Goal: Information Seeking & Learning: Learn about a topic

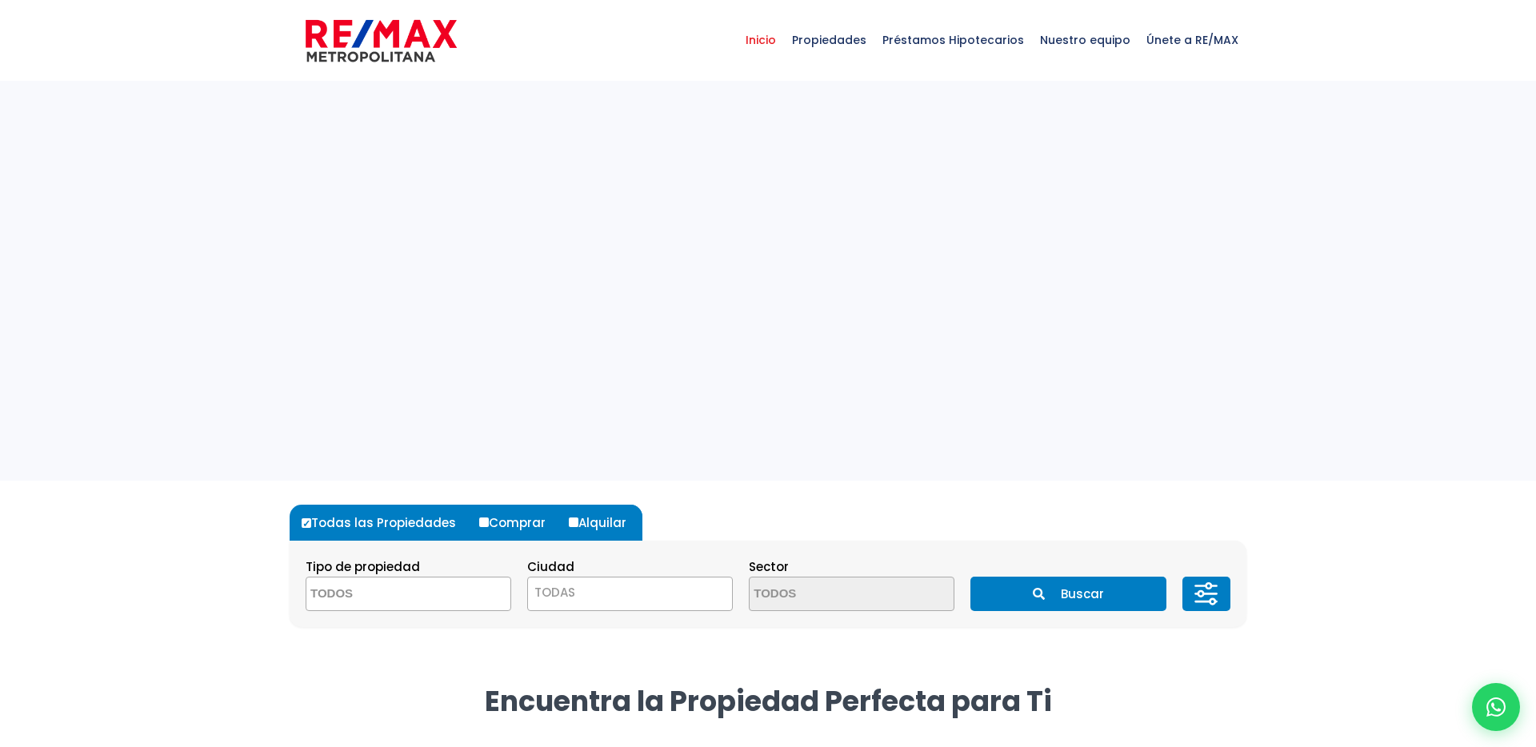
select select
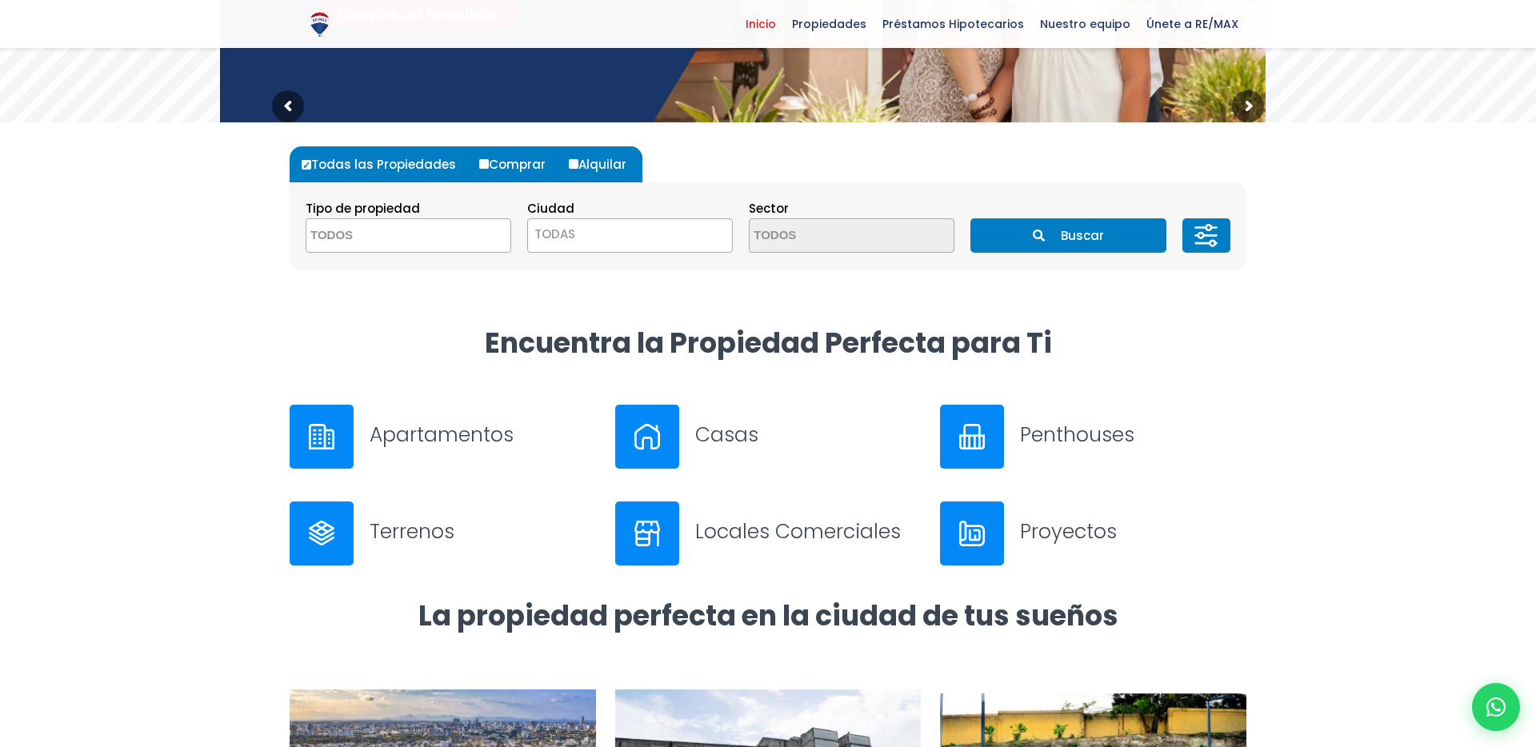
scroll to position [361, 0]
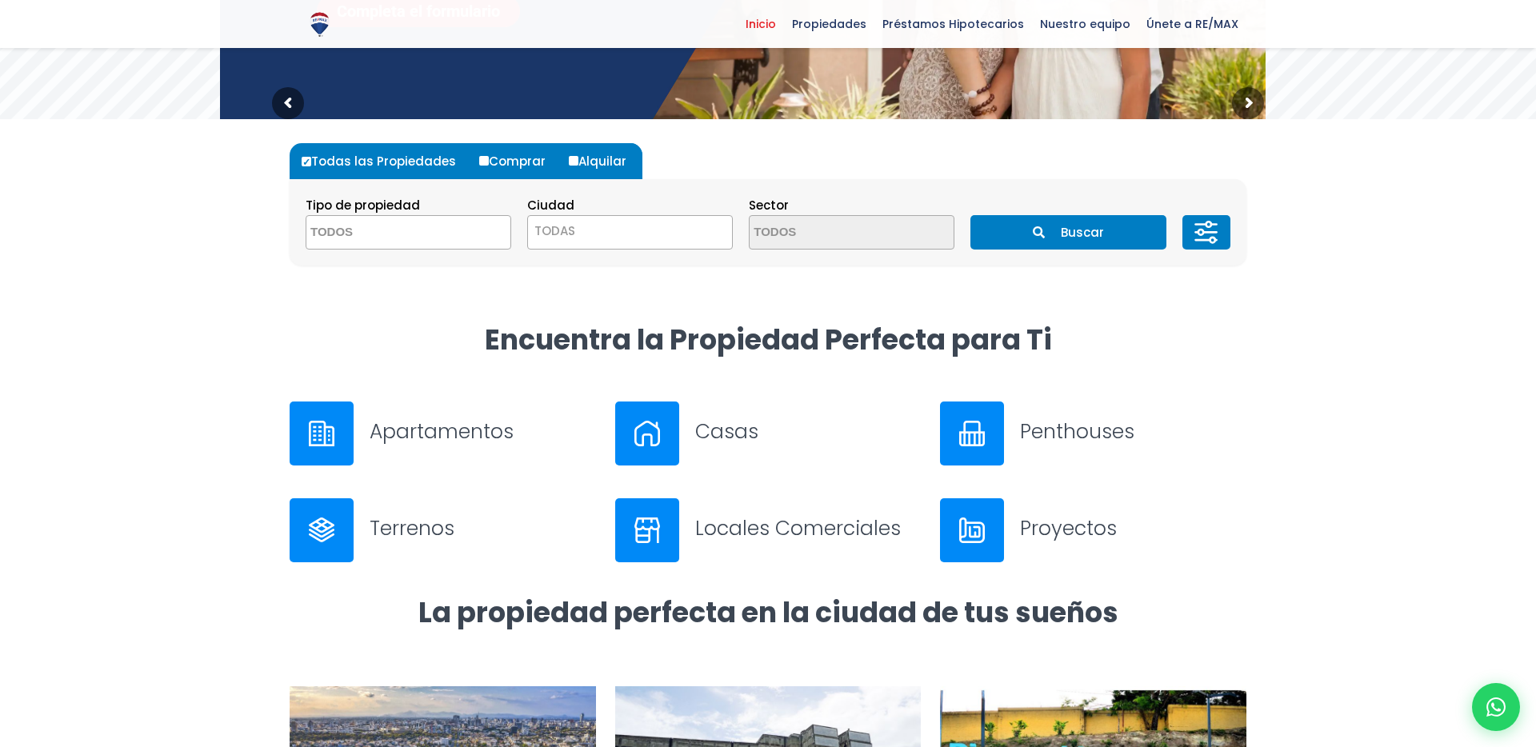
click at [677, 437] on div at bounding box center [647, 434] width 64 height 64
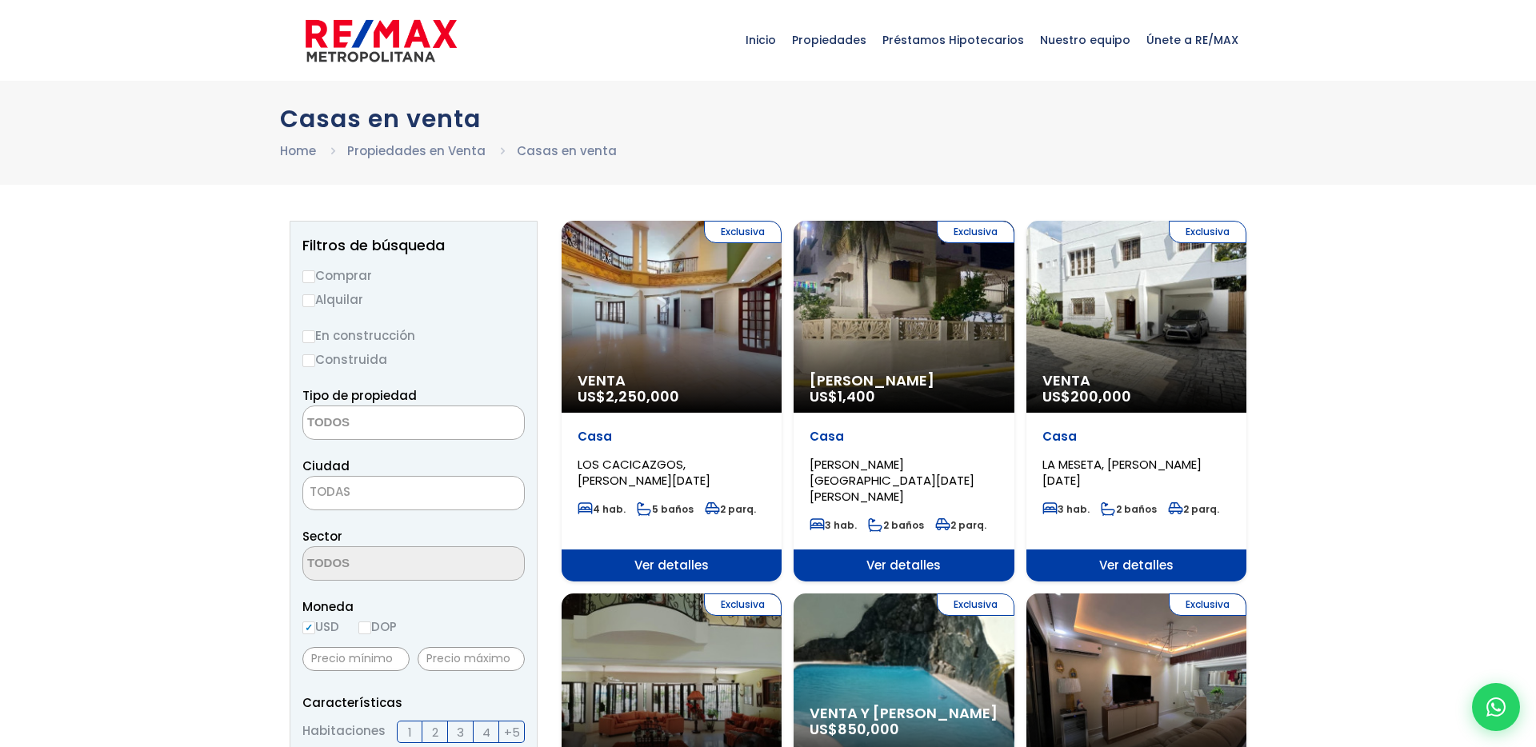
select select
click at [313, 299] on input "Alquilar" at bounding box center [308, 300] width 13 height 13
radio input "true"
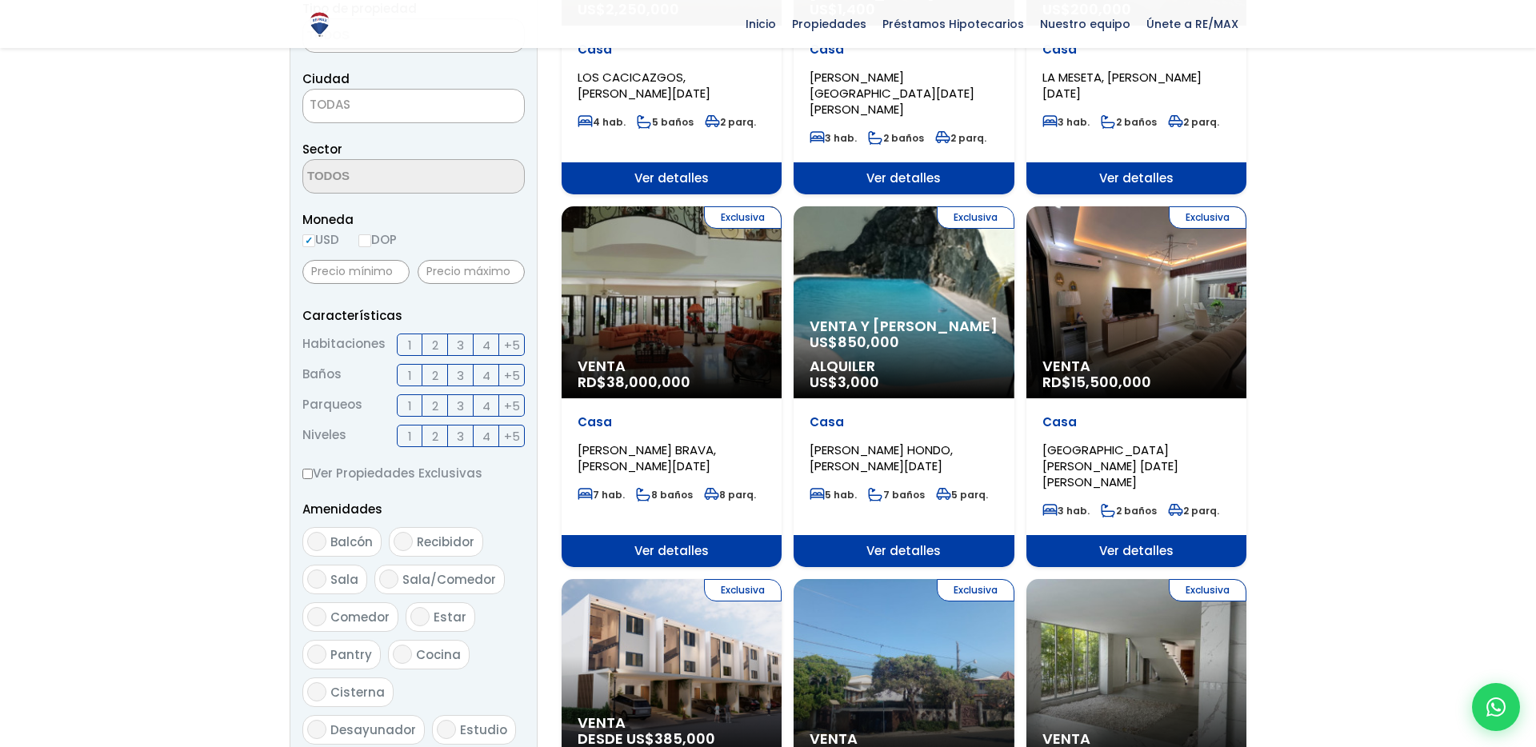
scroll to position [444, 0]
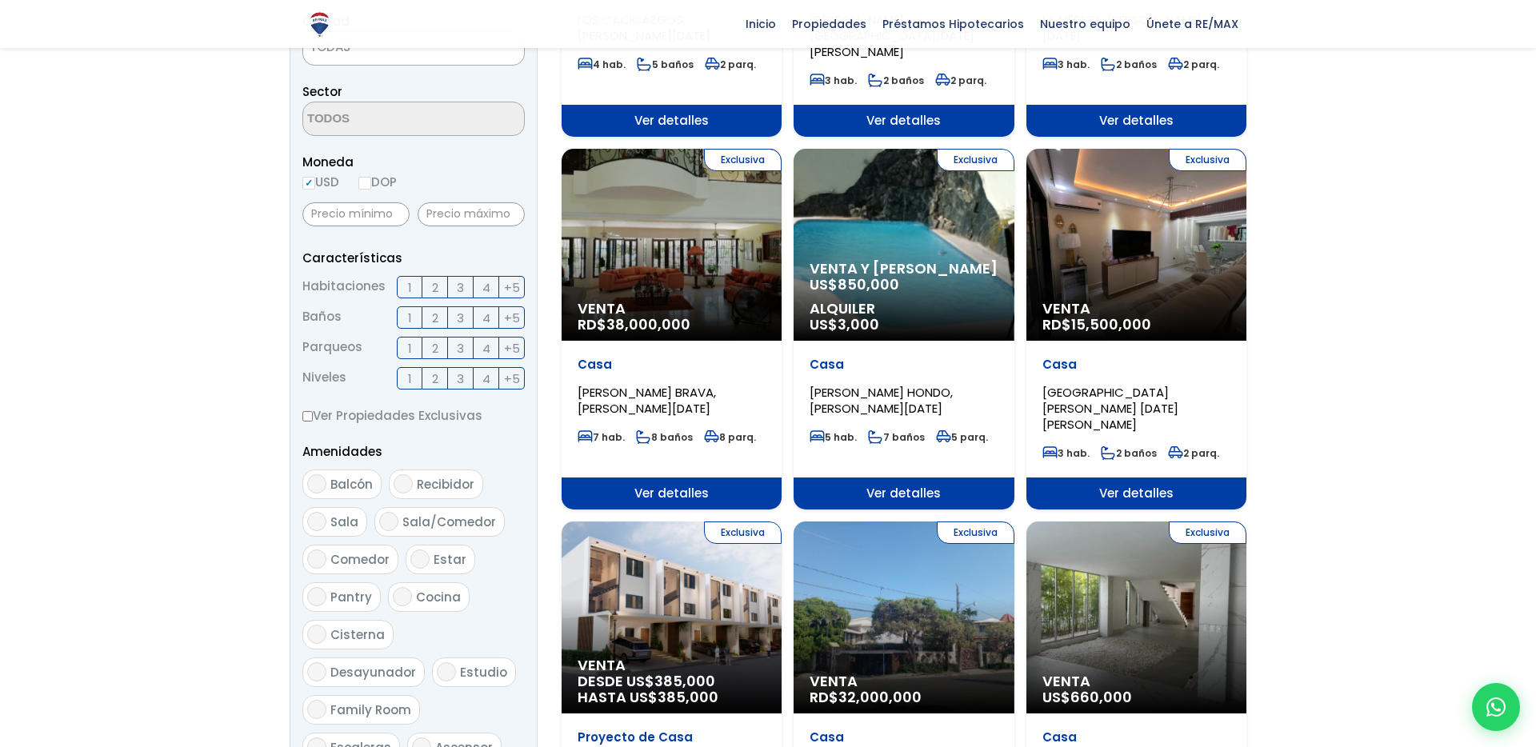
click at [482, 285] on span "4" at bounding box center [486, 288] width 8 height 20
click at [0, 0] on input "4" at bounding box center [0, 0] width 0 height 0
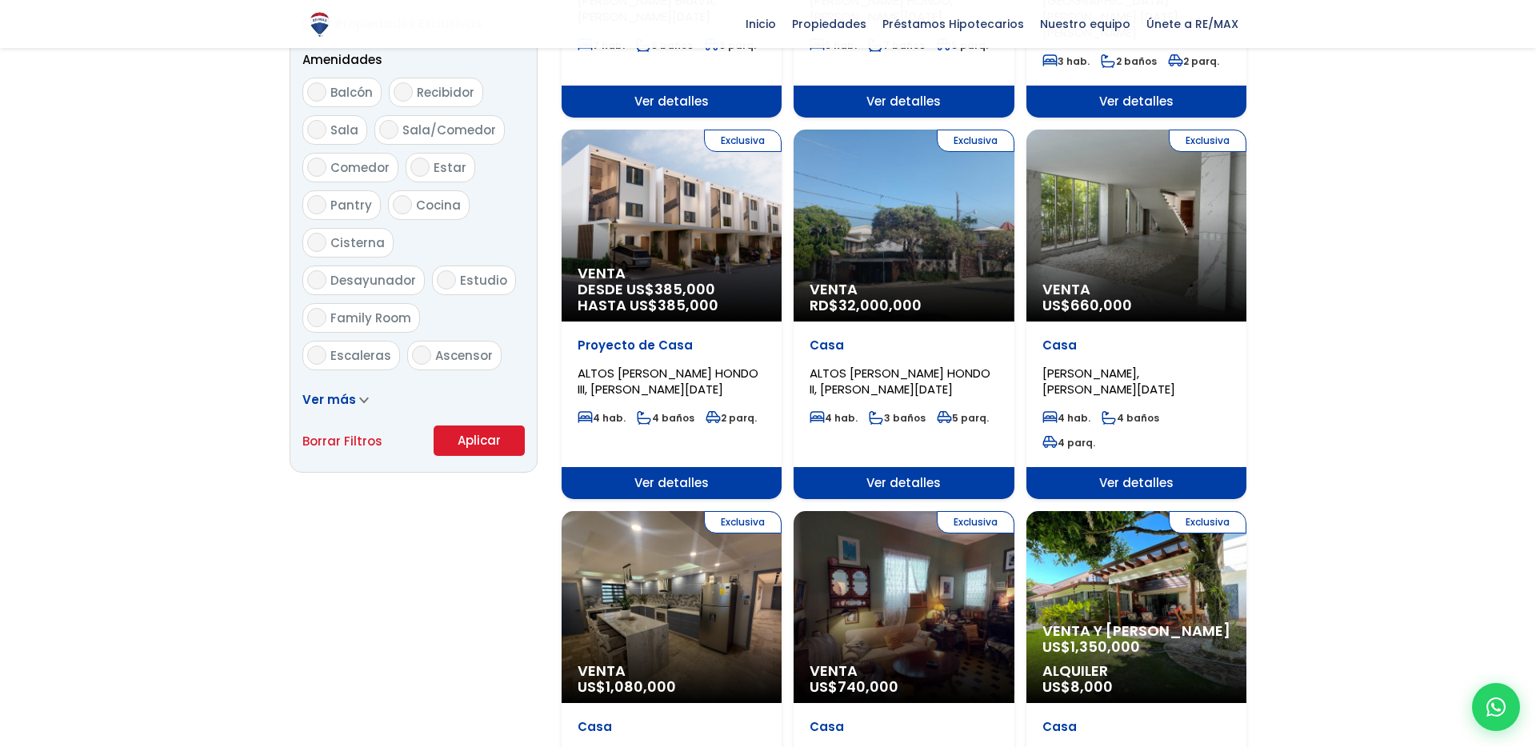
scroll to position [920, 0]
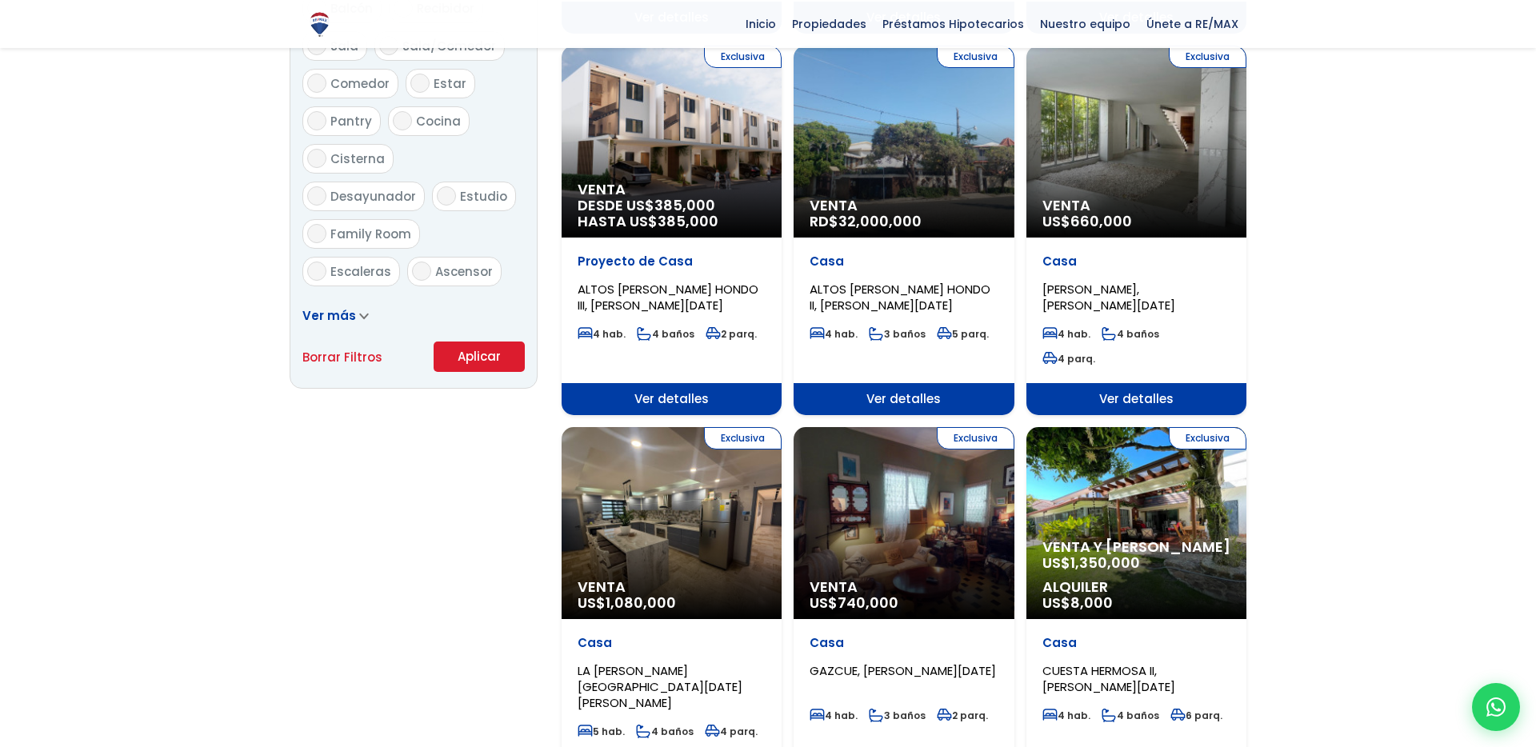
click at [474, 363] on button "Aplicar" at bounding box center [479, 357] width 91 height 30
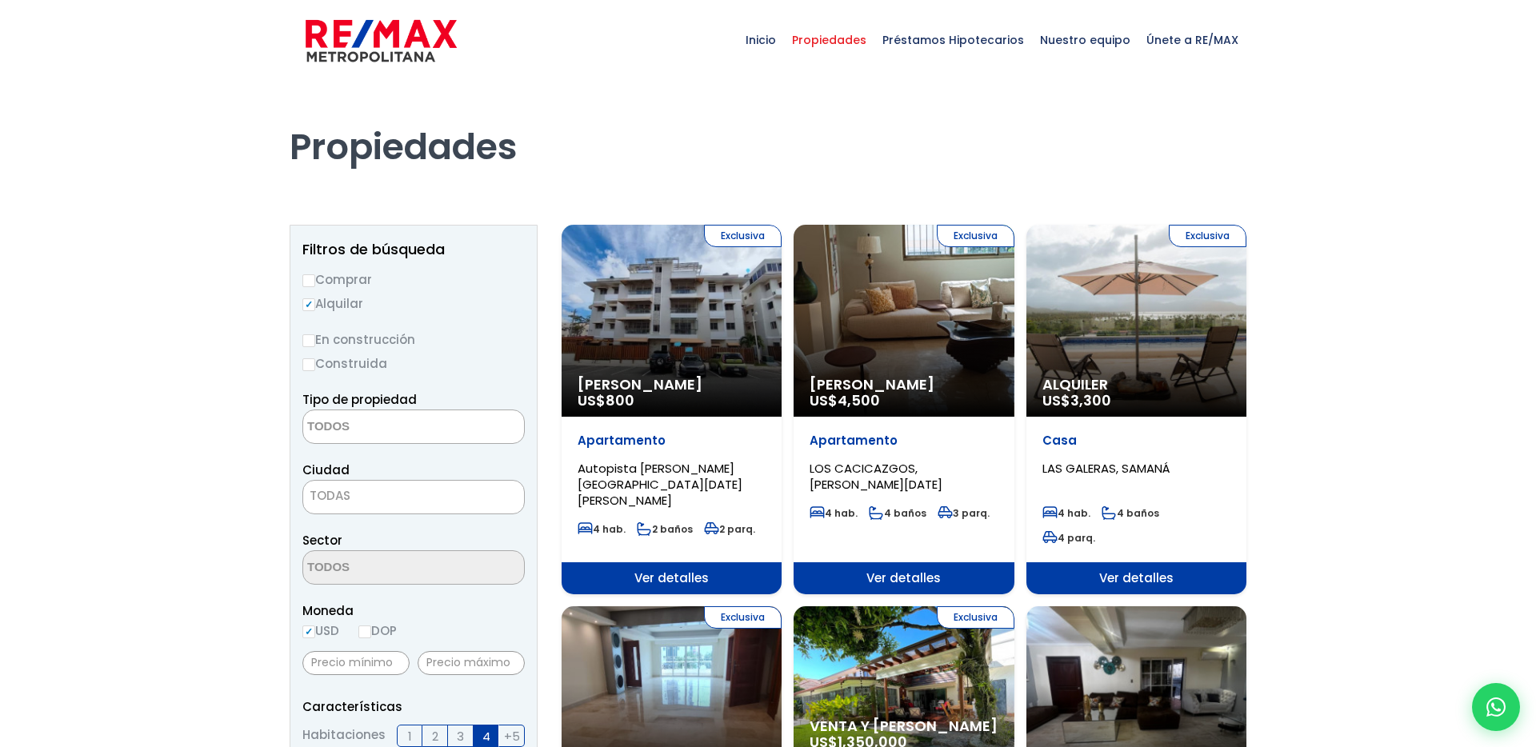
select select
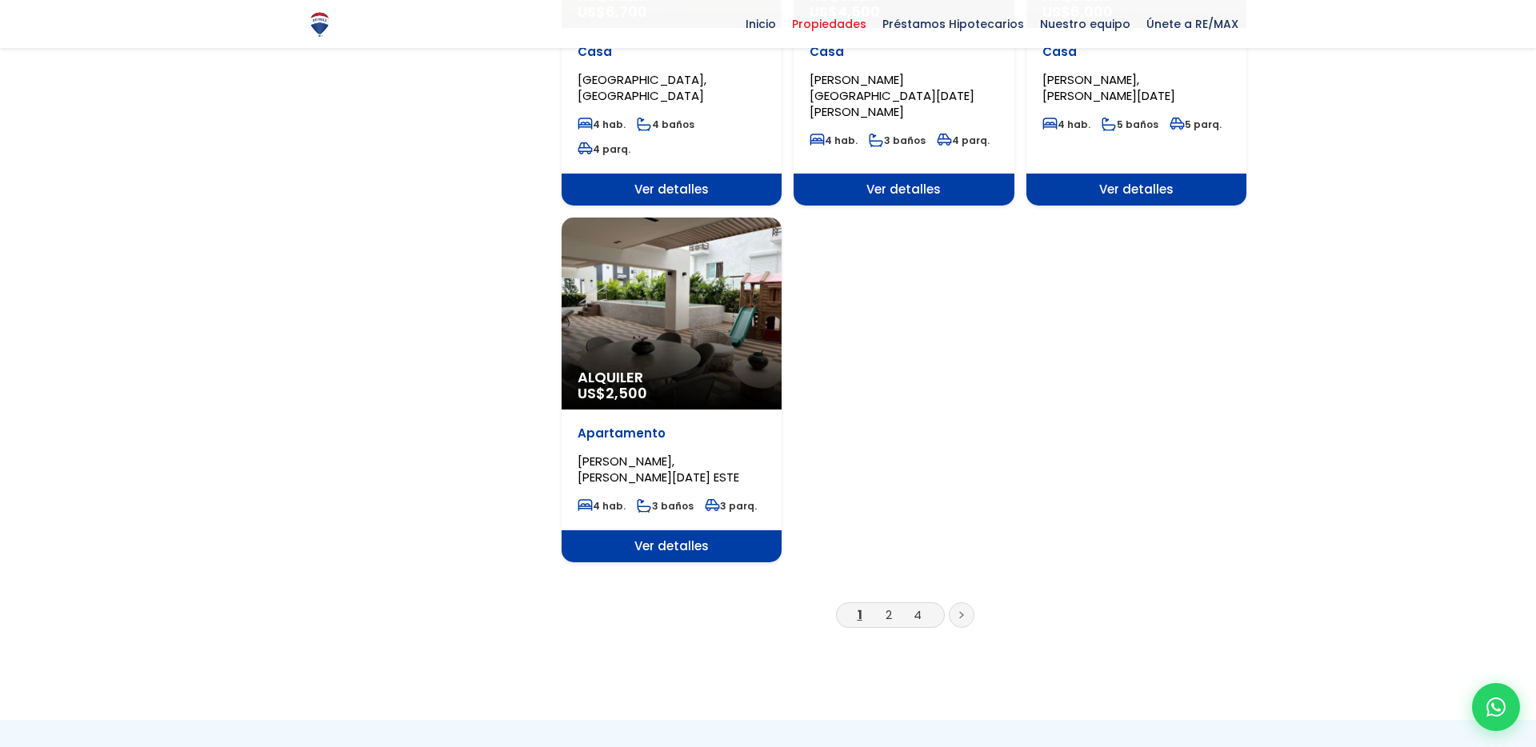
scroll to position [2020, 0]
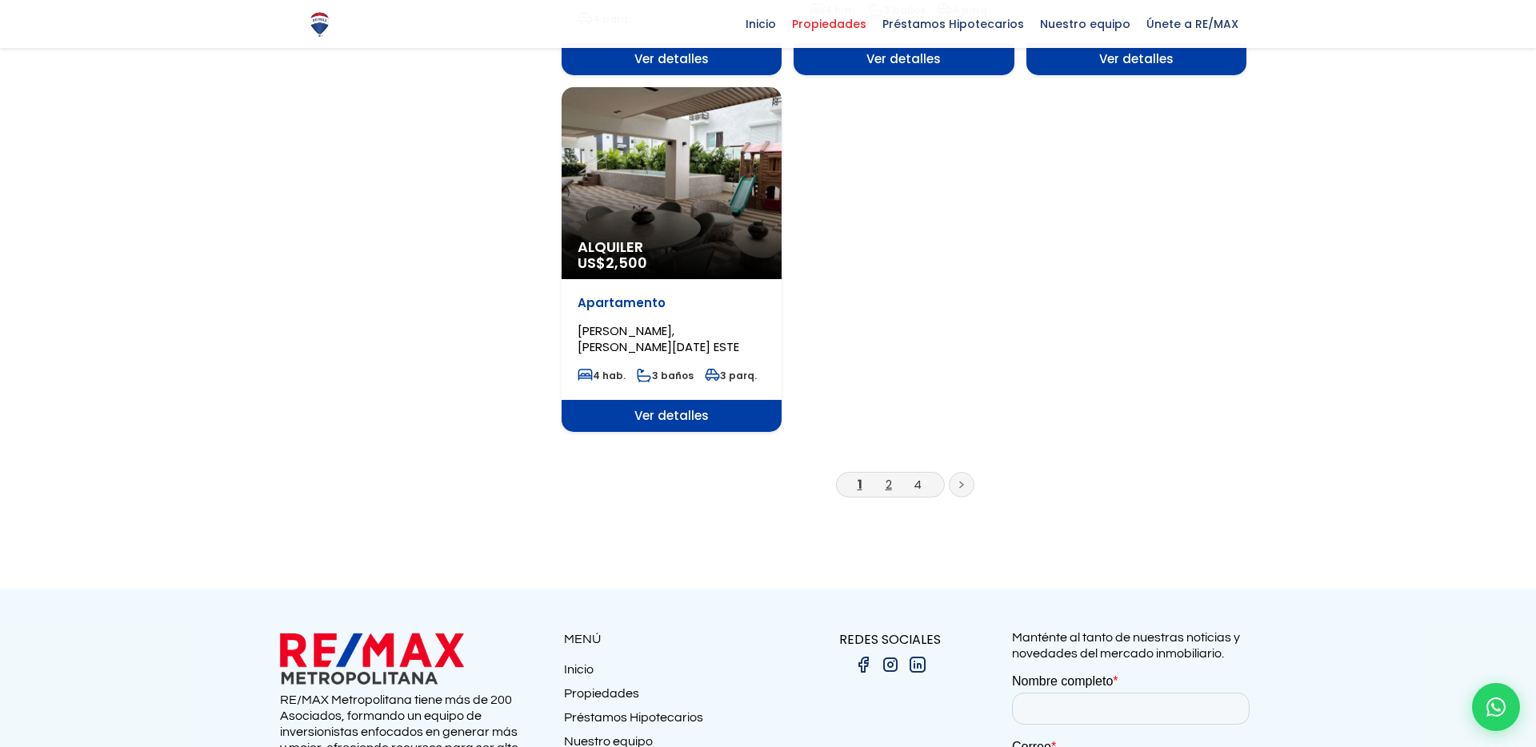
click at [890, 476] on link "2" at bounding box center [889, 484] width 6 height 17
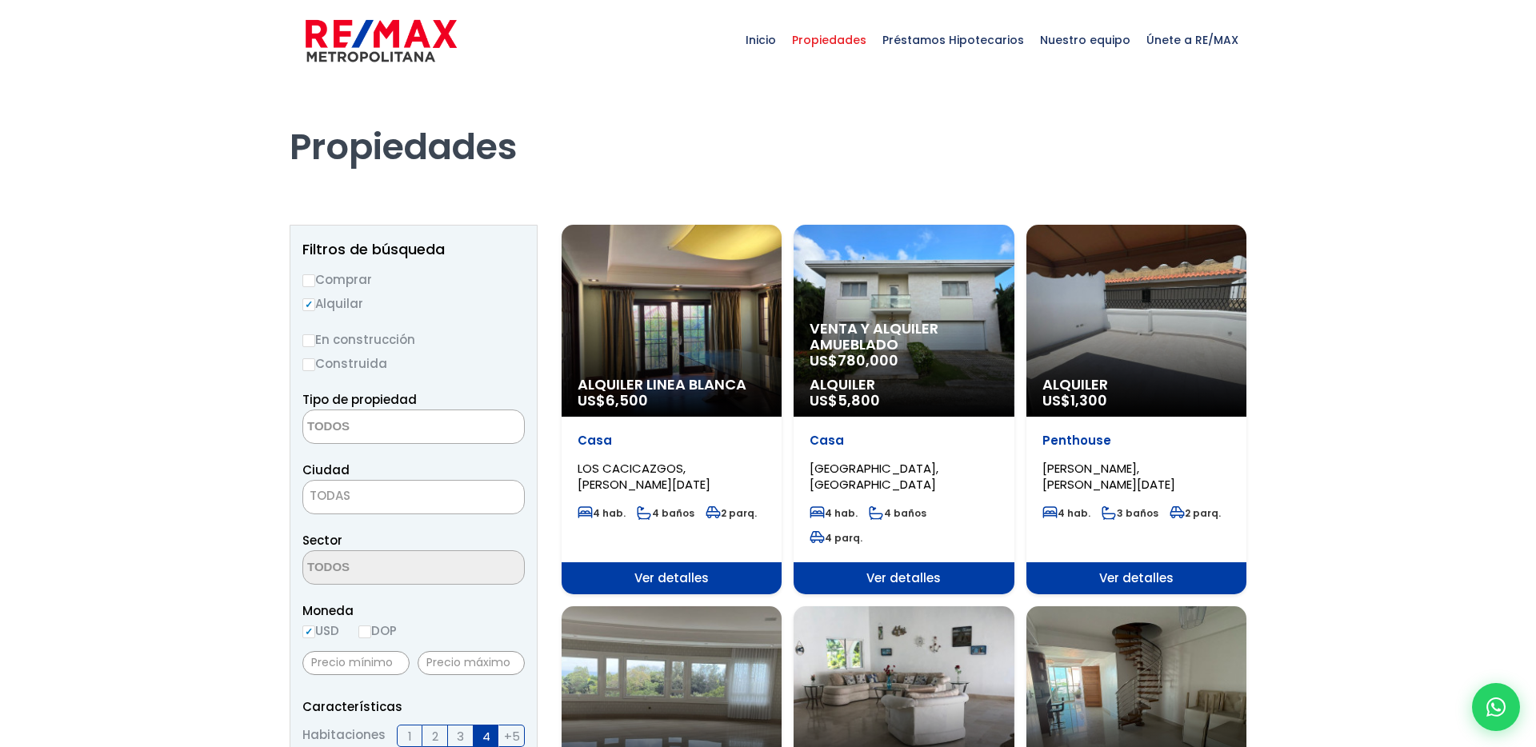
select select
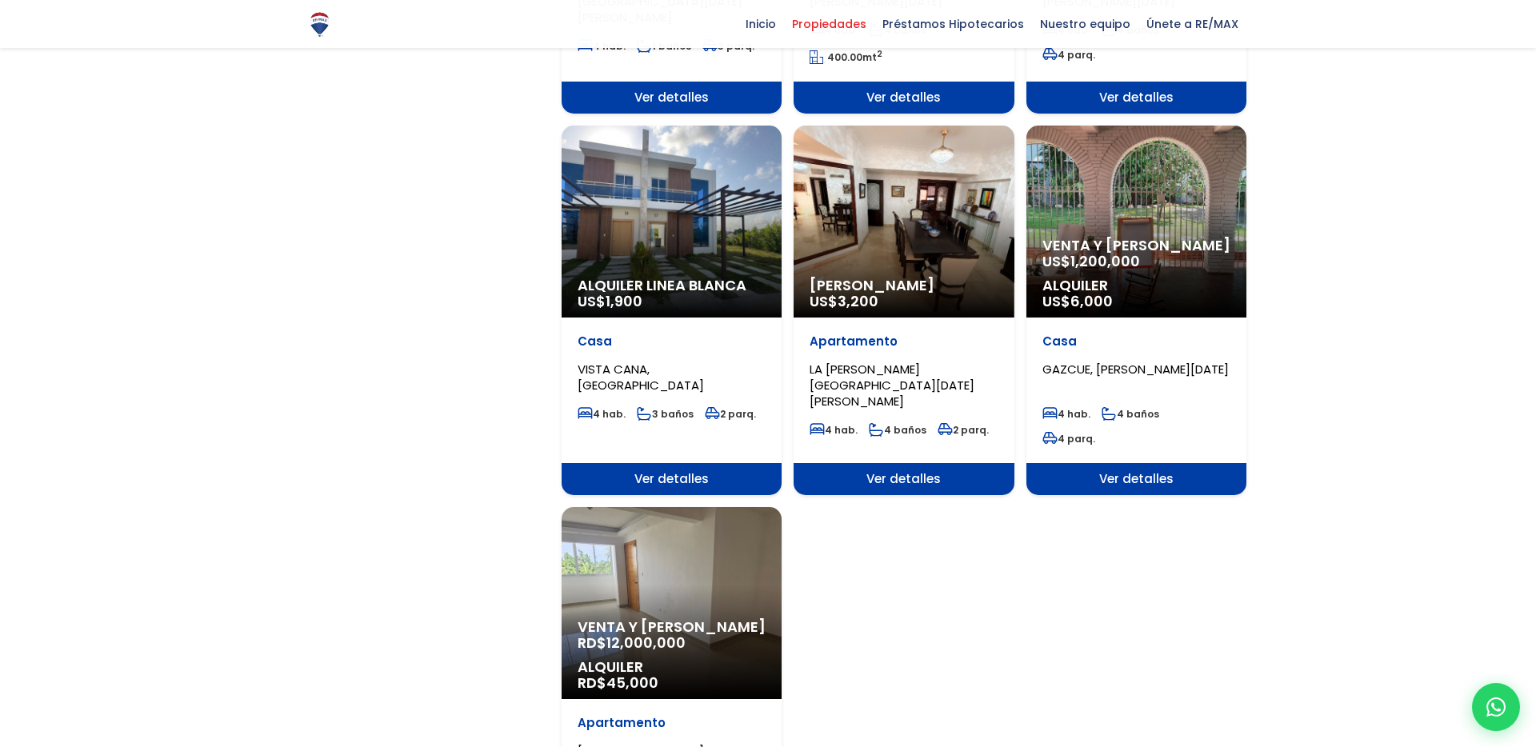
scroll to position [1824, 0]
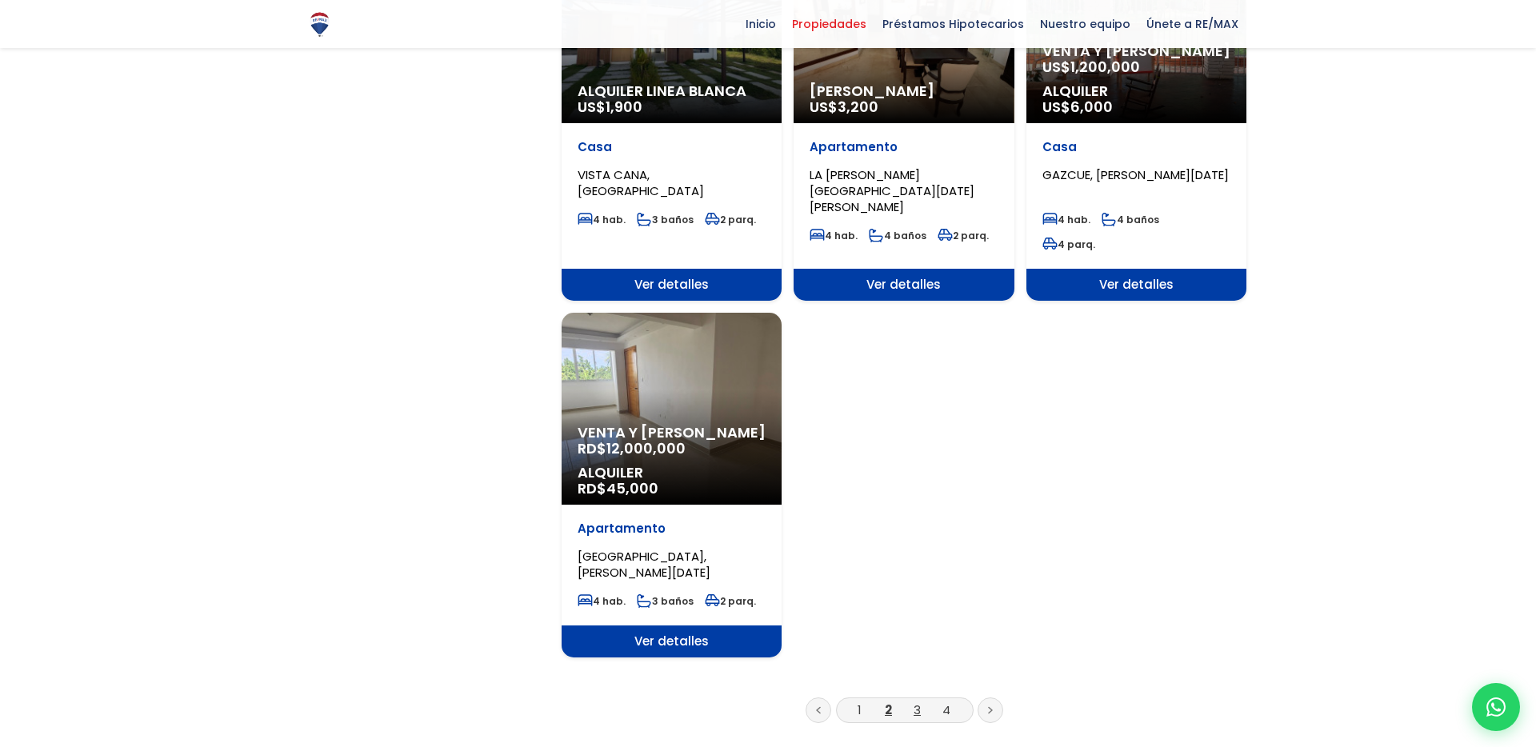
click at [918, 702] on link "3" at bounding box center [917, 710] width 7 height 17
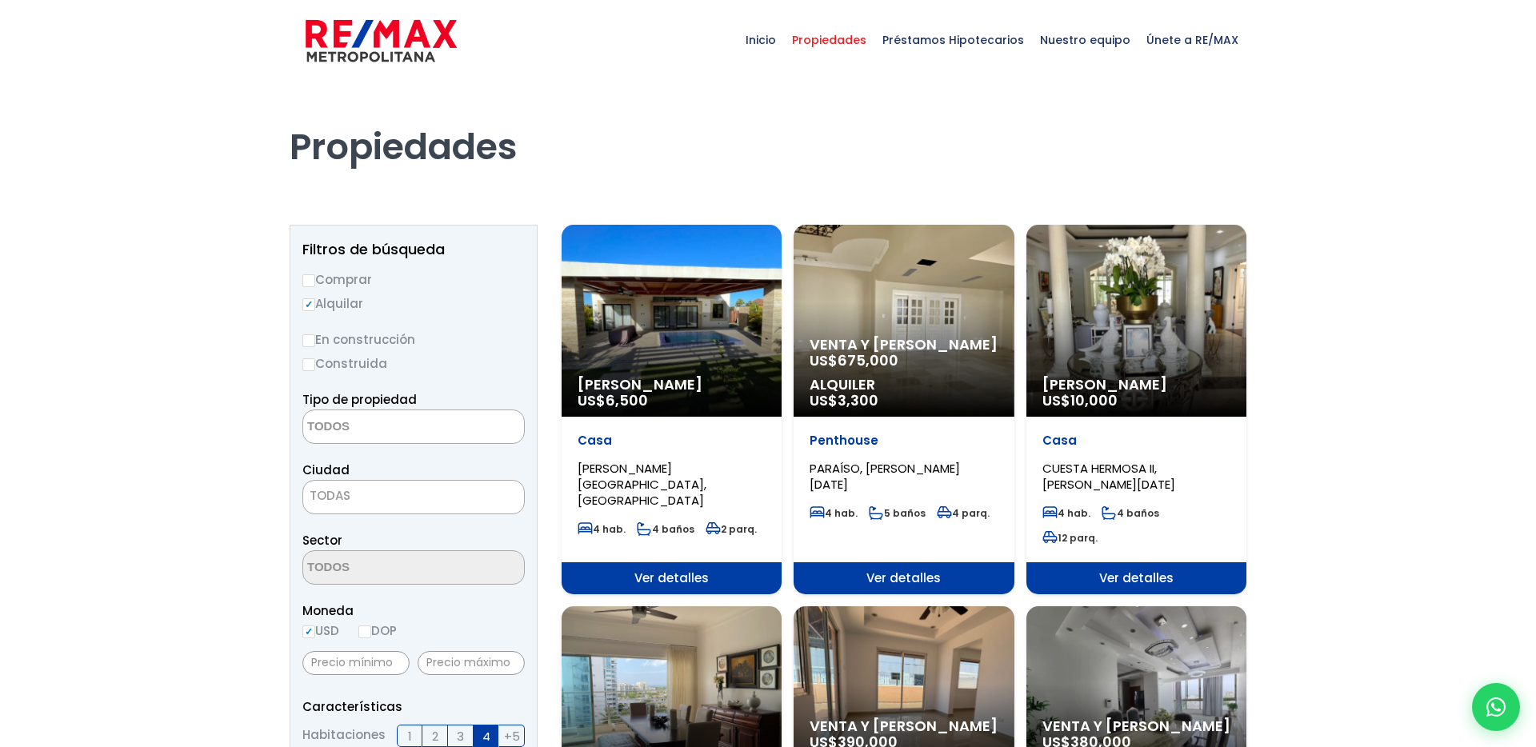
select select
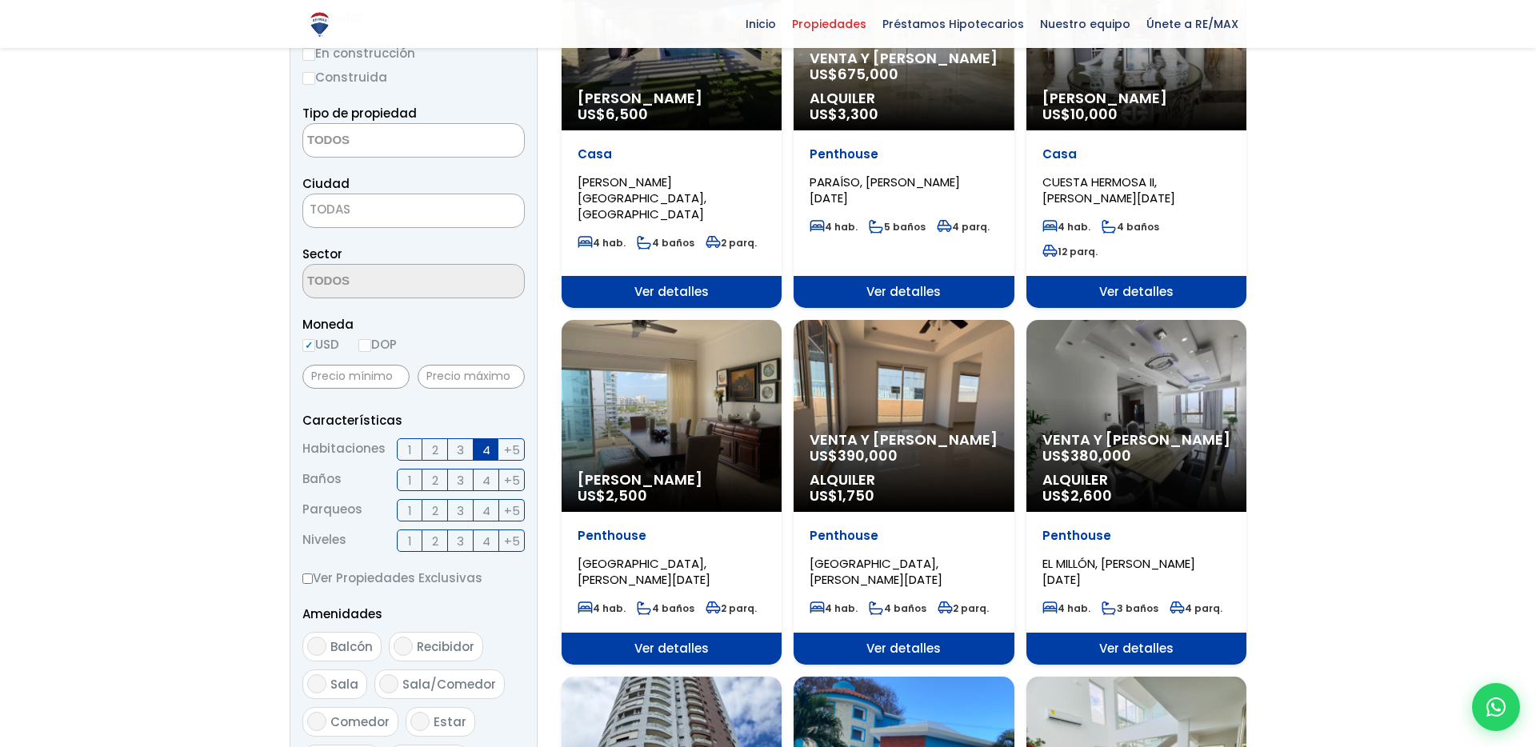
scroll to position [286, 0]
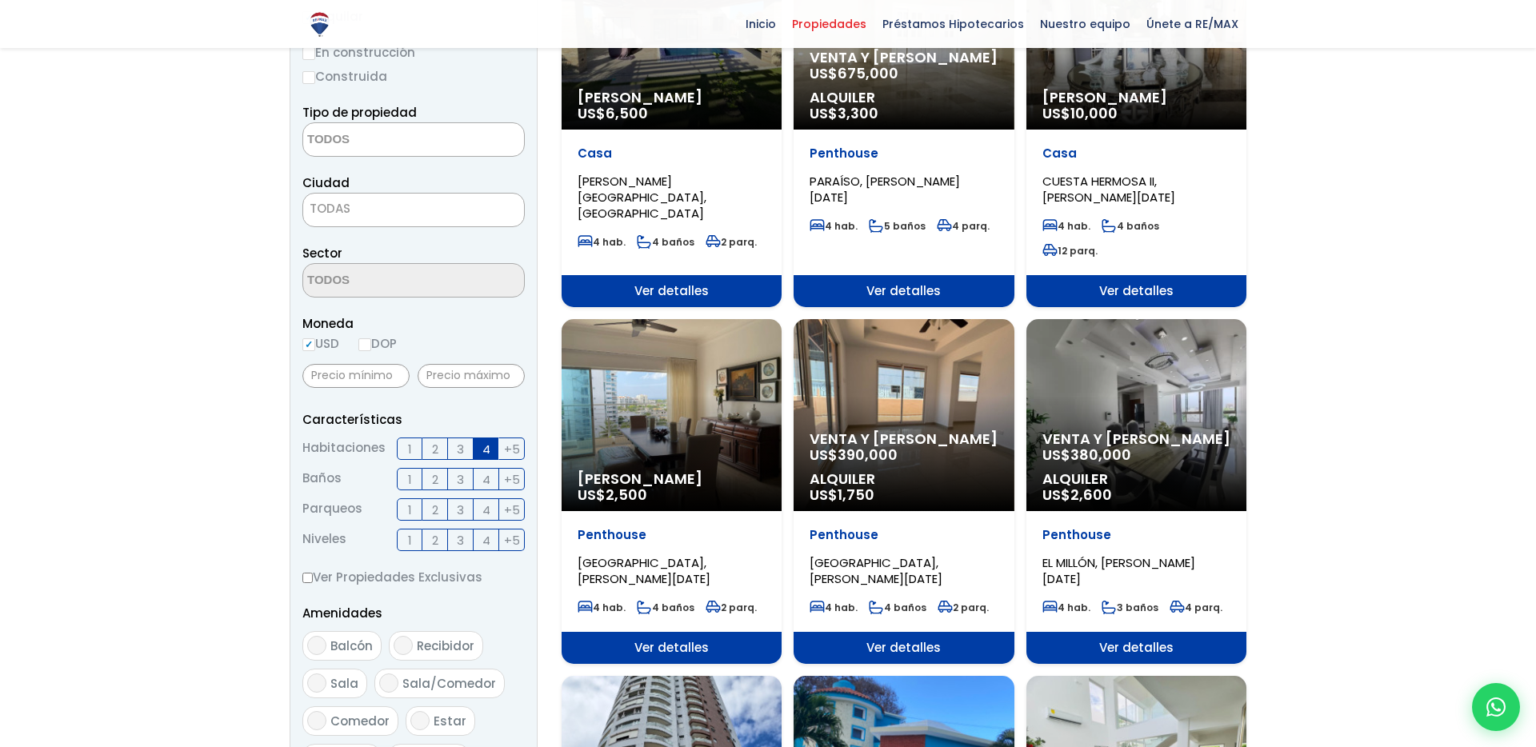
click at [951, 434] on span "Venta y [PERSON_NAME]" at bounding box center [904, 439] width 188 height 16
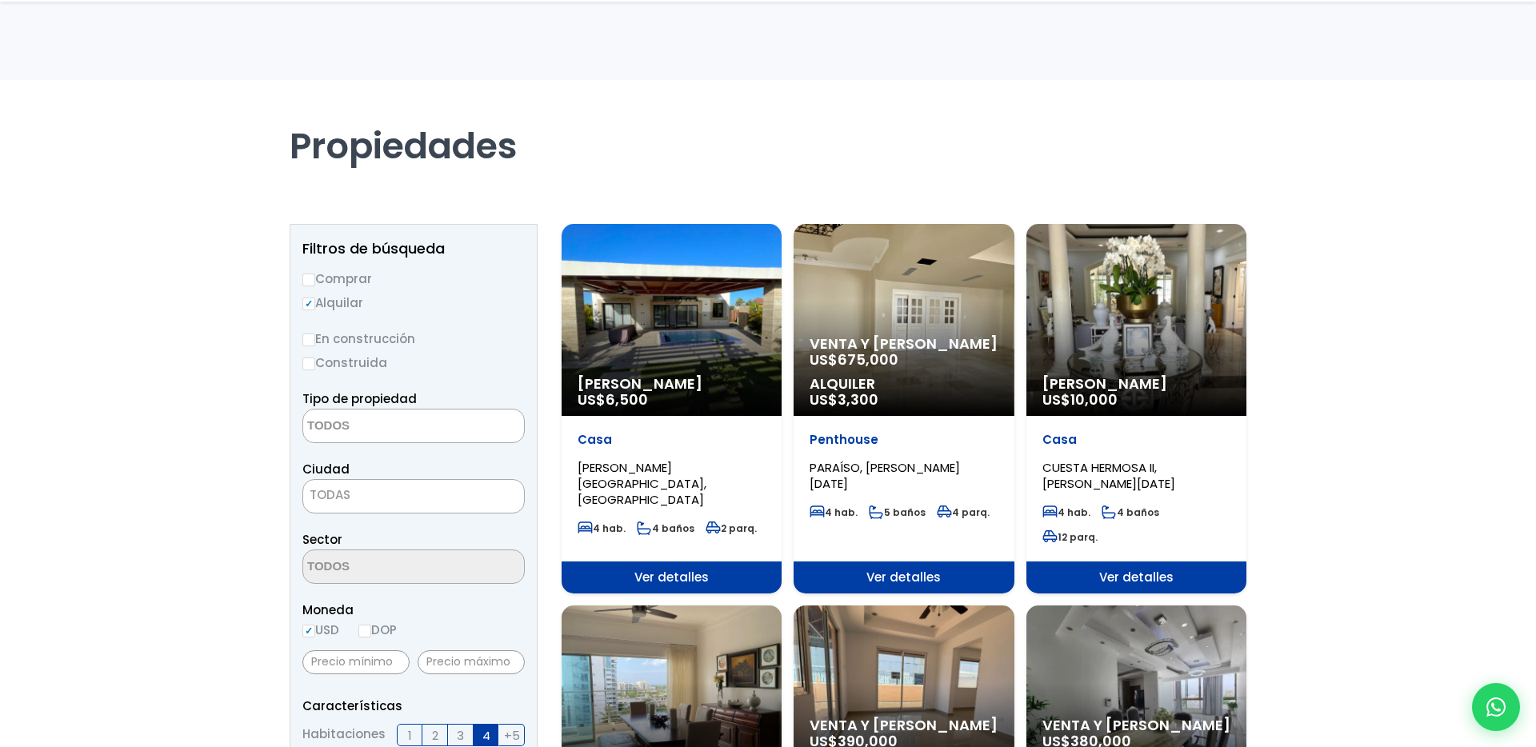
select select
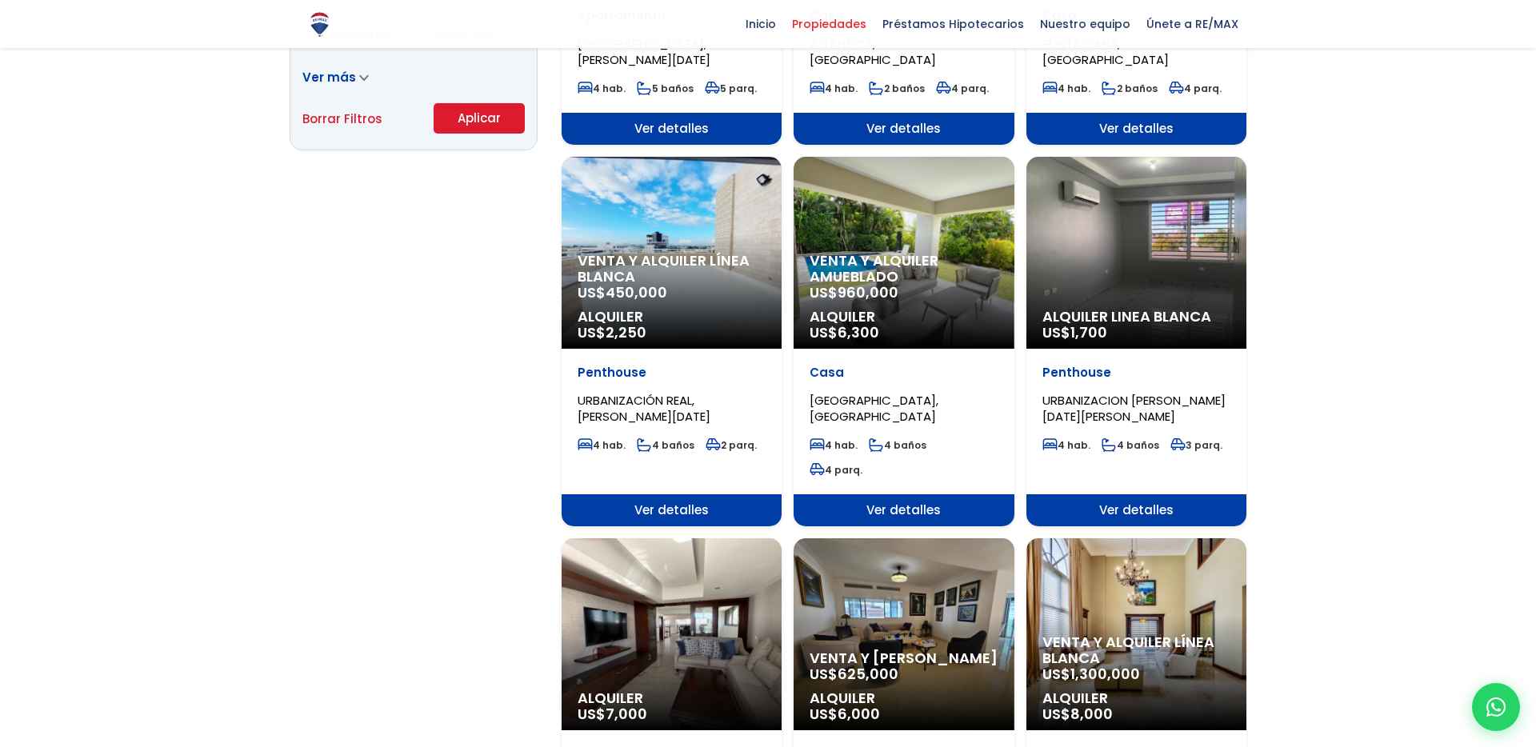
scroll to position [1166, 0]
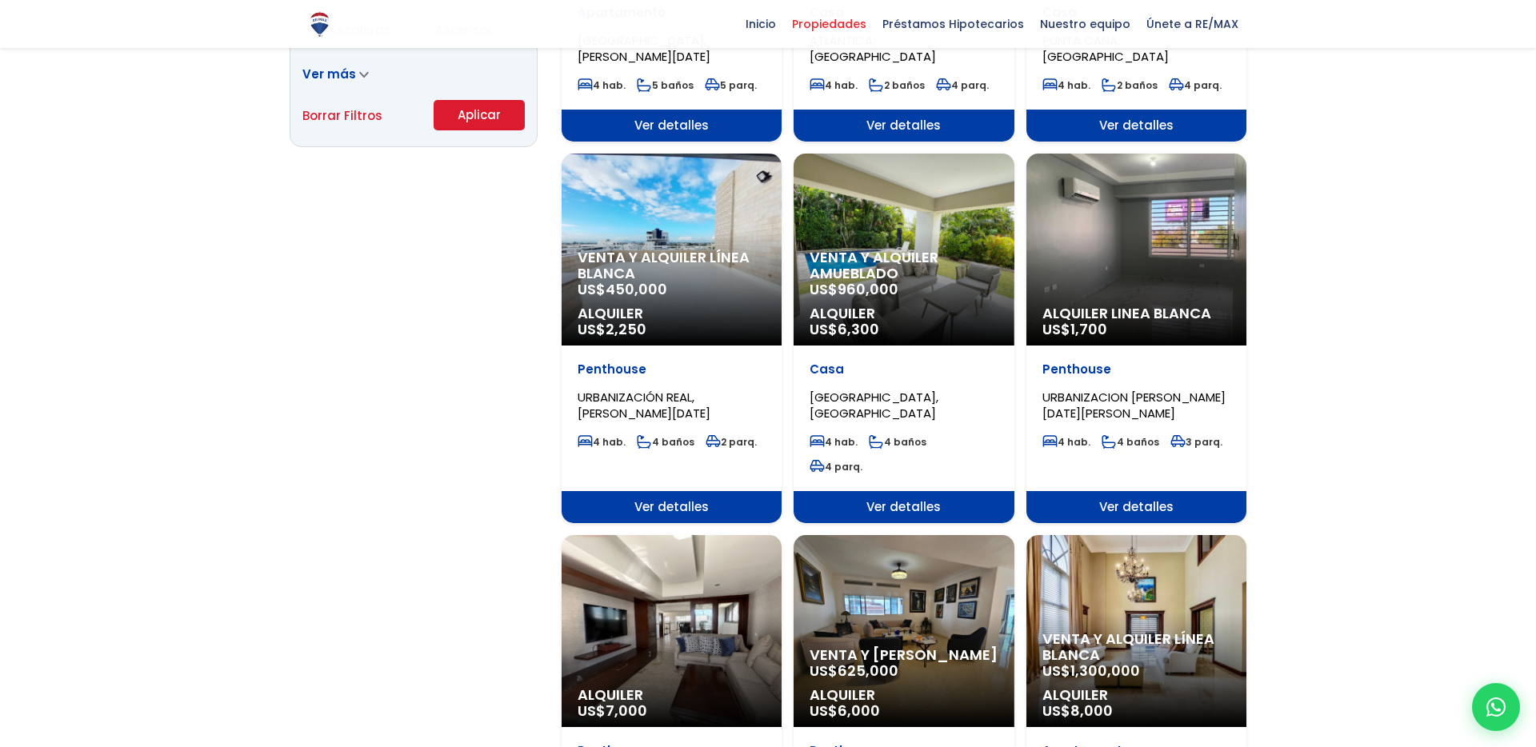
click at [704, 291] on p "Venta y alquiler línea blanca US$ 450,000" at bounding box center [672, 274] width 188 height 48
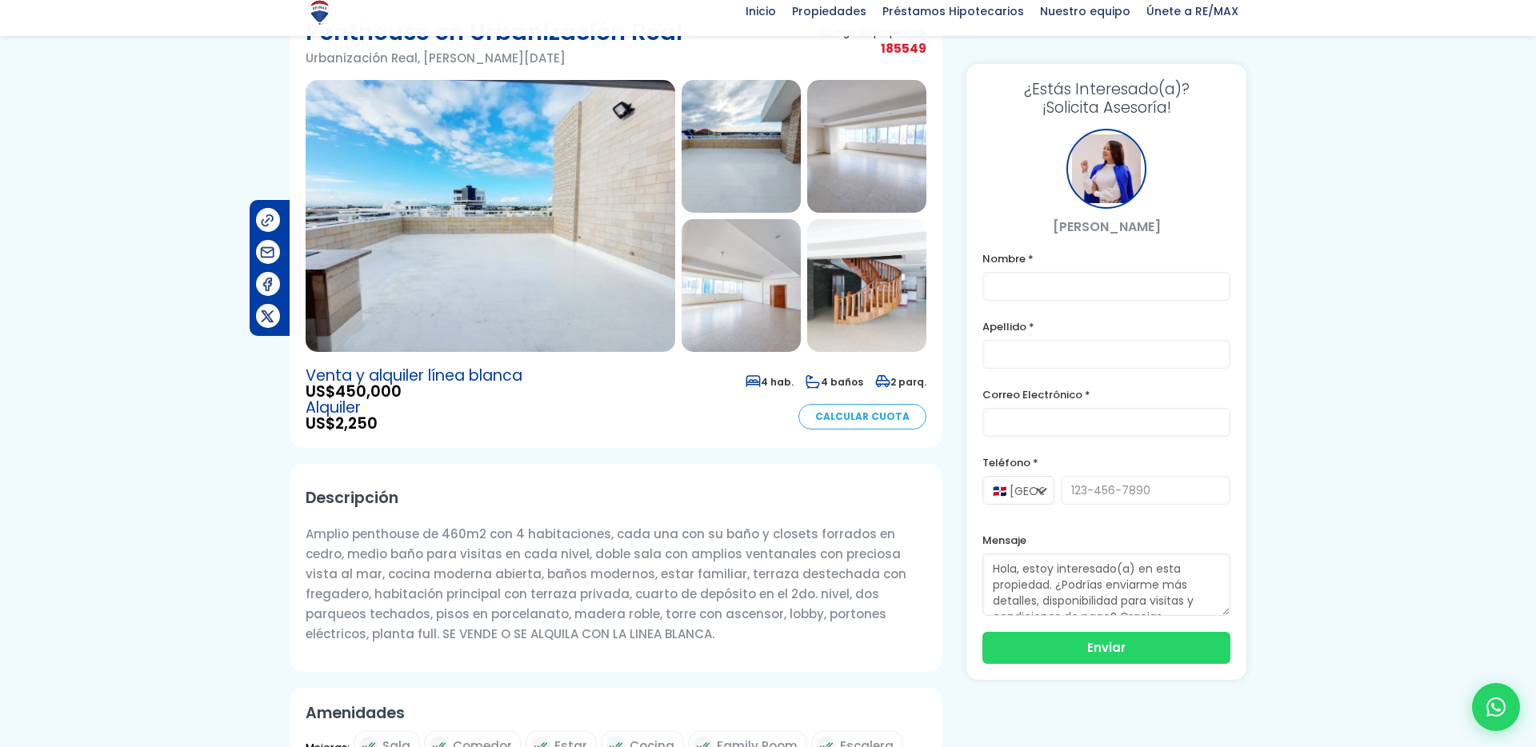
scroll to position [105, 0]
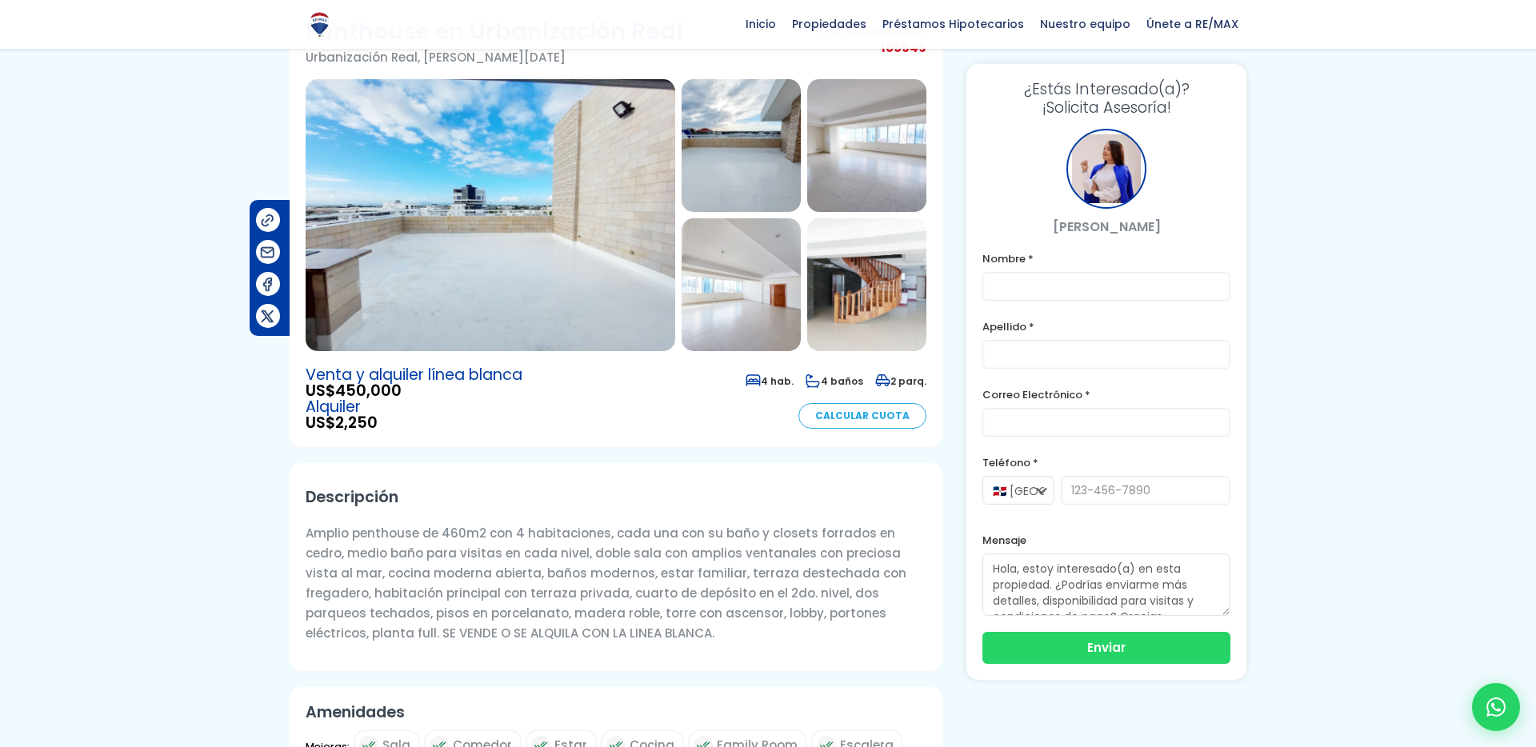
click at [521, 284] on img at bounding box center [491, 215] width 370 height 272
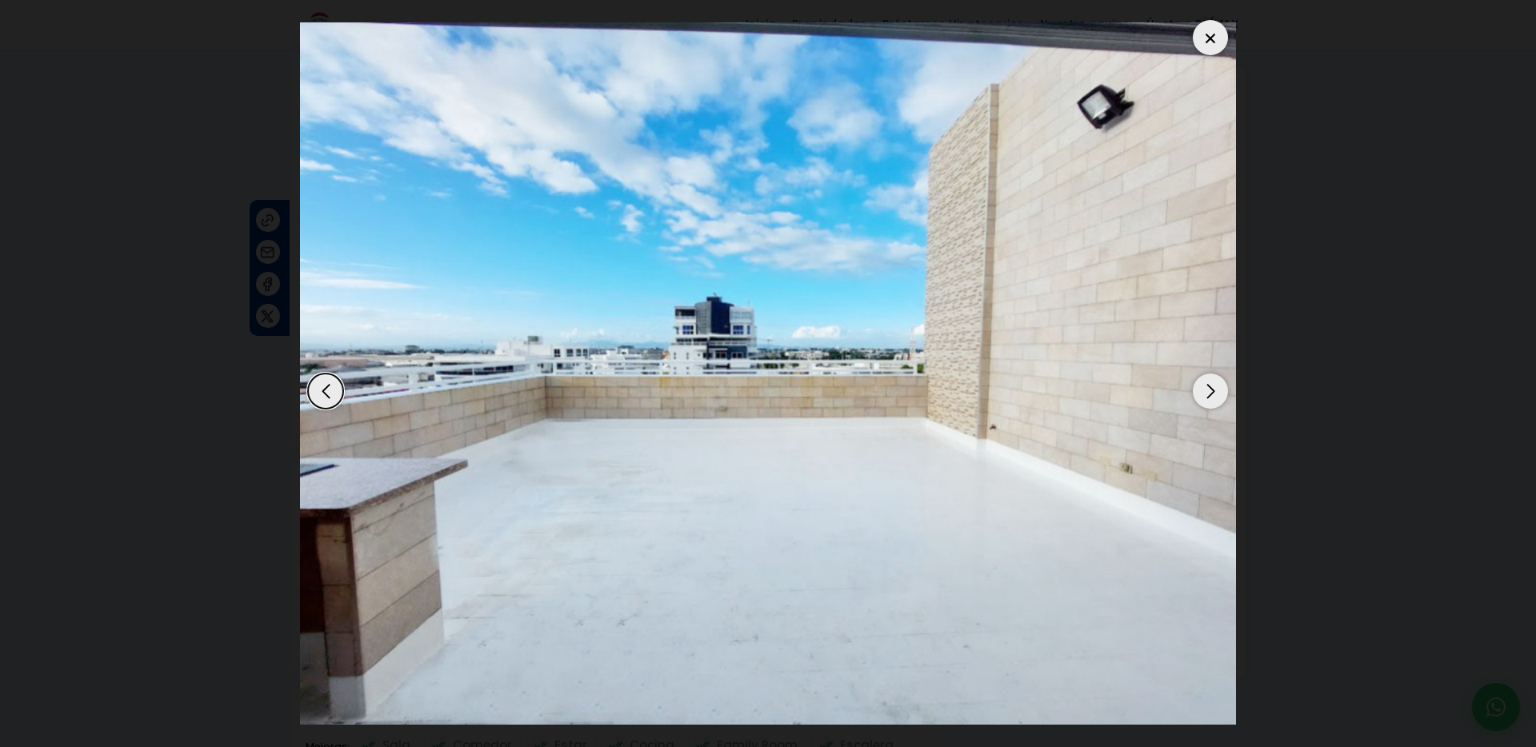
click at [1211, 390] on div "Next slide" at bounding box center [1210, 391] width 35 height 35
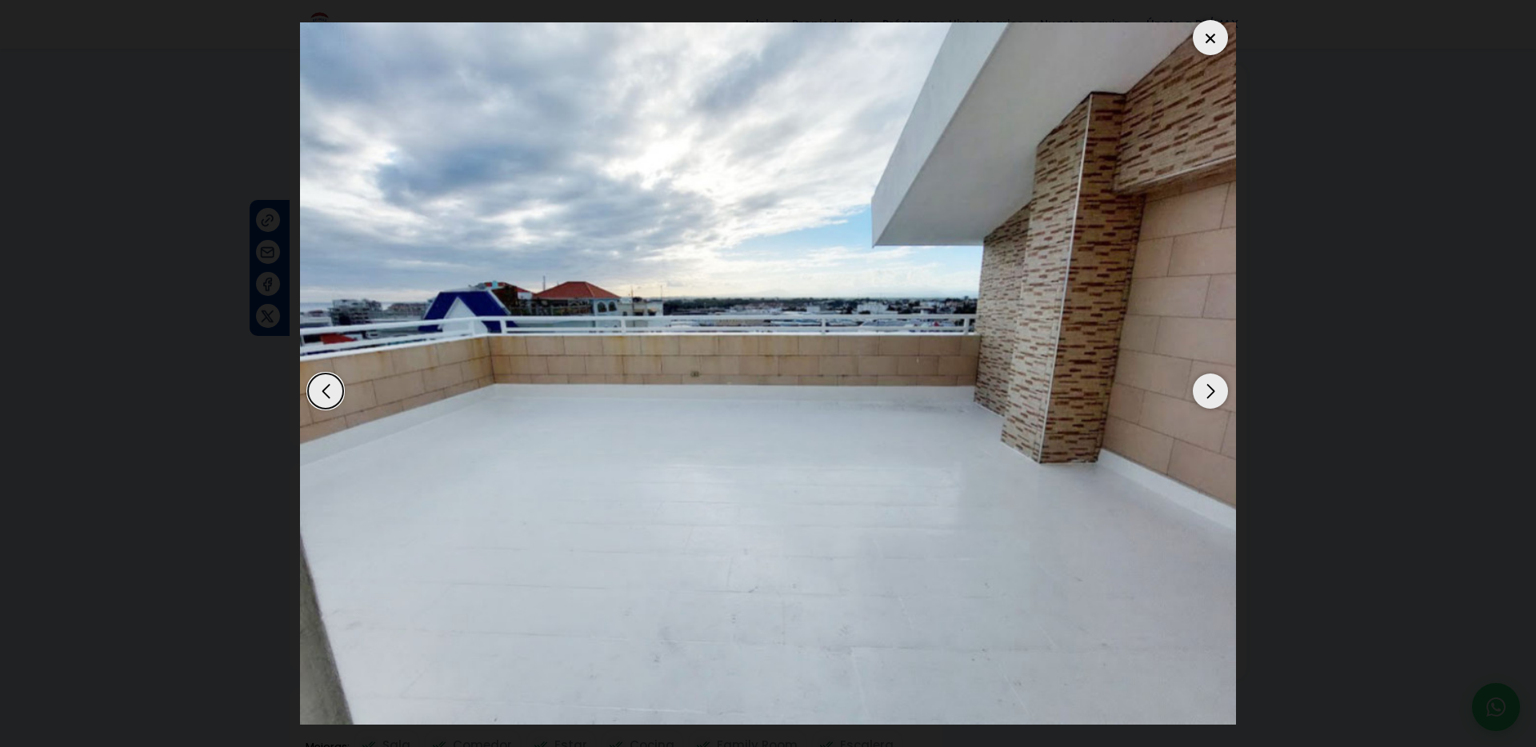
click at [1211, 390] on div "Next slide" at bounding box center [1210, 391] width 35 height 35
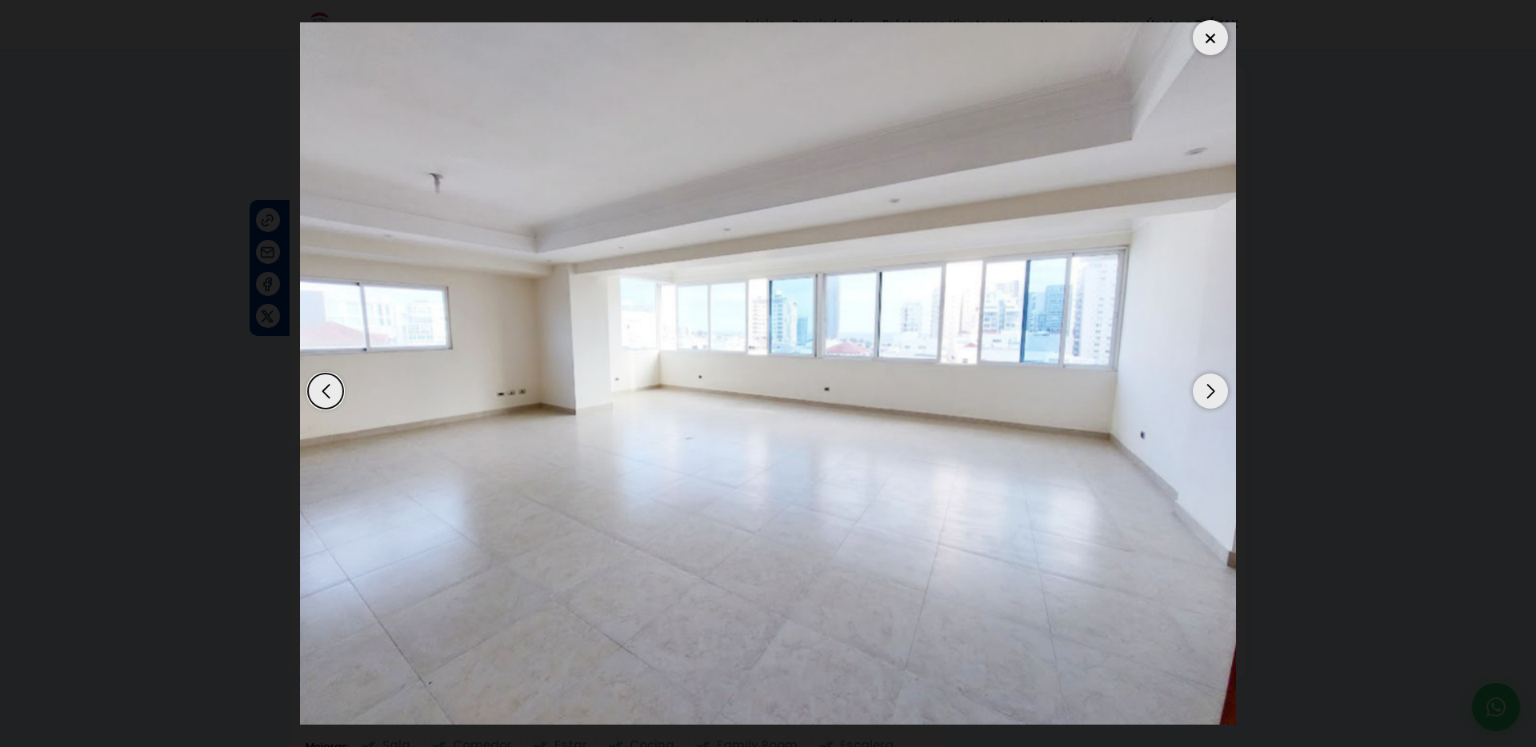
click at [1211, 390] on div "Next slide" at bounding box center [1210, 391] width 35 height 35
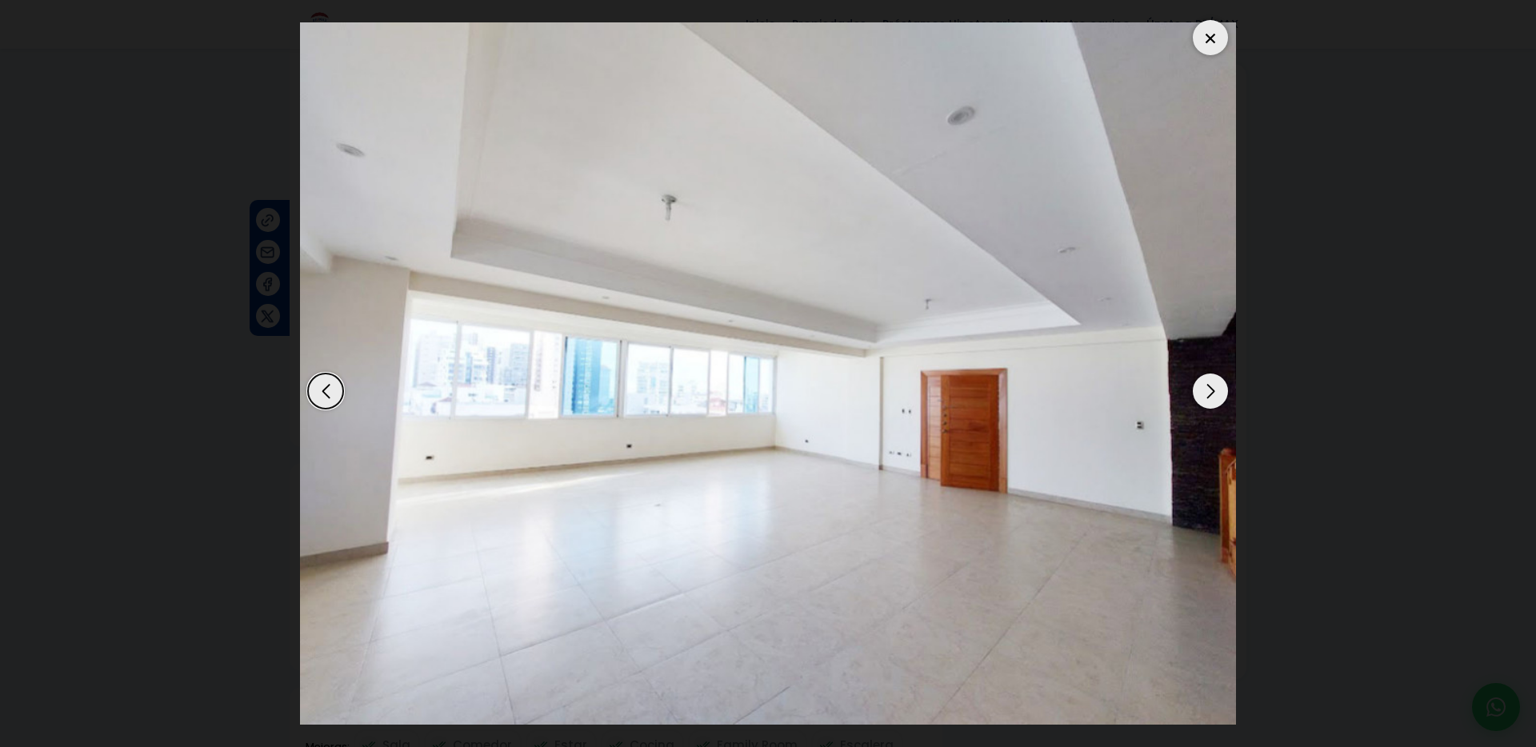
click at [1211, 390] on div "Next slide" at bounding box center [1210, 391] width 35 height 35
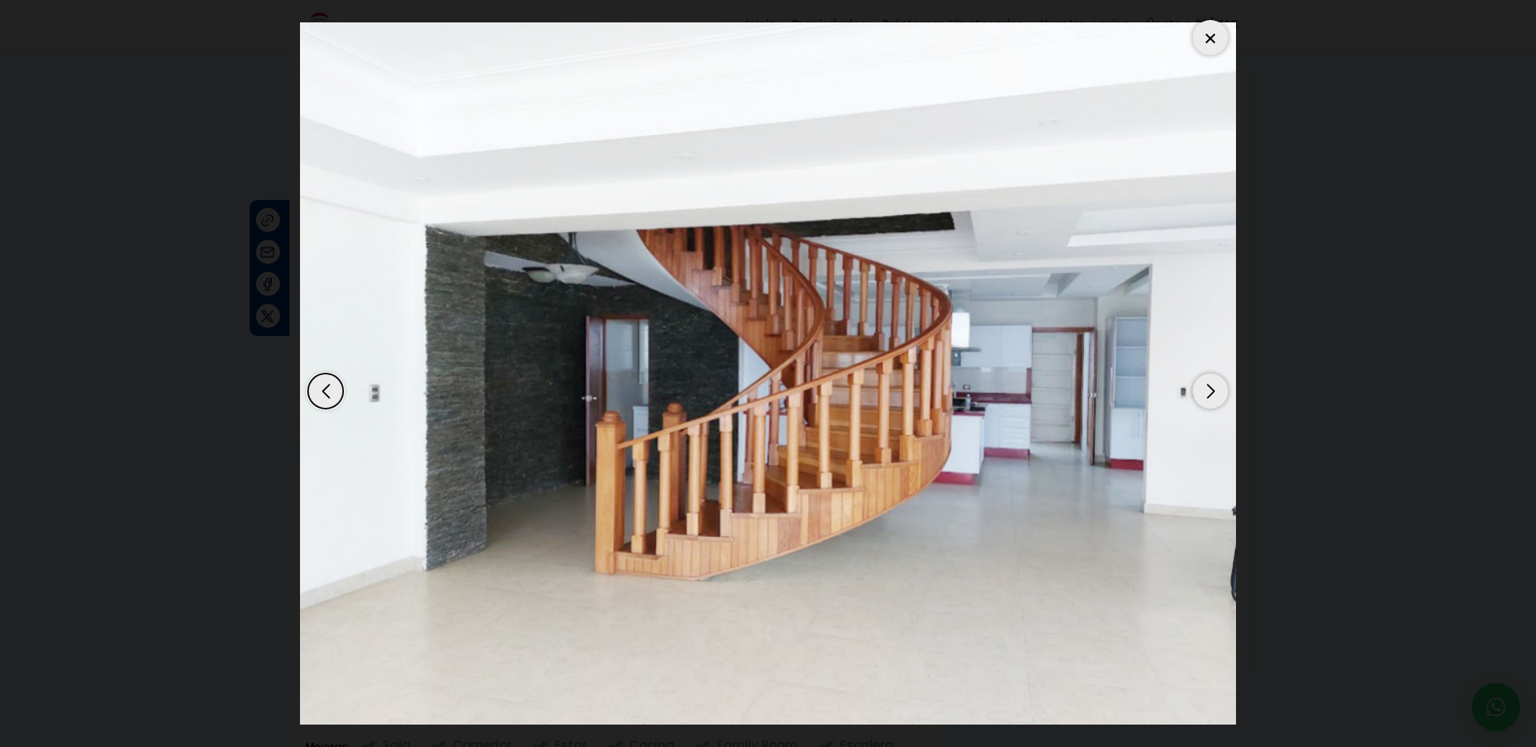
click at [1211, 390] on div "Next slide" at bounding box center [1210, 391] width 35 height 35
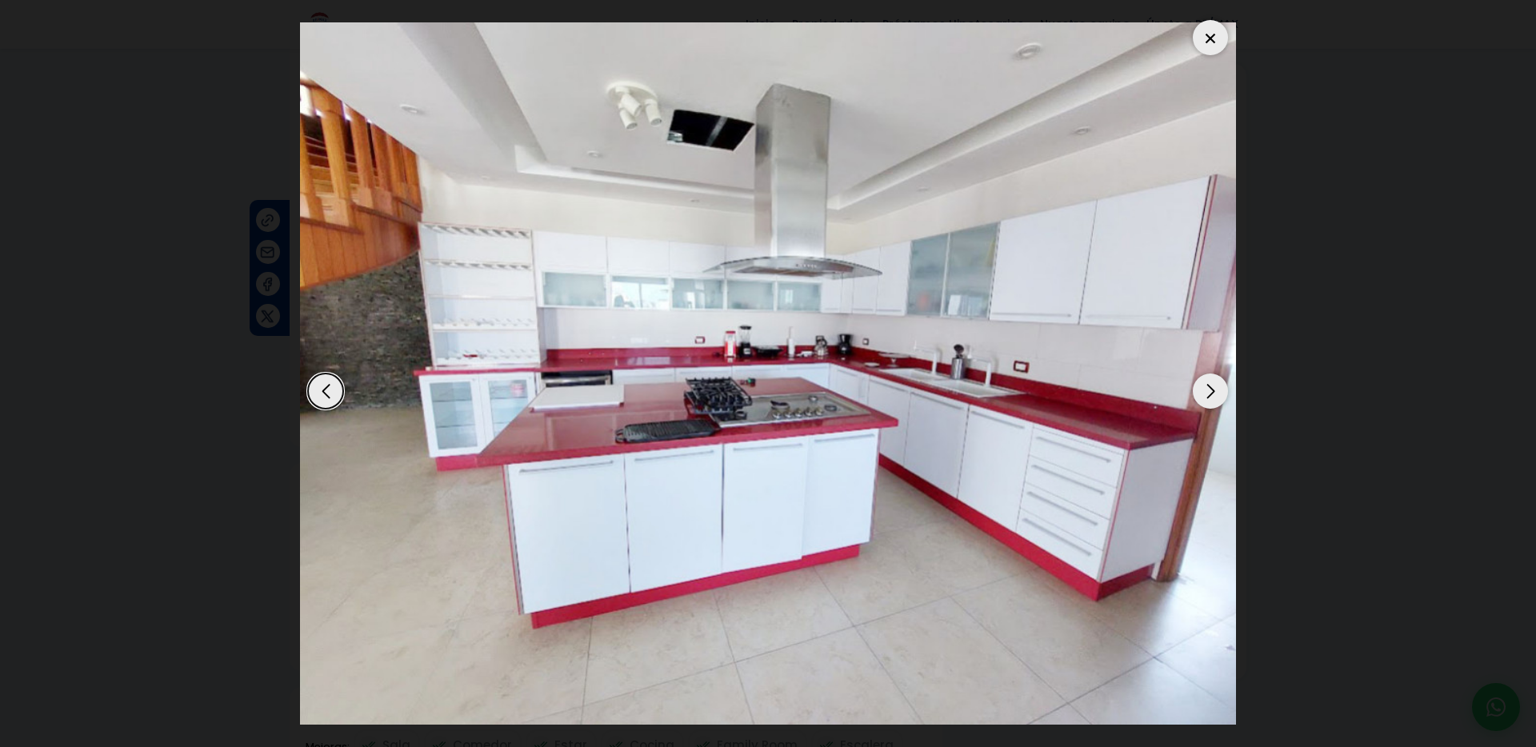
click at [1211, 390] on div "Next slide" at bounding box center [1210, 391] width 35 height 35
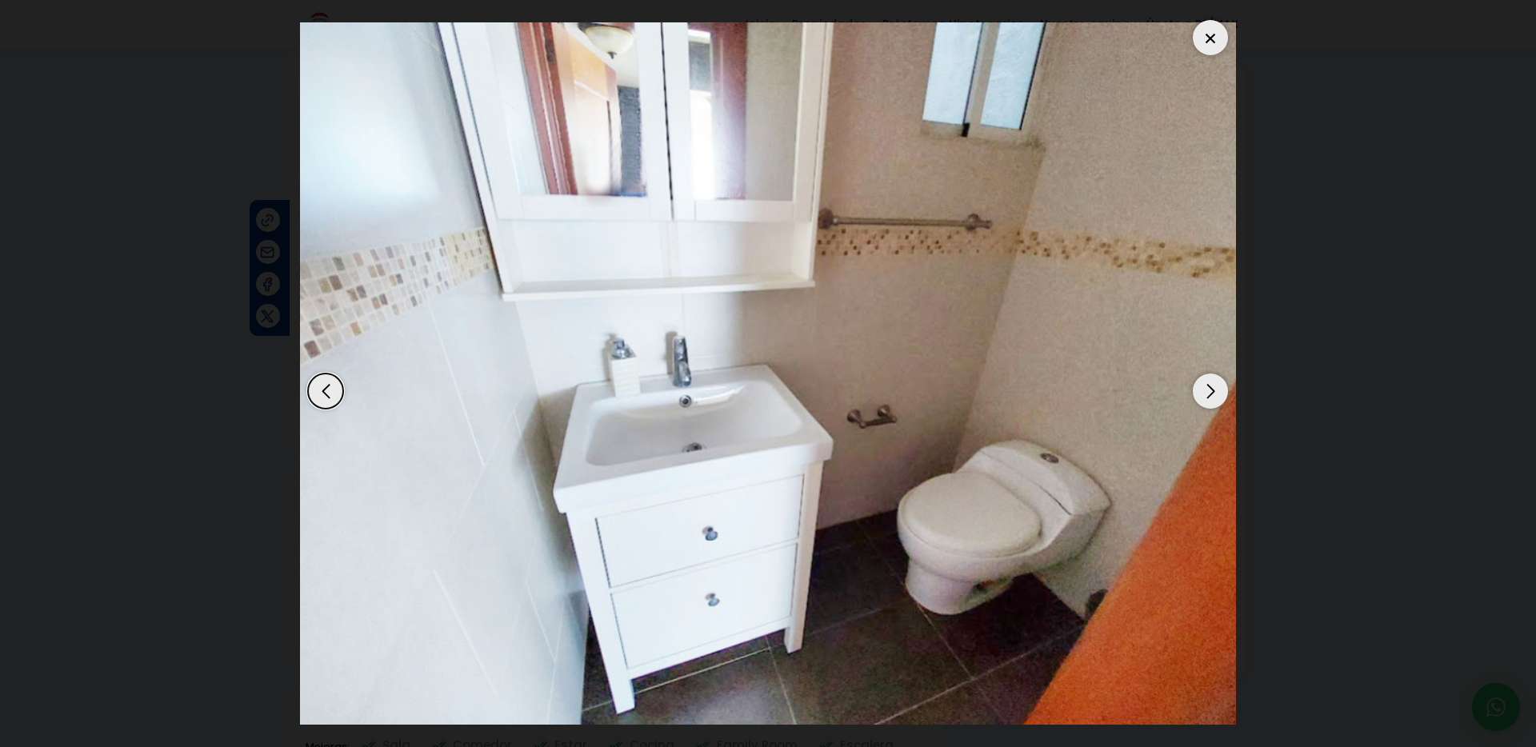
click at [1211, 390] on div "Next slide" at bounding box center [1210, 391] width 35 height 35
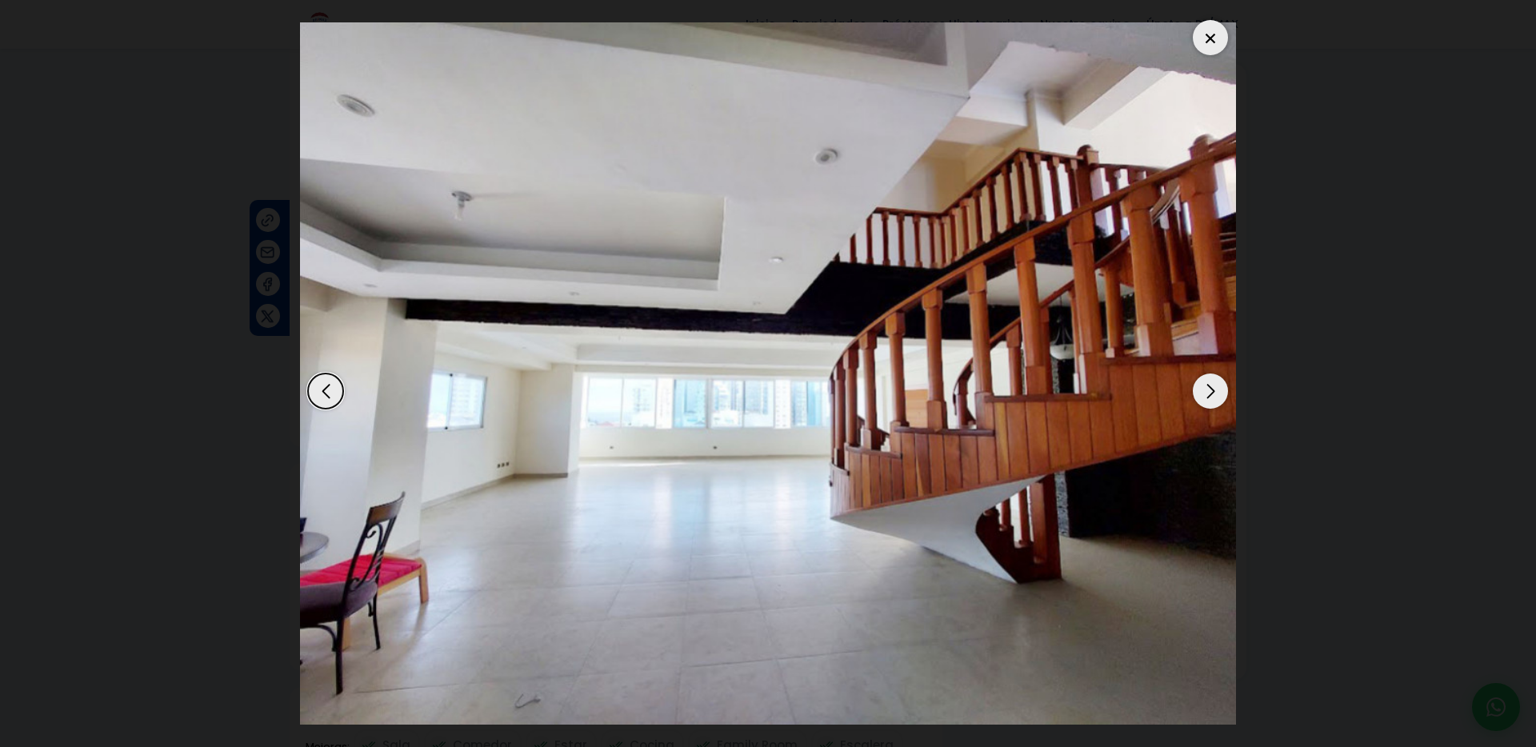
click at [1211, 390] on div "Next slide" at bounding box center [1210, 391] width 35 height 35
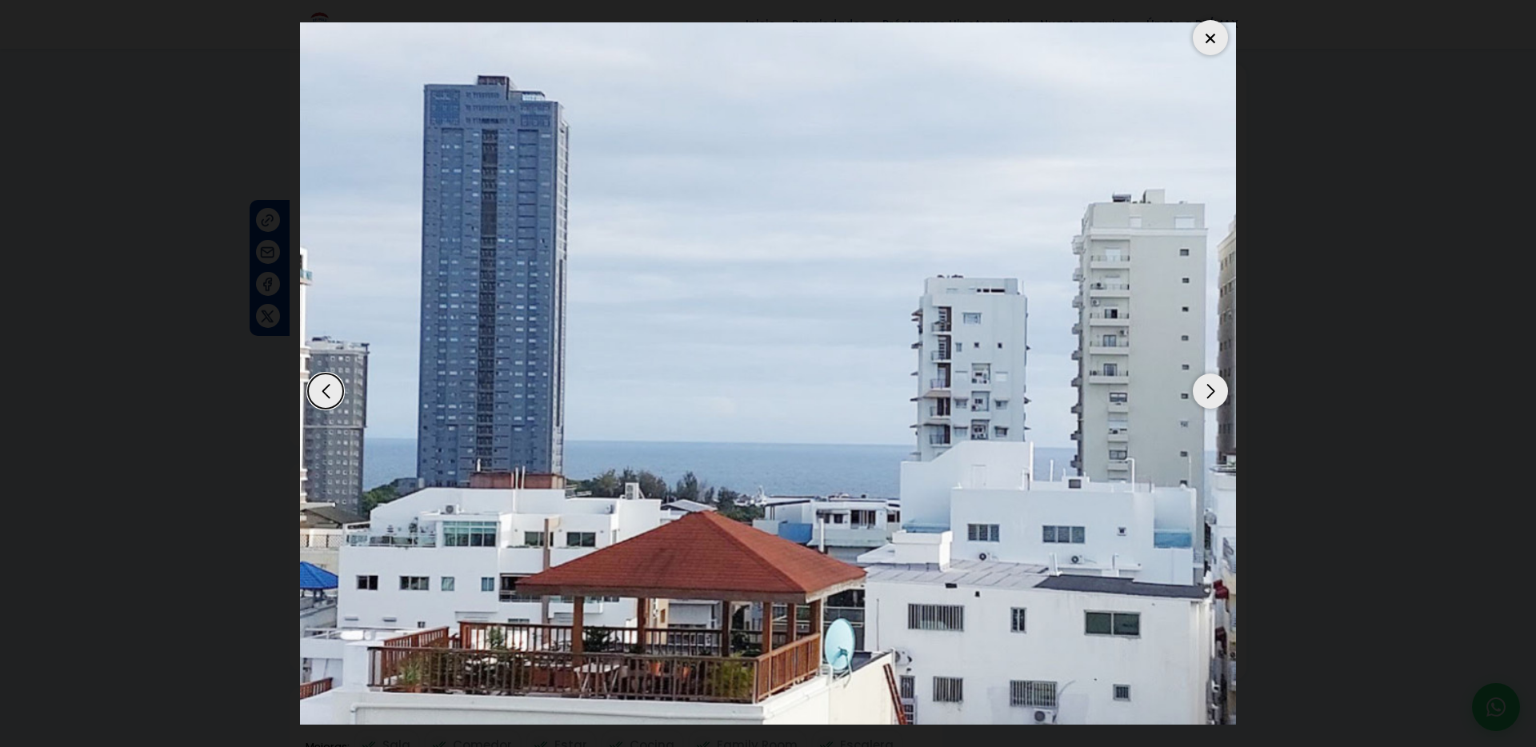
click at [1209, 42] on div at bounding box center [1210, 37] width 35 height 35
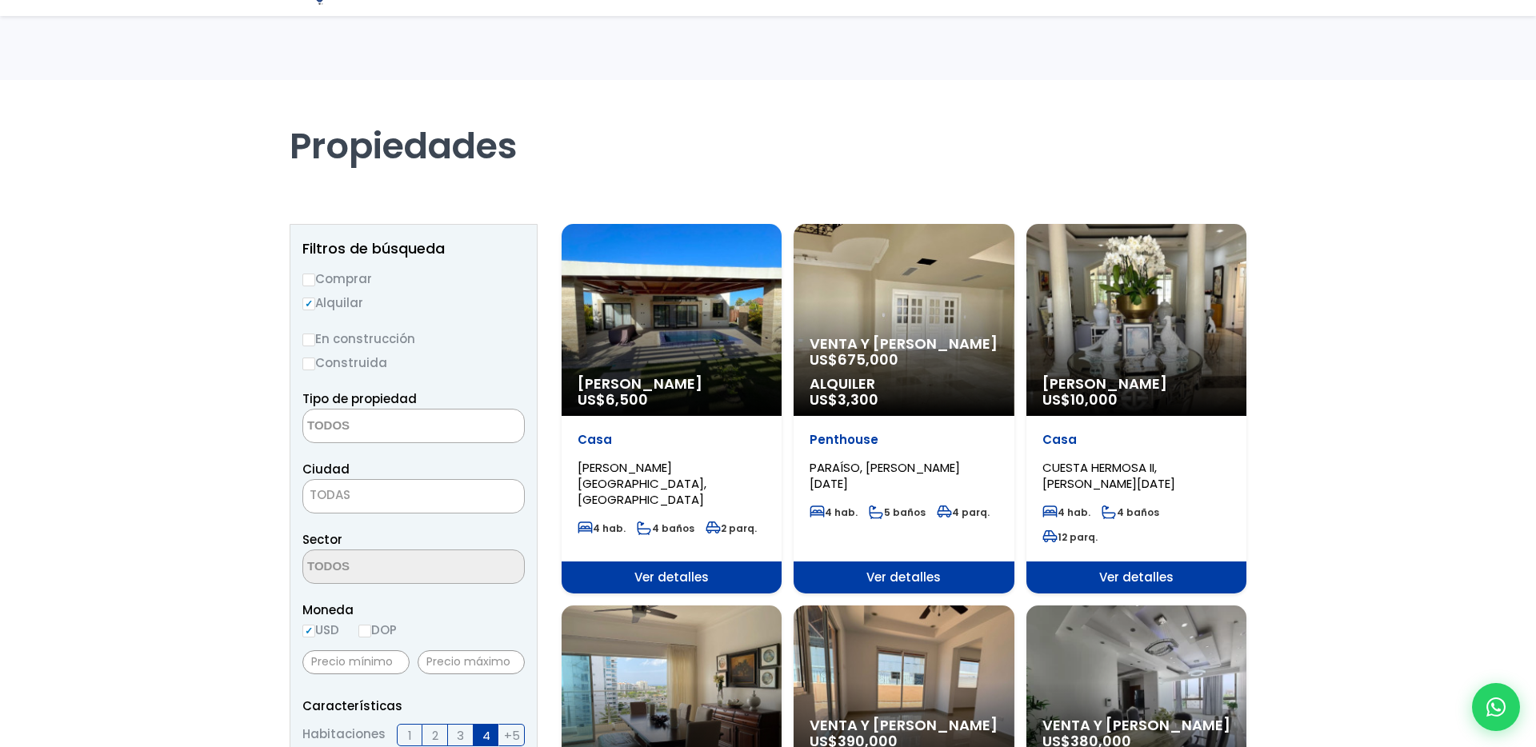
select select
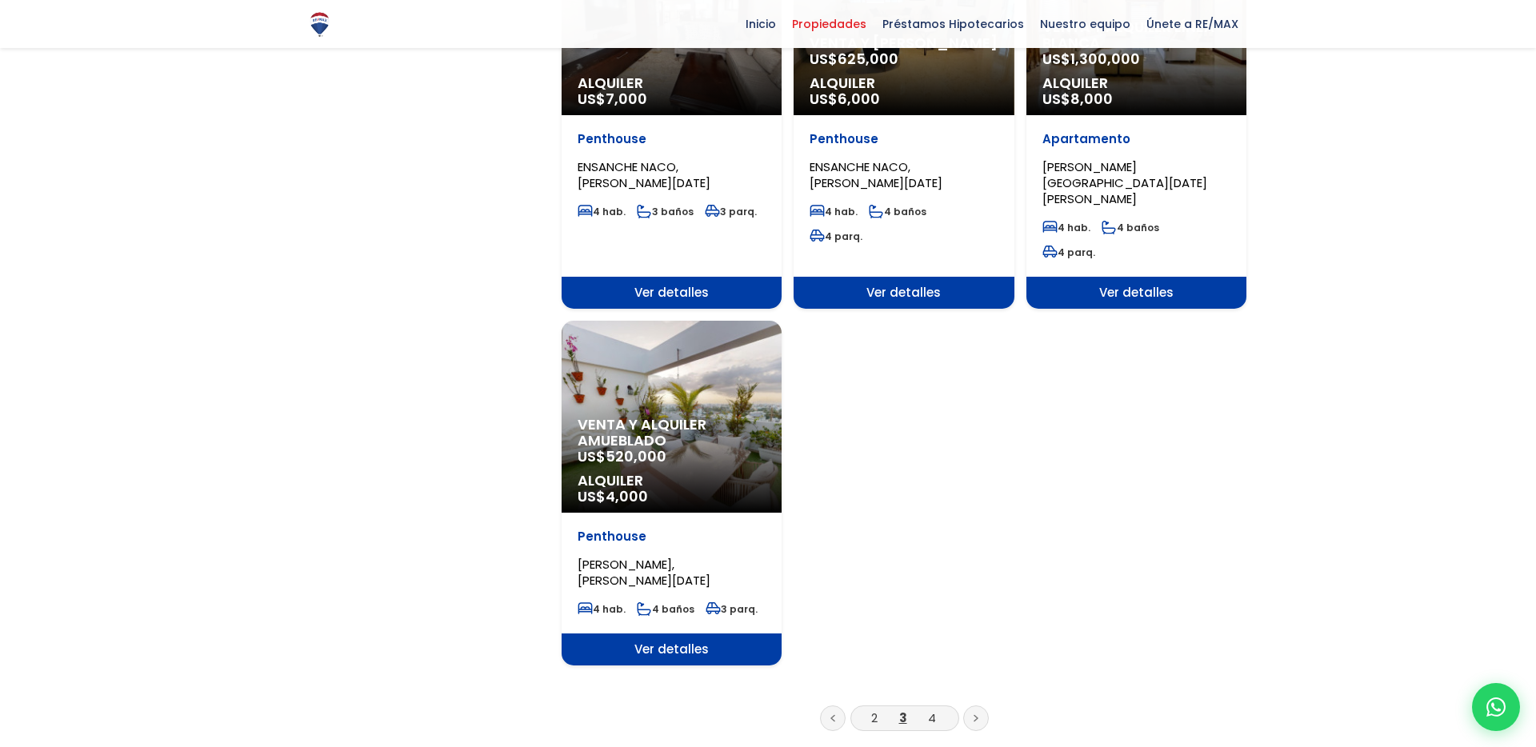
scroll to position [2001, 0]
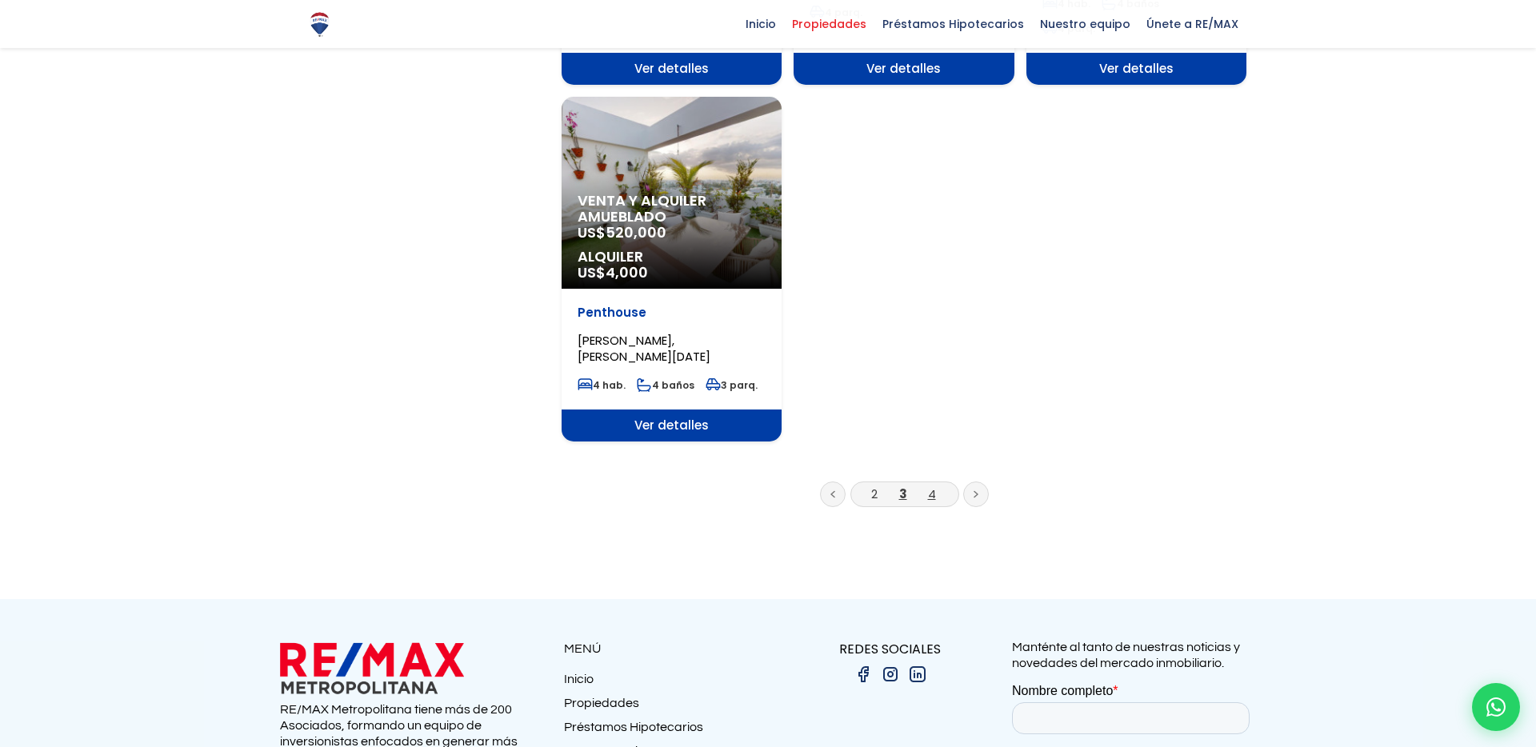
click at [928, 486] on link "4" at bounding box center [932, 494] width 8 height 17
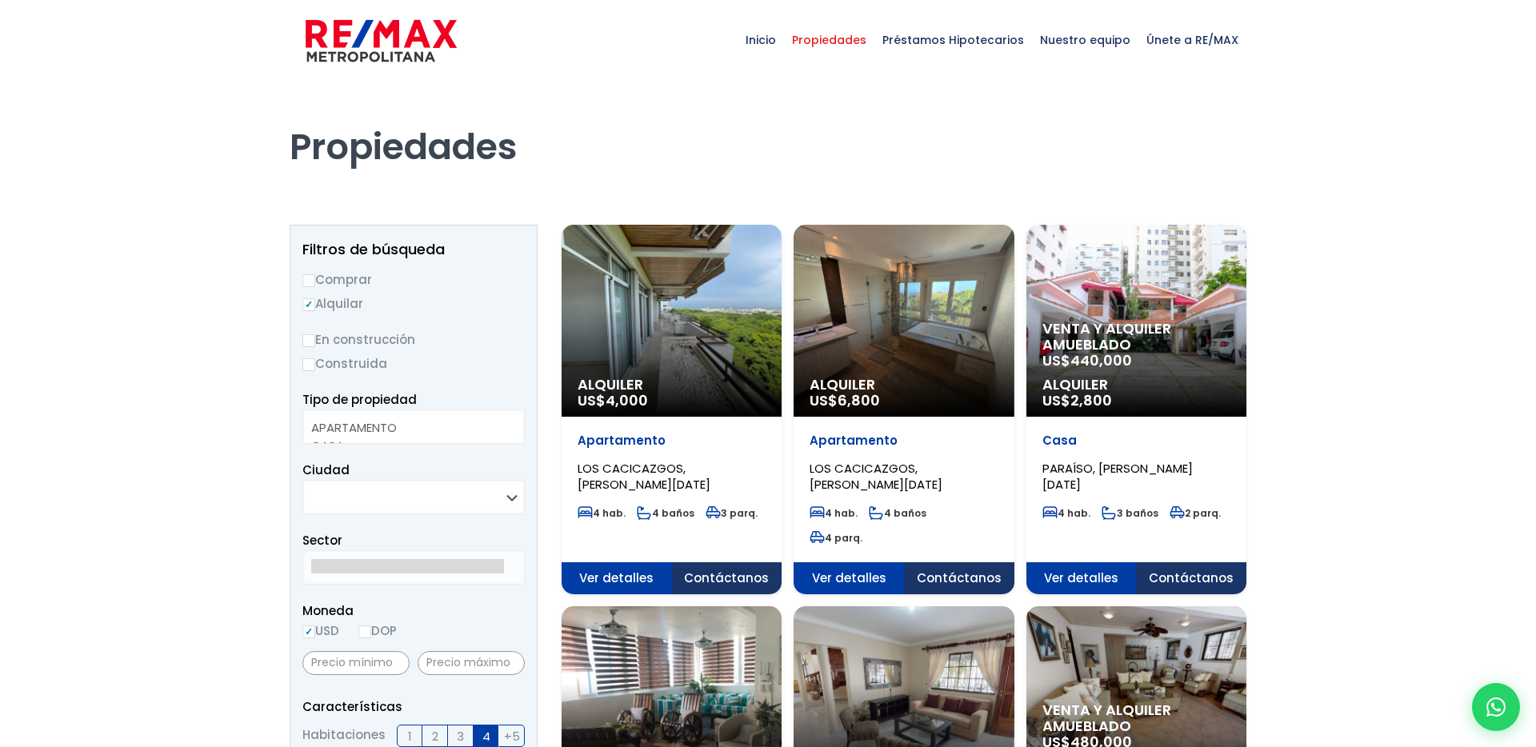
select select
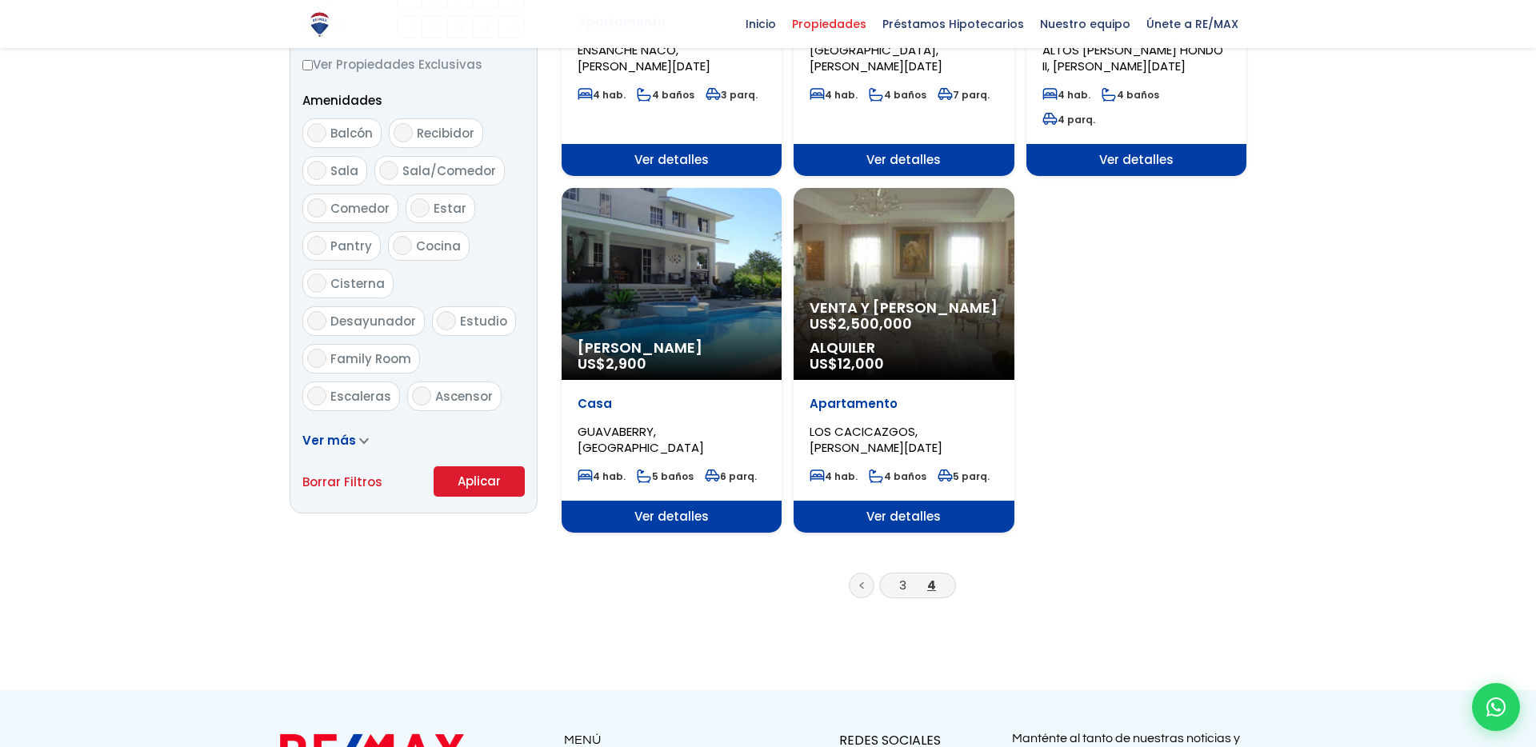
scroll to position [800, 0]
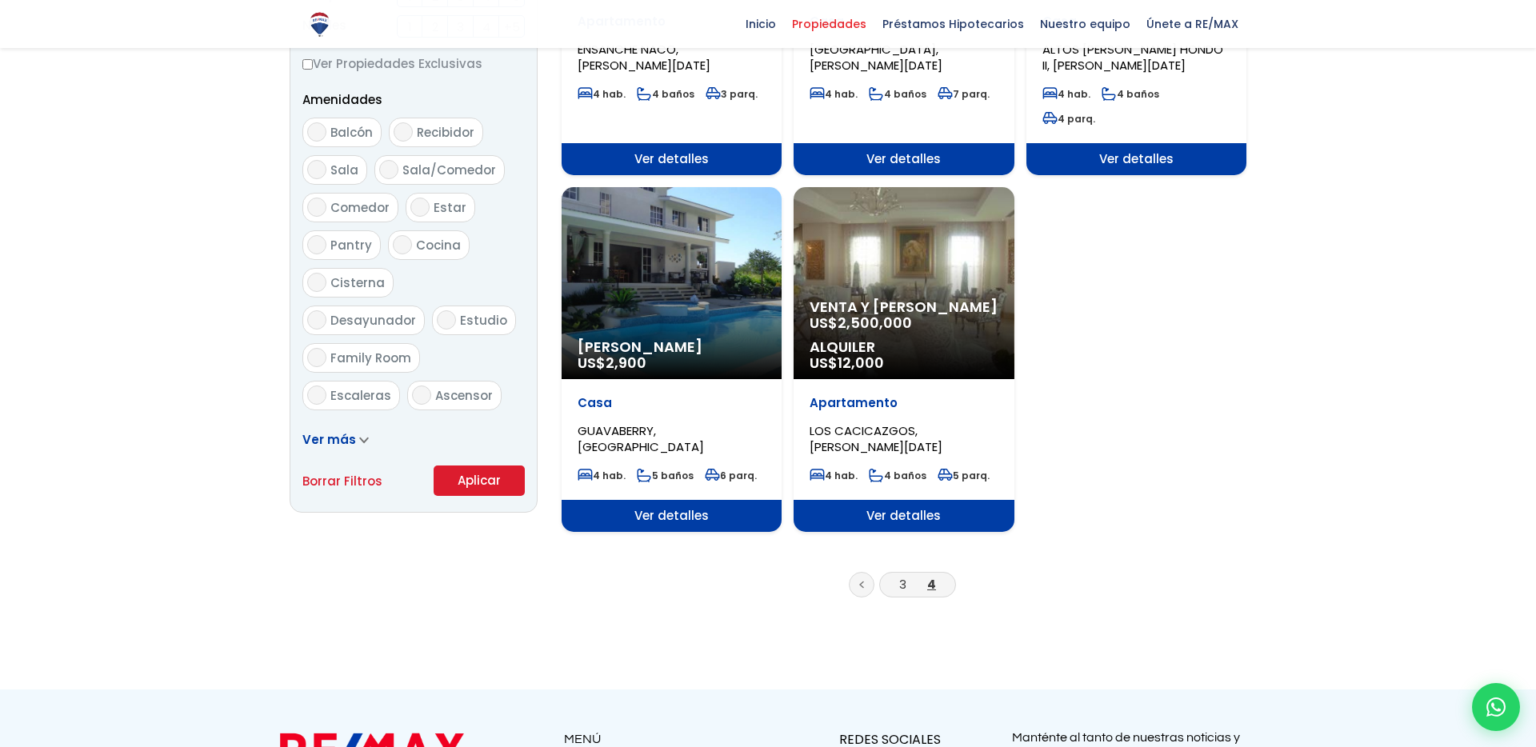
click at [658, 282] on div "Alquiler Amueblado US$ 2,900" at bounding box center [672, 283] width 220 height 192
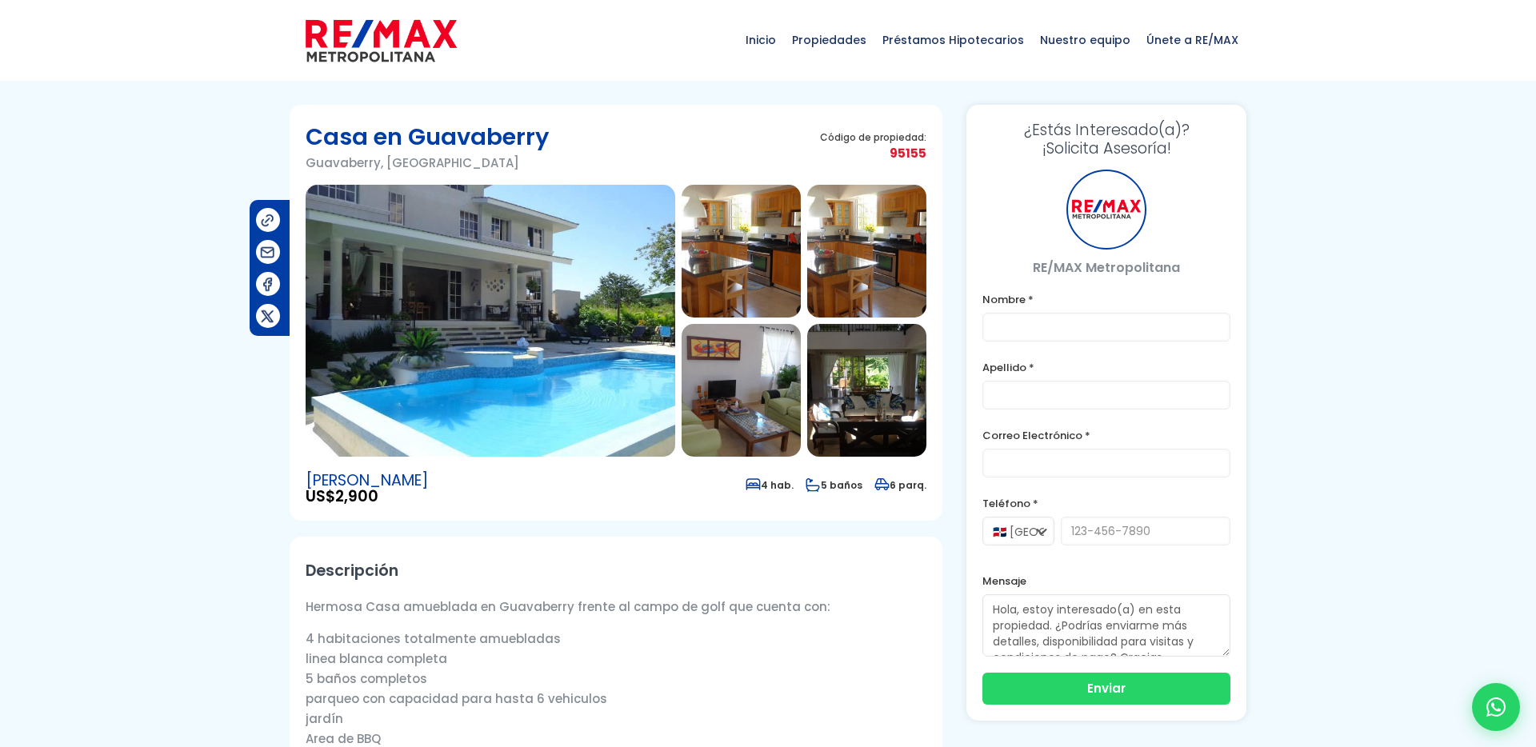
click at [500, 324] on img at bounding box center [491, 321] width 370 height 272
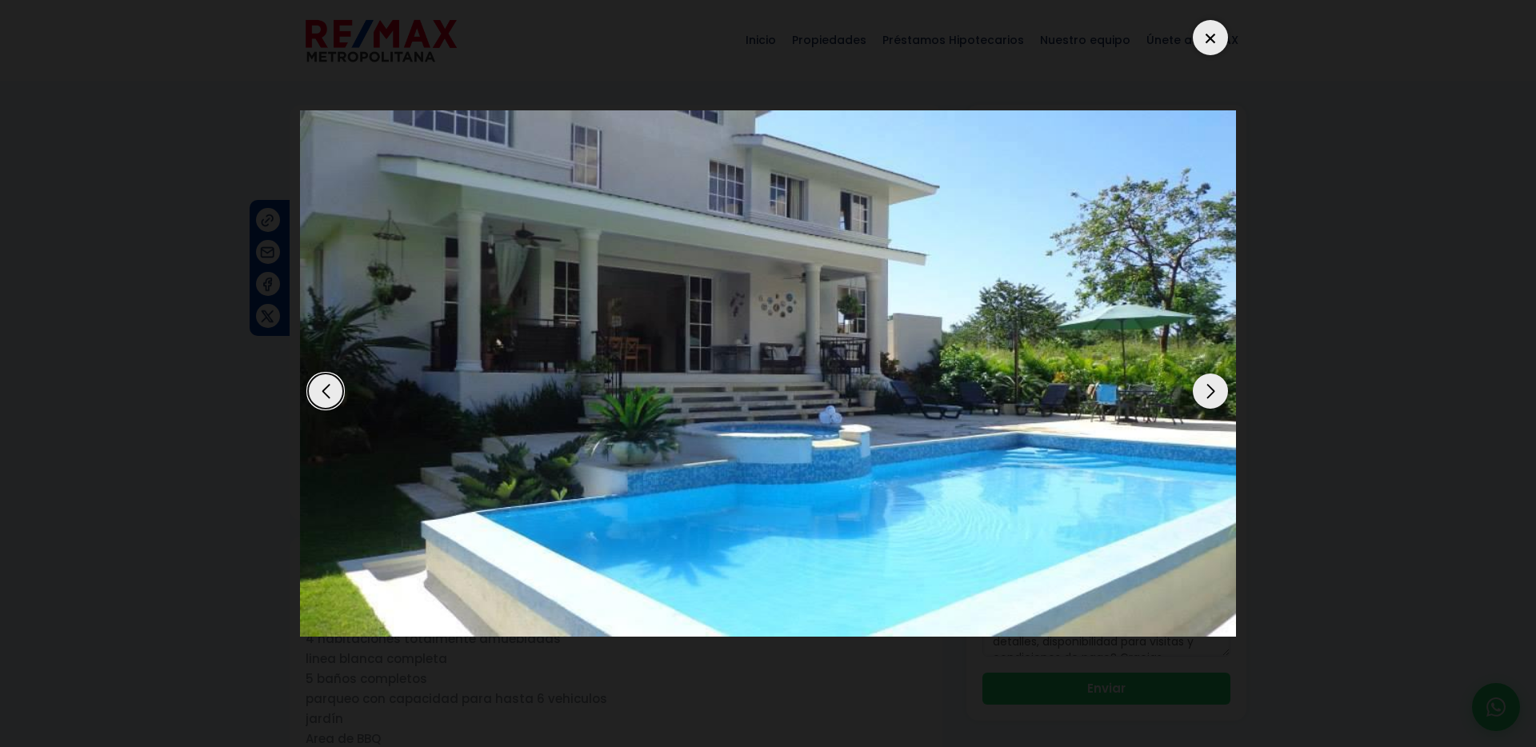
click at [1208, 392] on div "Next slide" at bounding box center [1210, 391] width 35 height 35
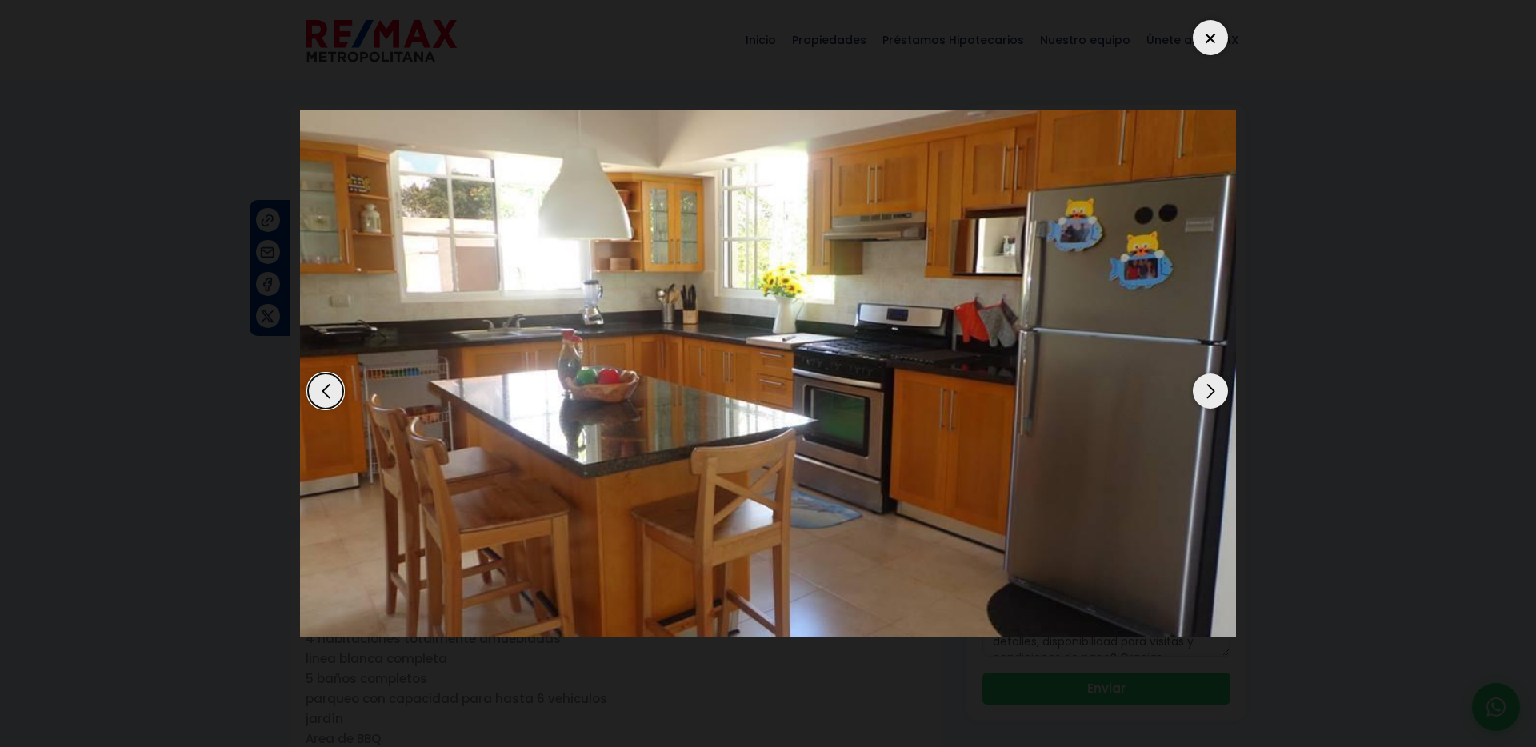
click at [1208, 392] on div "Next slide" at bounding box center [1210, 391] width 35 height 35
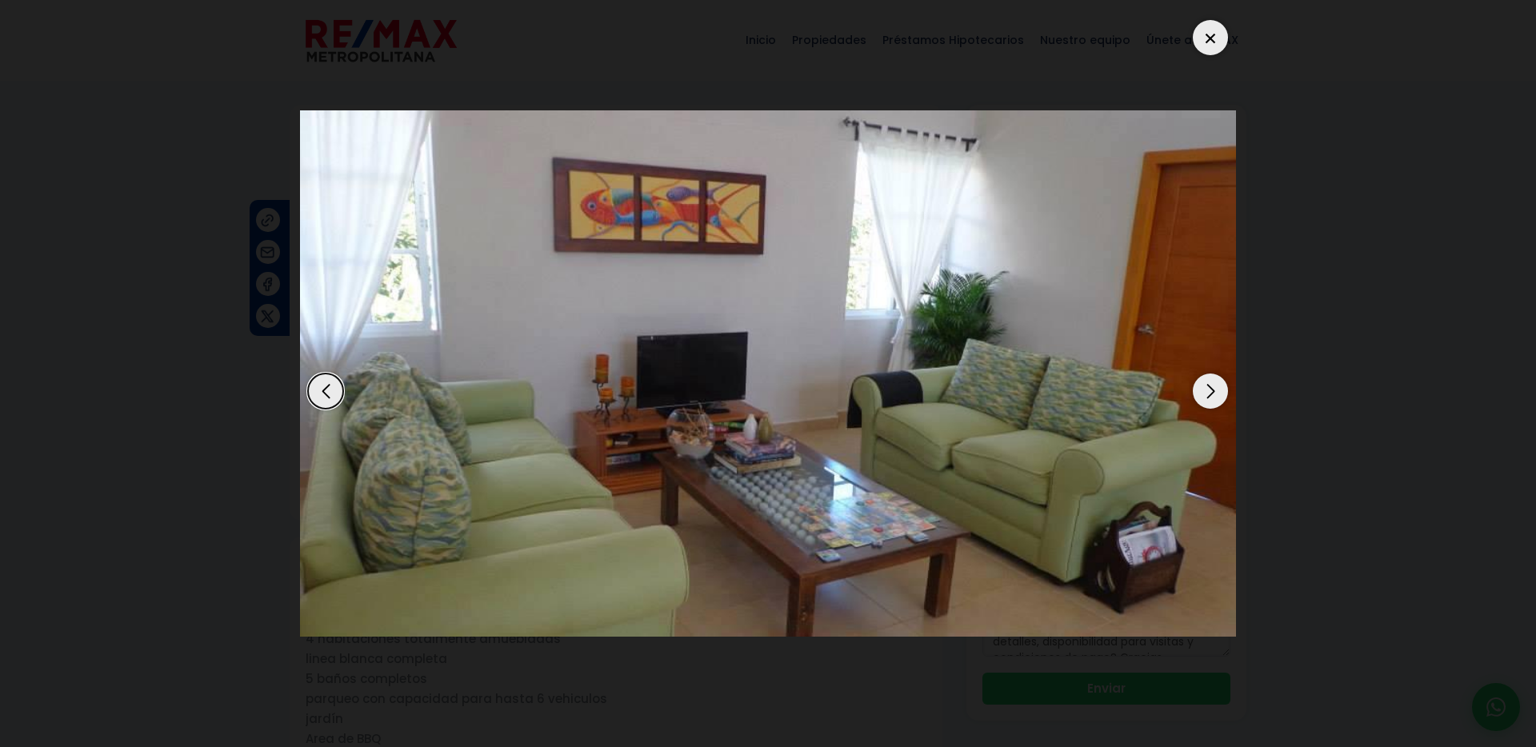
click at [1208, 392] on div "Next slide" at bounding box center [1210, 391] width 35 height 35
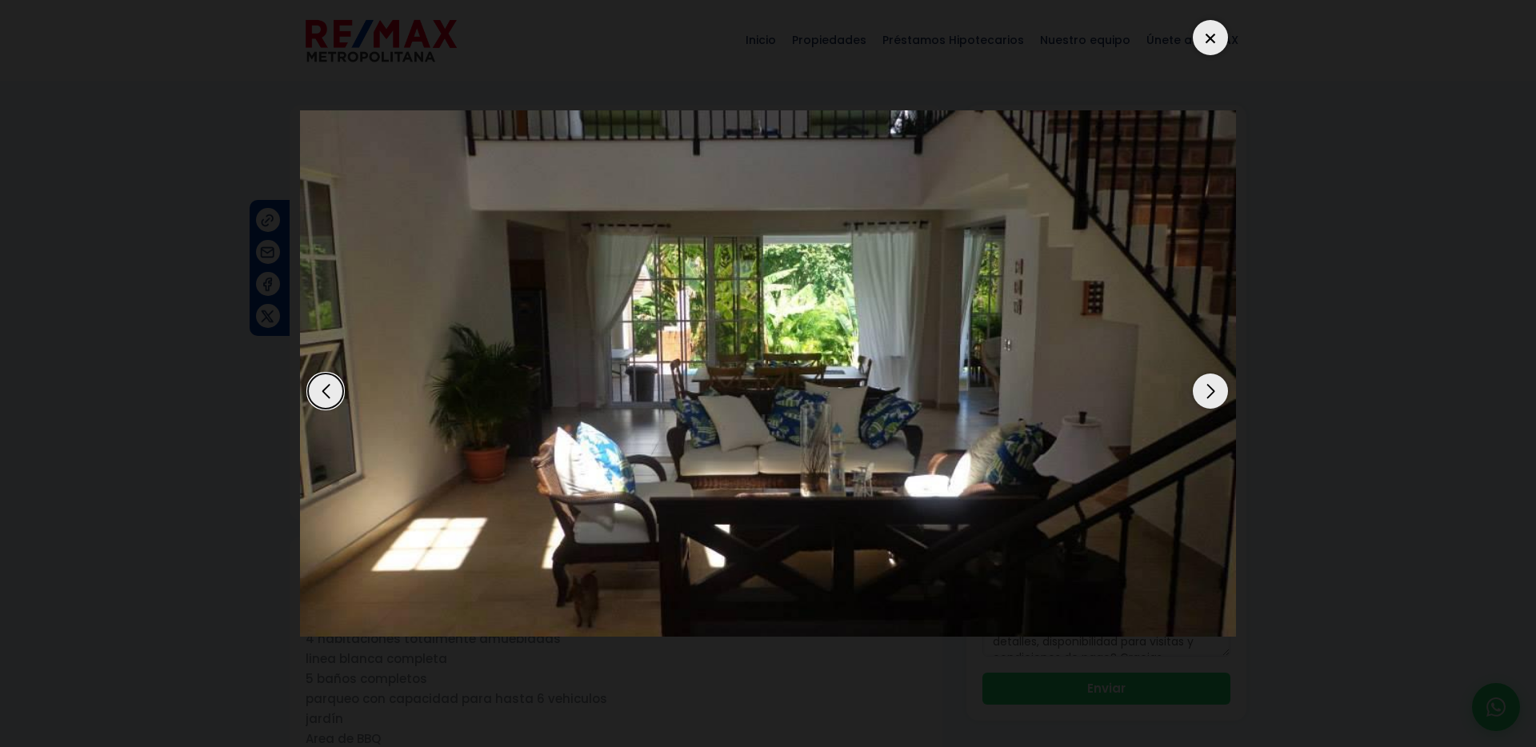
click at [1208, 392] on div "Next slide" at bounding box center [1210, 391] width 35 height 35
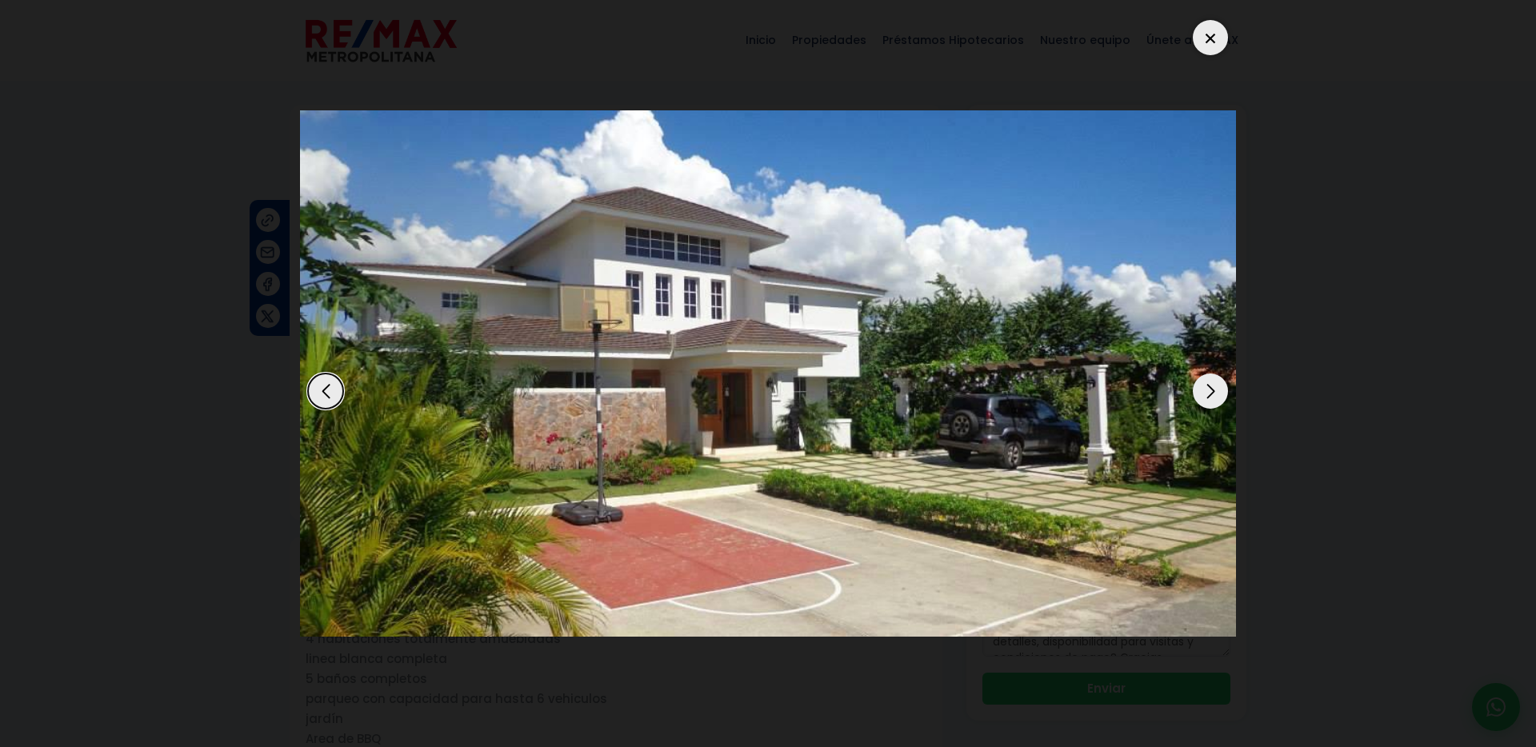
click at [1208, 392] on div "Next slide" at bounding box center [1210, 391] width 35 height 35
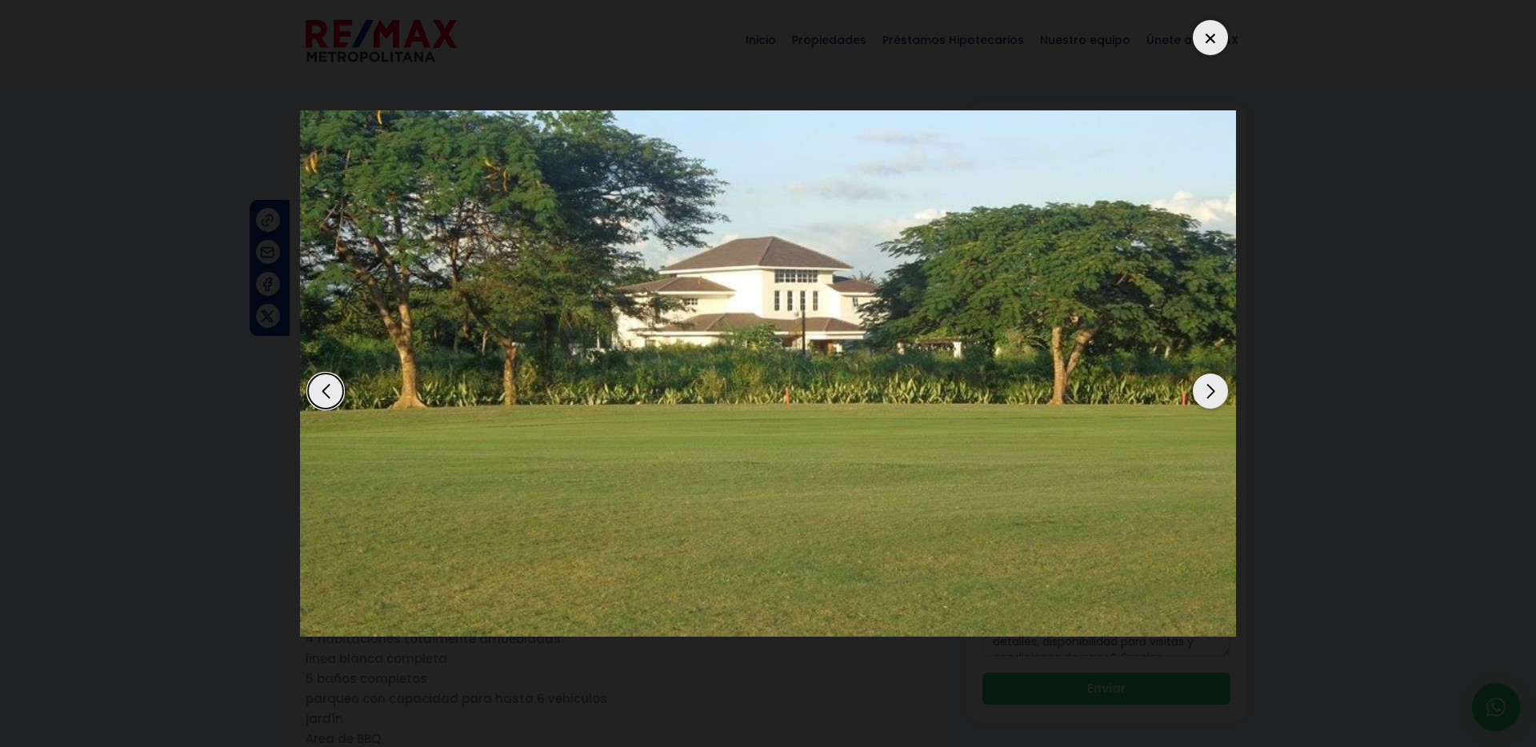
click at [1208, 392] on div "Next slide" at bounding box center [1210, 391] width 35 height 35
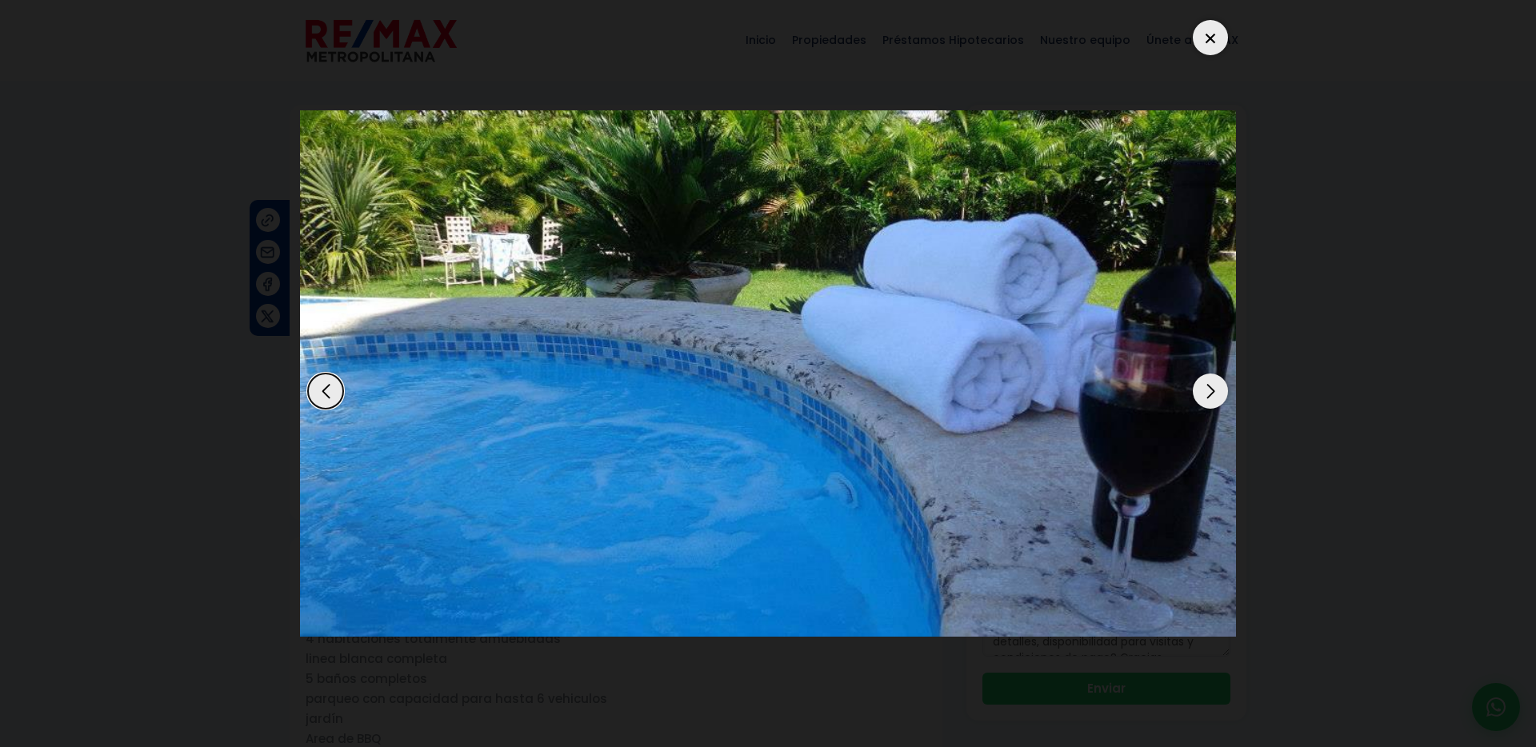
click at [1208, 392] on div "Next slide" at bounding box center [1210, 391] width 35 height 35
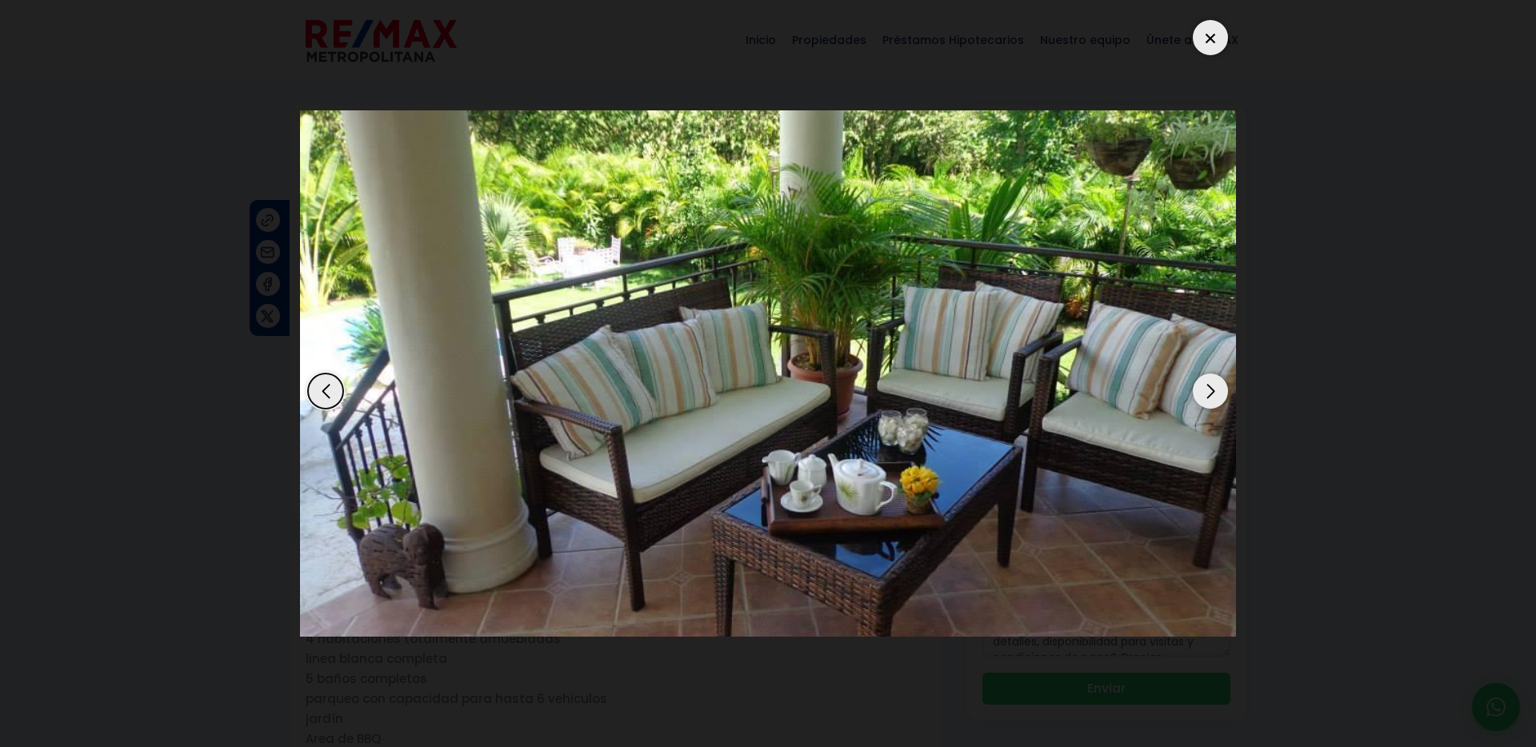
click at [1208, 392] on div "Next slide" at bounding box center [1210, 391] width 35 height 35
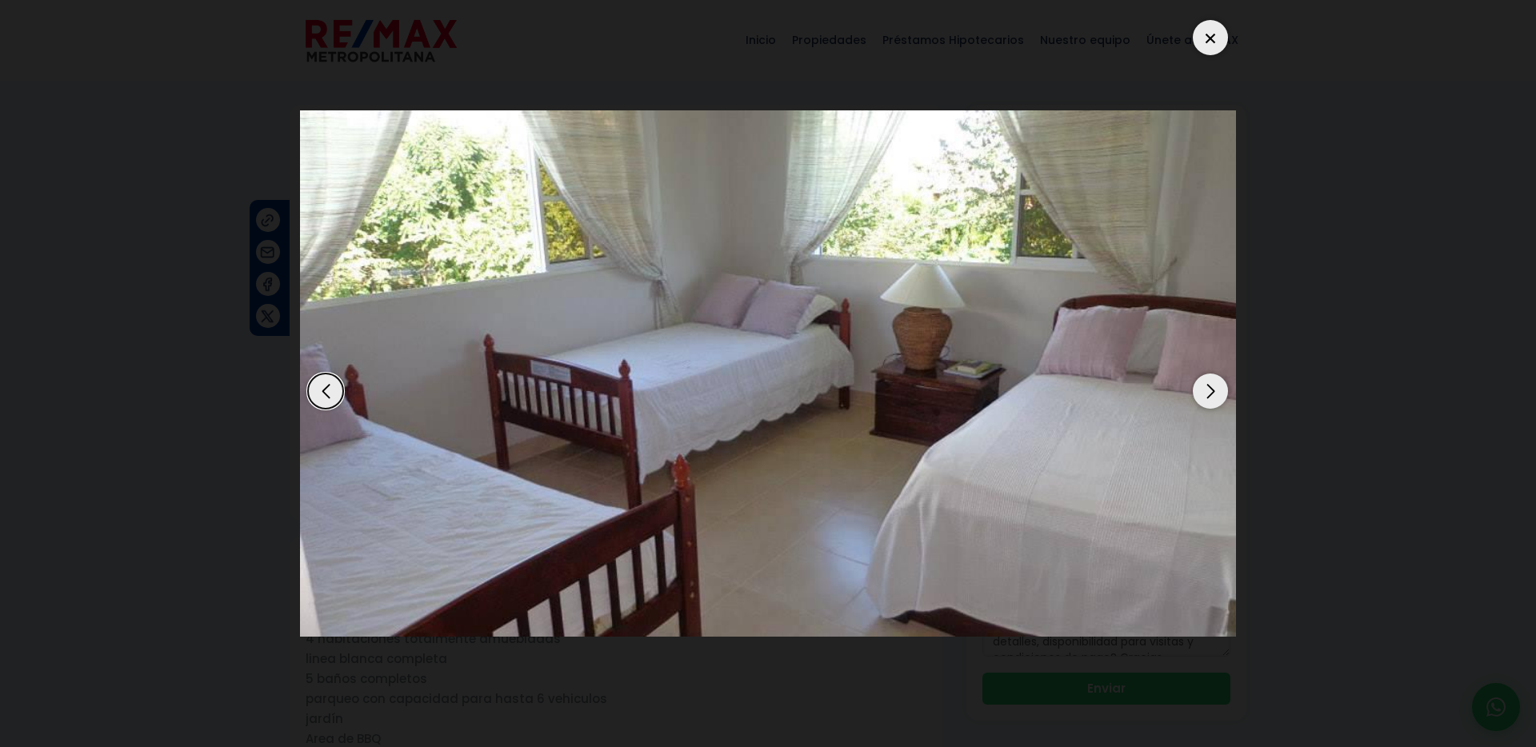
click at [1208, 392] on div "Next slide" at bounding box center [1210, 391] width 35 height 35
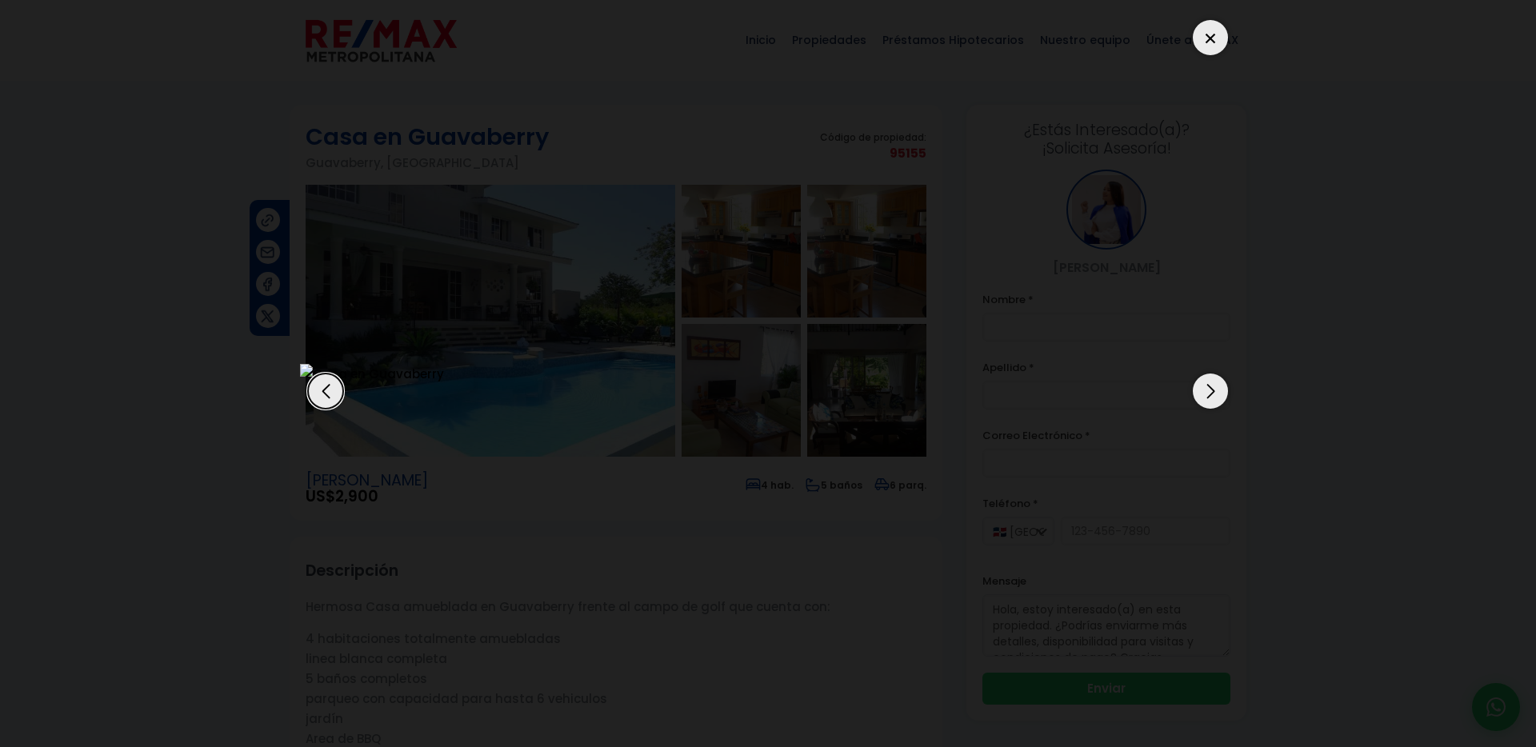
click at [1208, 392] on div "Next slide" at bounding box center [1210, 391] width 35 height 35
click at [649, 374] on img "12 / 15" at bounding box center [768, 374] width 936 height 20
click at [1217, 390] on div "Next slide" at bounding box center [1210, 391] width 35 height 35
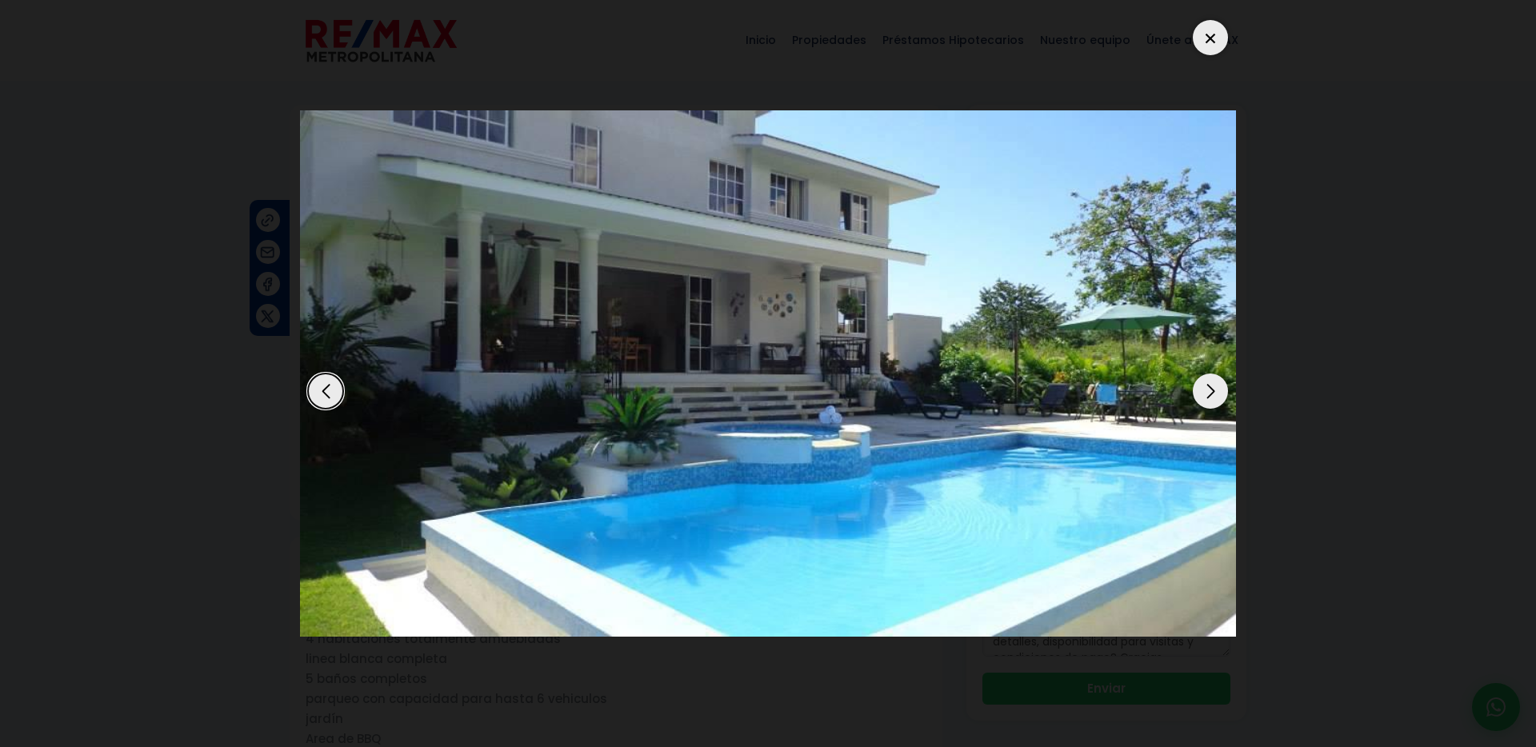
click at [1211, 38] on div at bounding box center [1210, 37] width 35 height 35
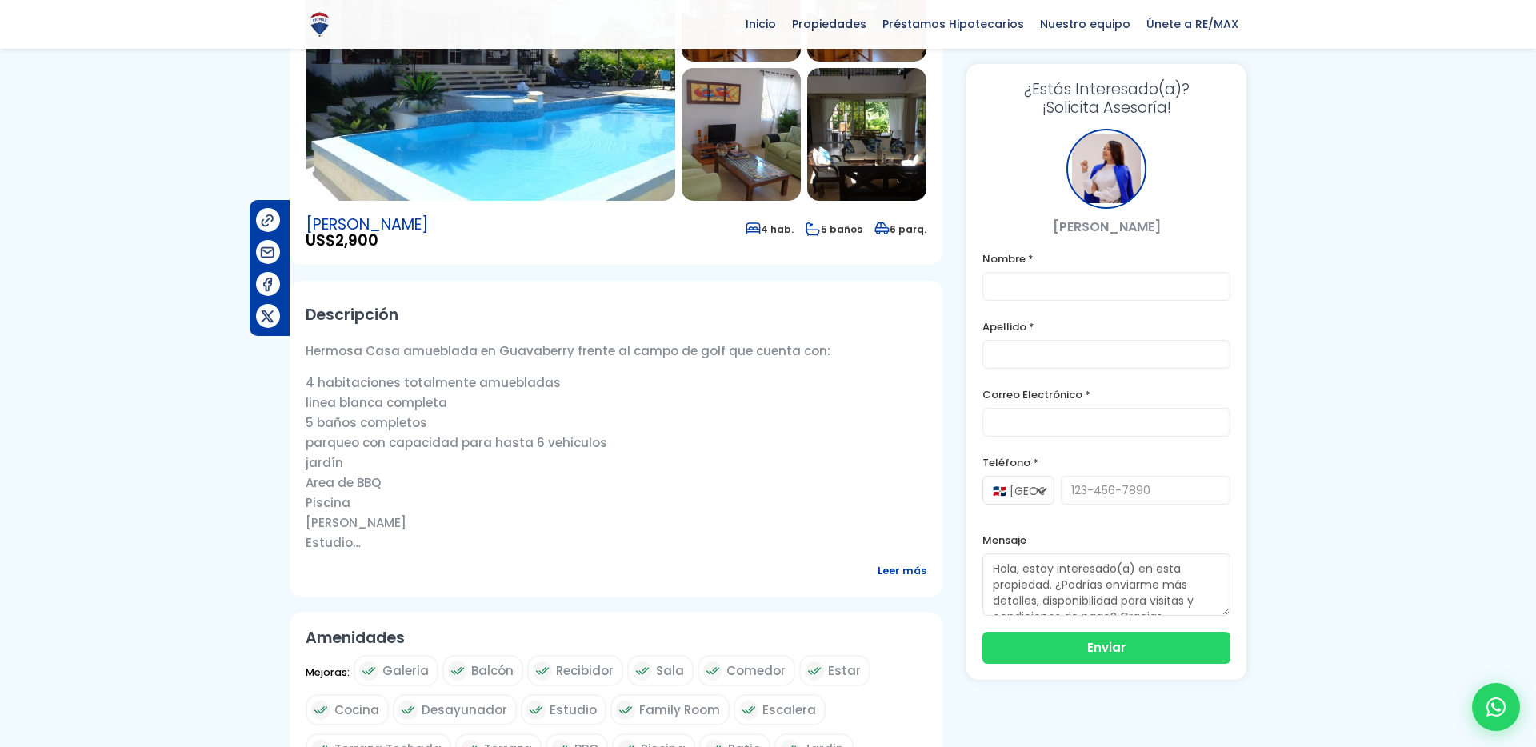
scroll to position [257, 0]
click at [909, 570] on span "Leer más" at bounding box center [902, 569] width 49 height 20
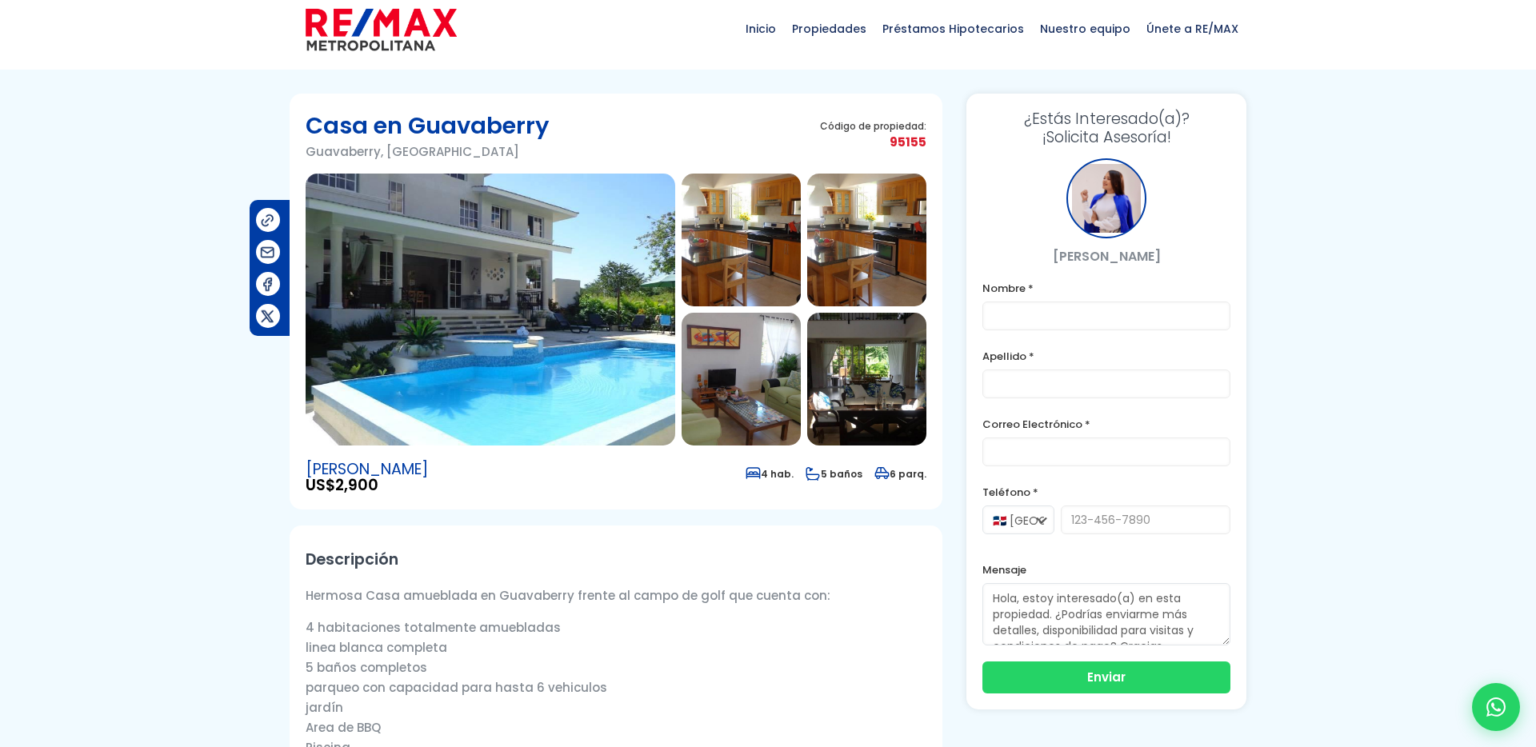
scroll to position [0, 0]
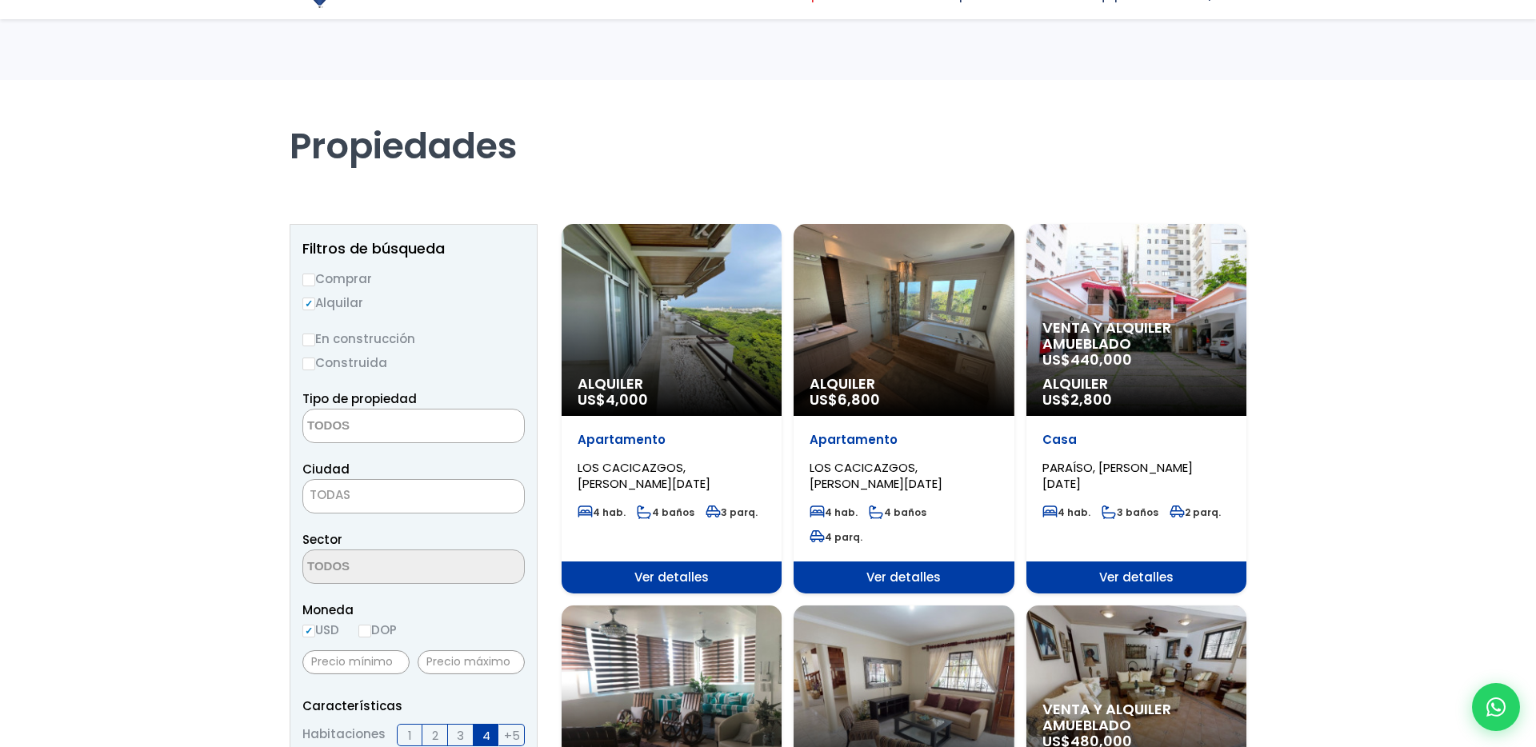
select select
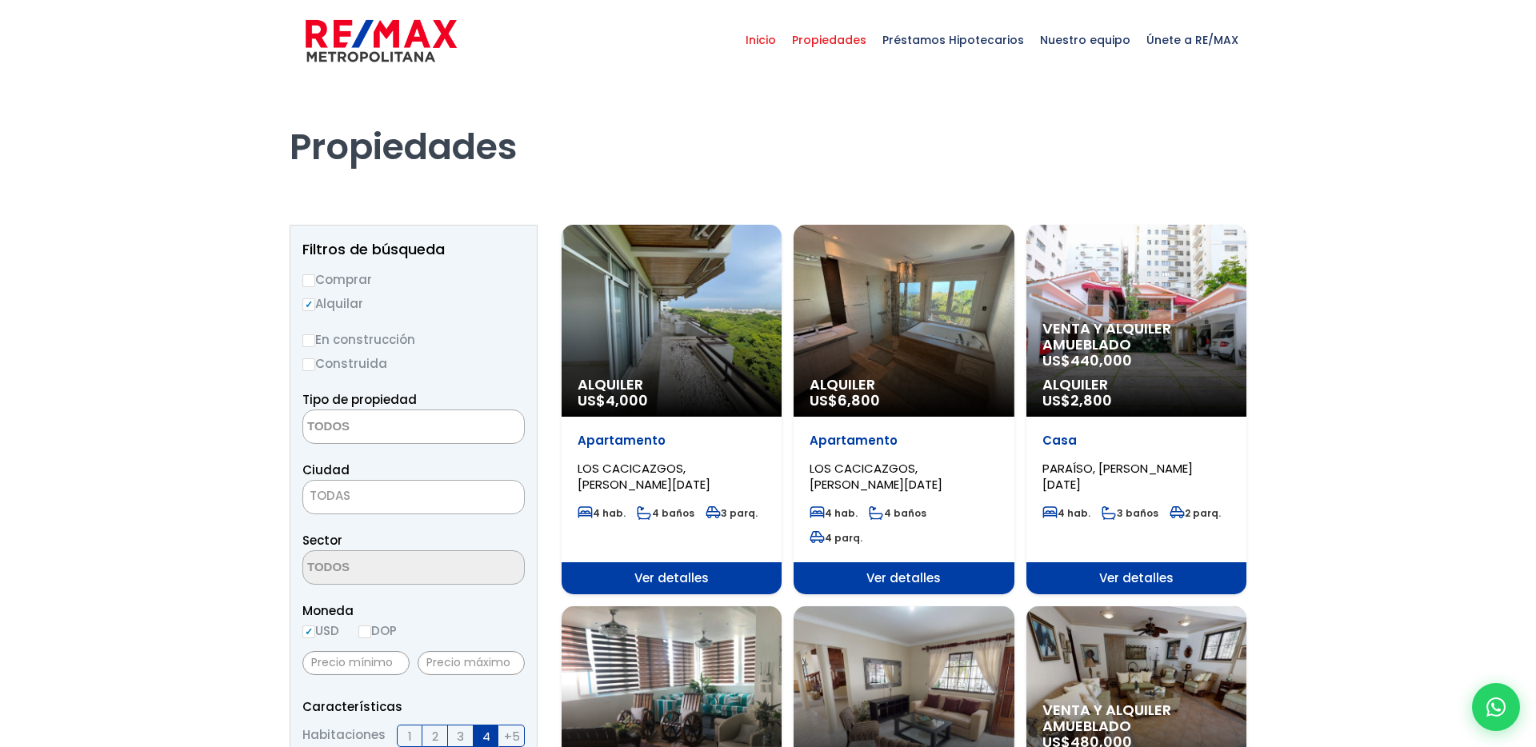
click at [781, 42] on span "Inicio" at bounding box center [761, 40] width 46 height 48
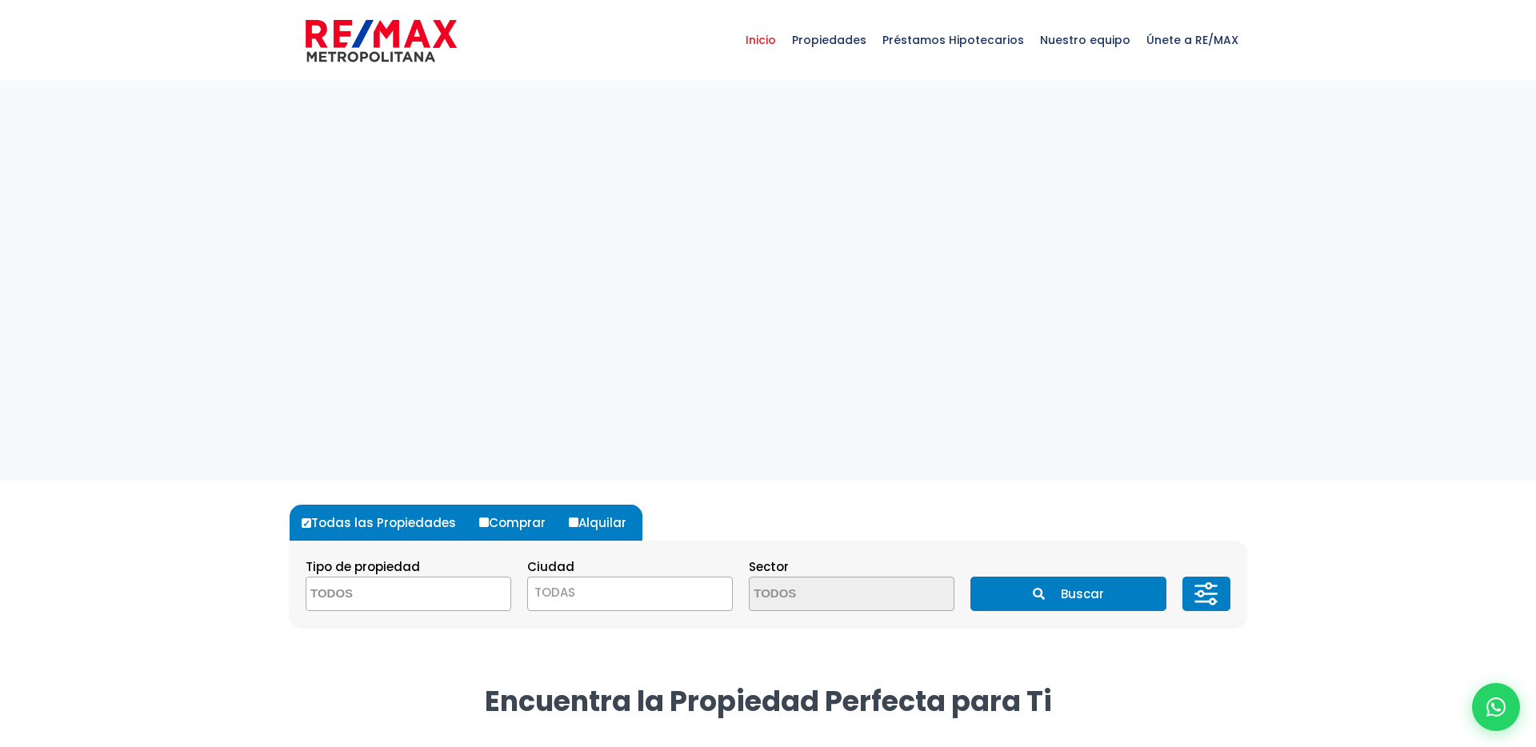
select select
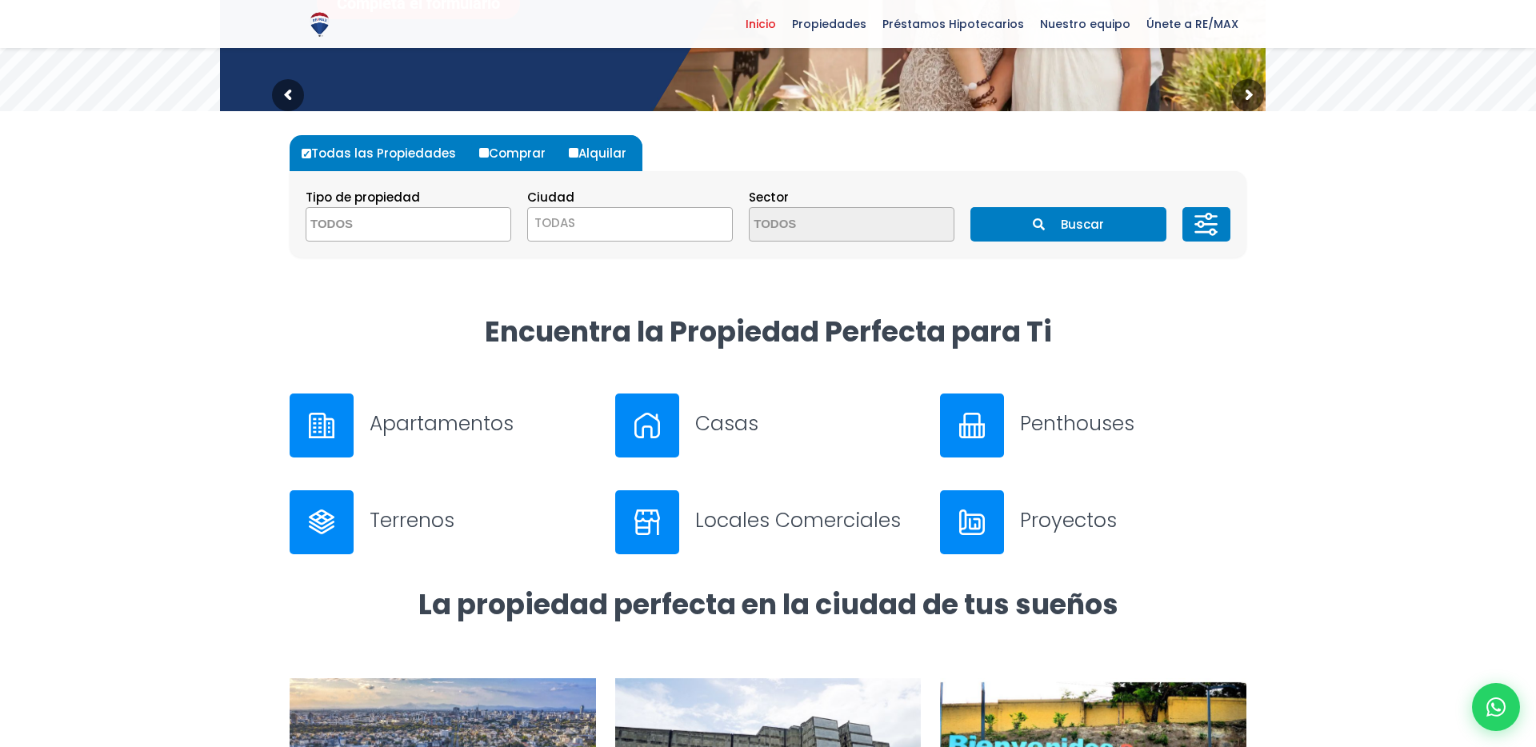
scroll to position [372, 0]
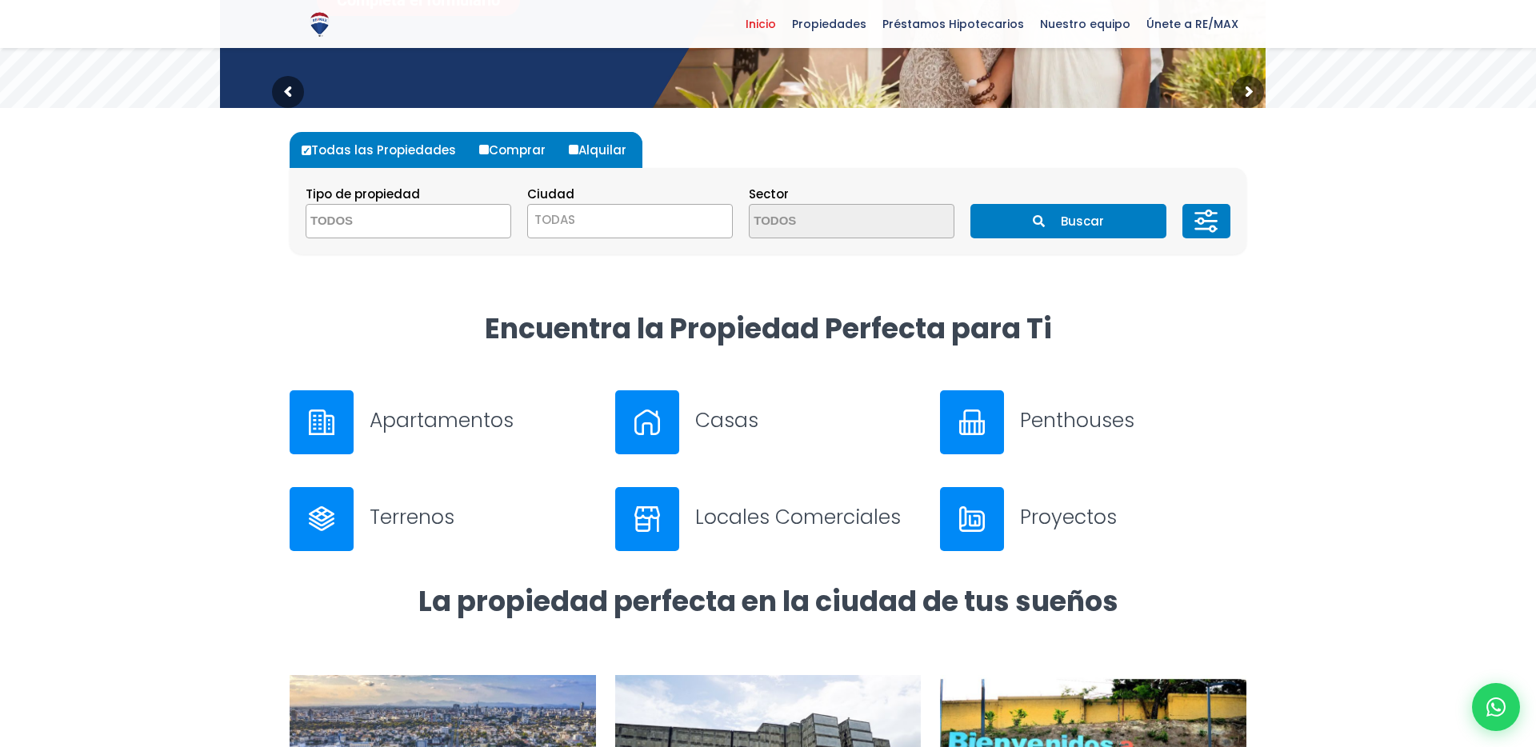
click at [569, 148] on input "Alquilar" at bounding box center [574, 150] width 10 height 10
radio input "true"
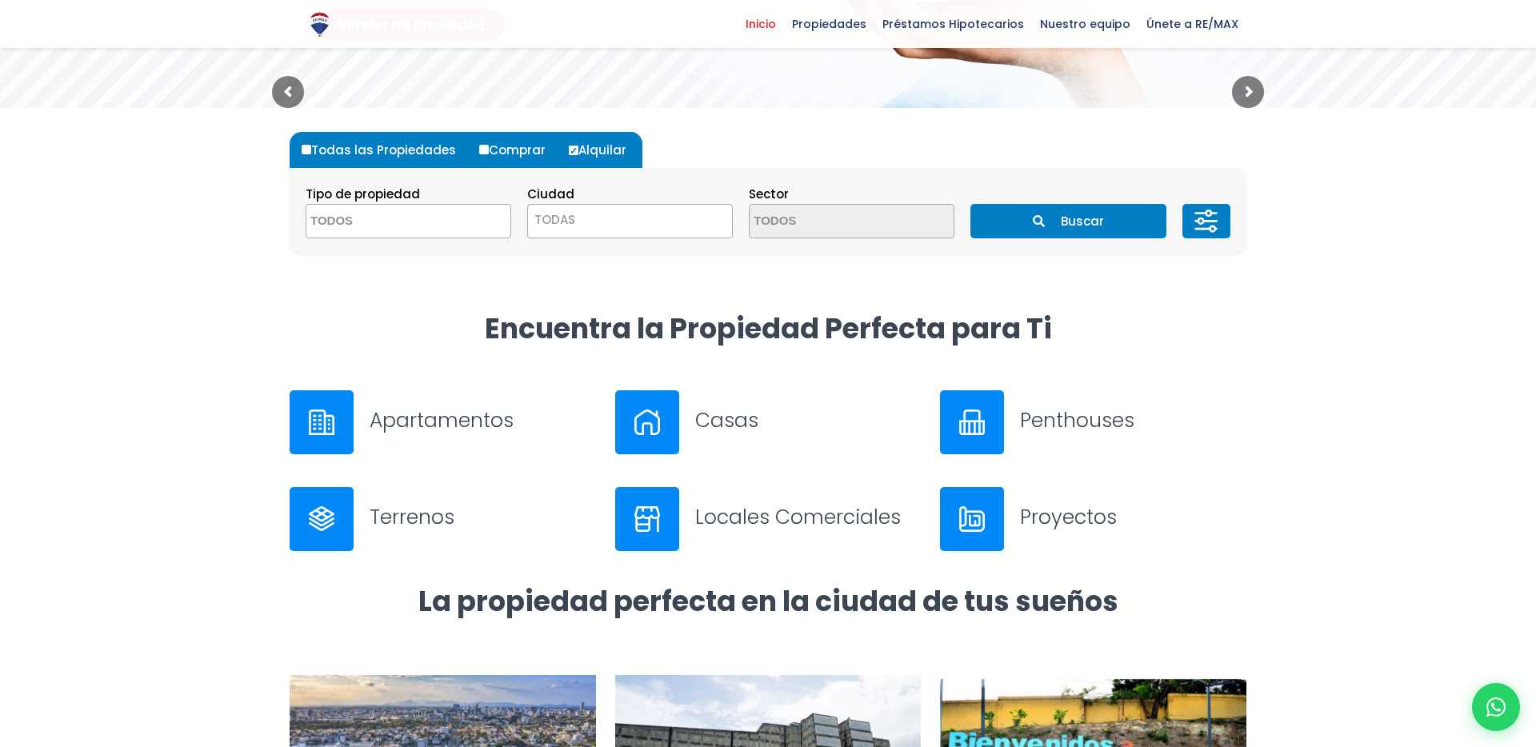
click at [735, 438] on div "Casas" at bounding box center [768, 422] width 306 height 64
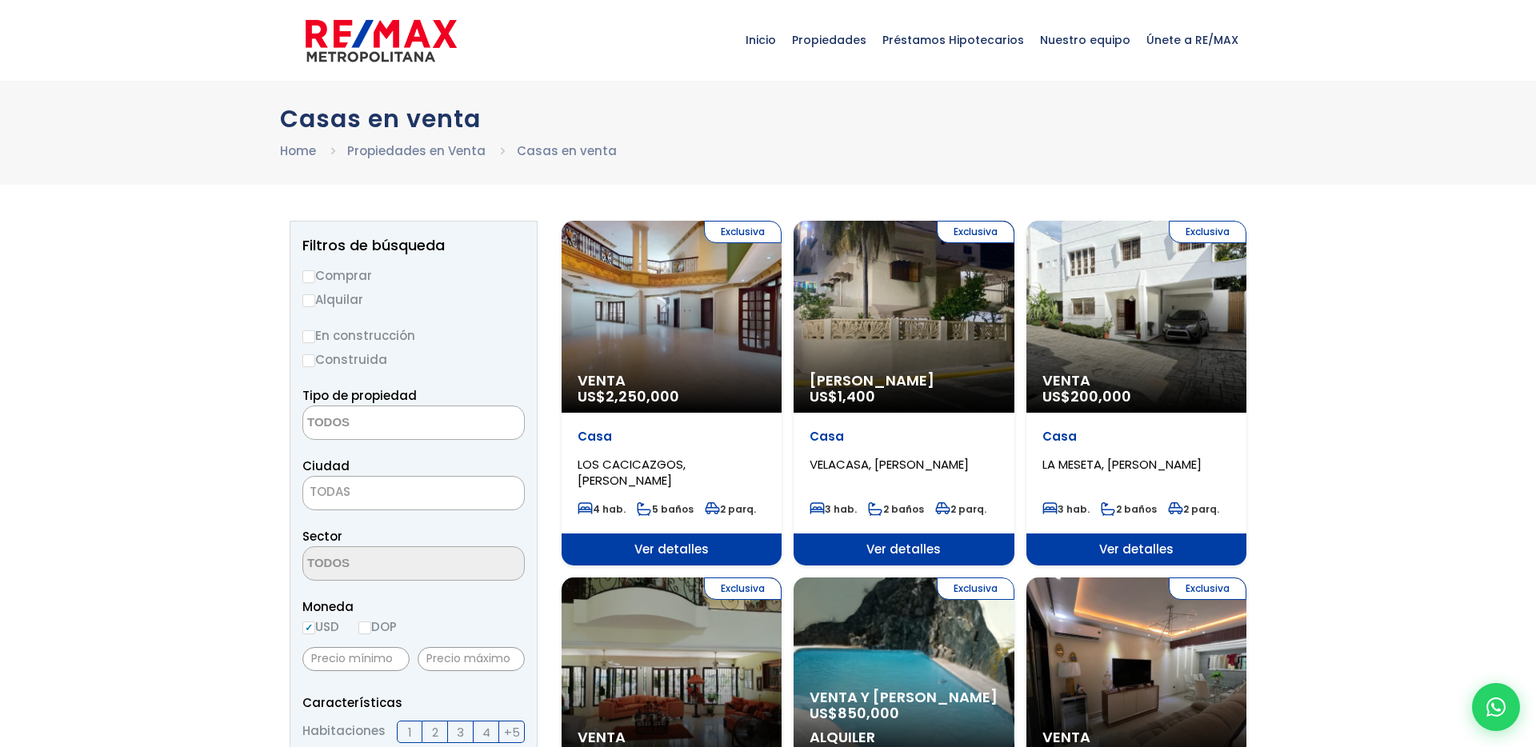
select select
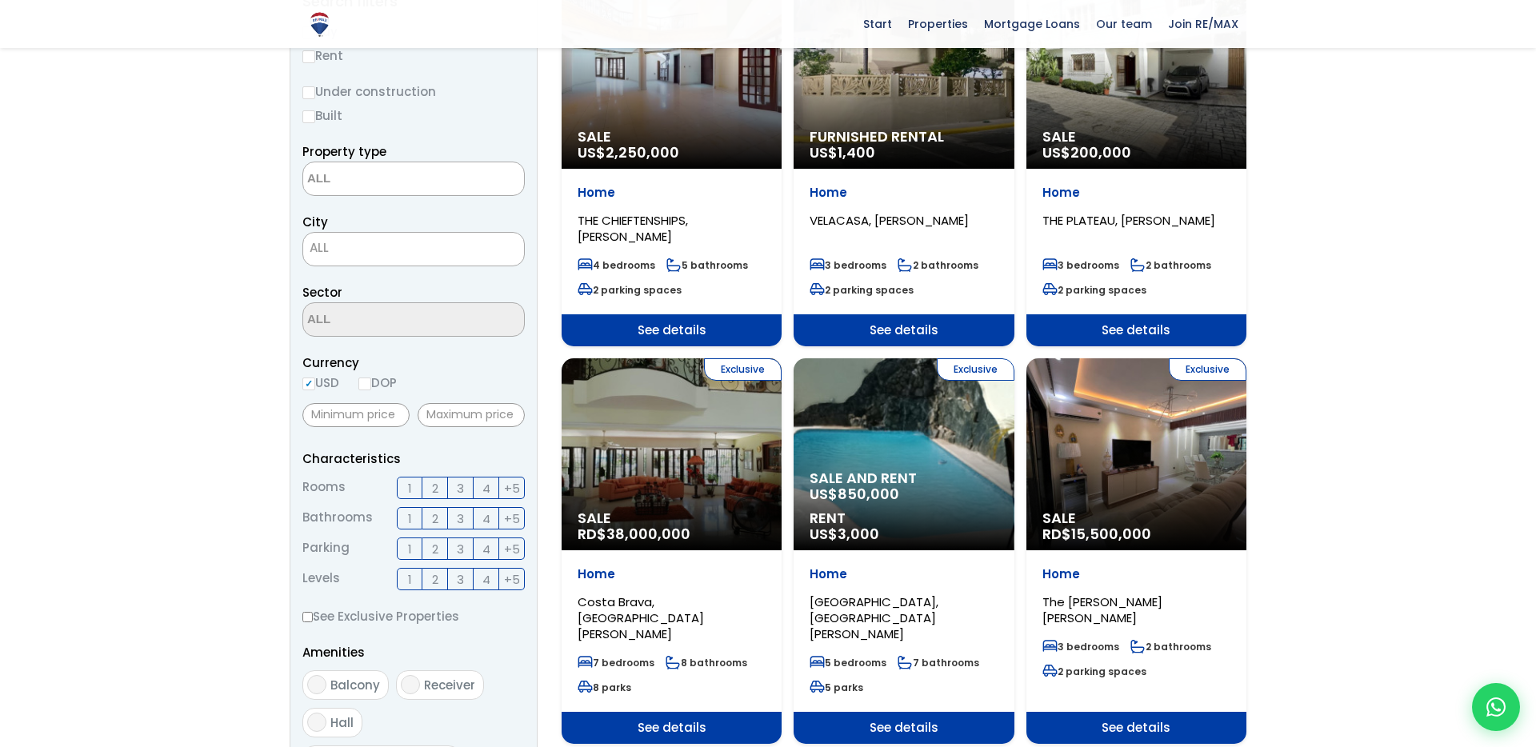
scroll to position [242, 0]
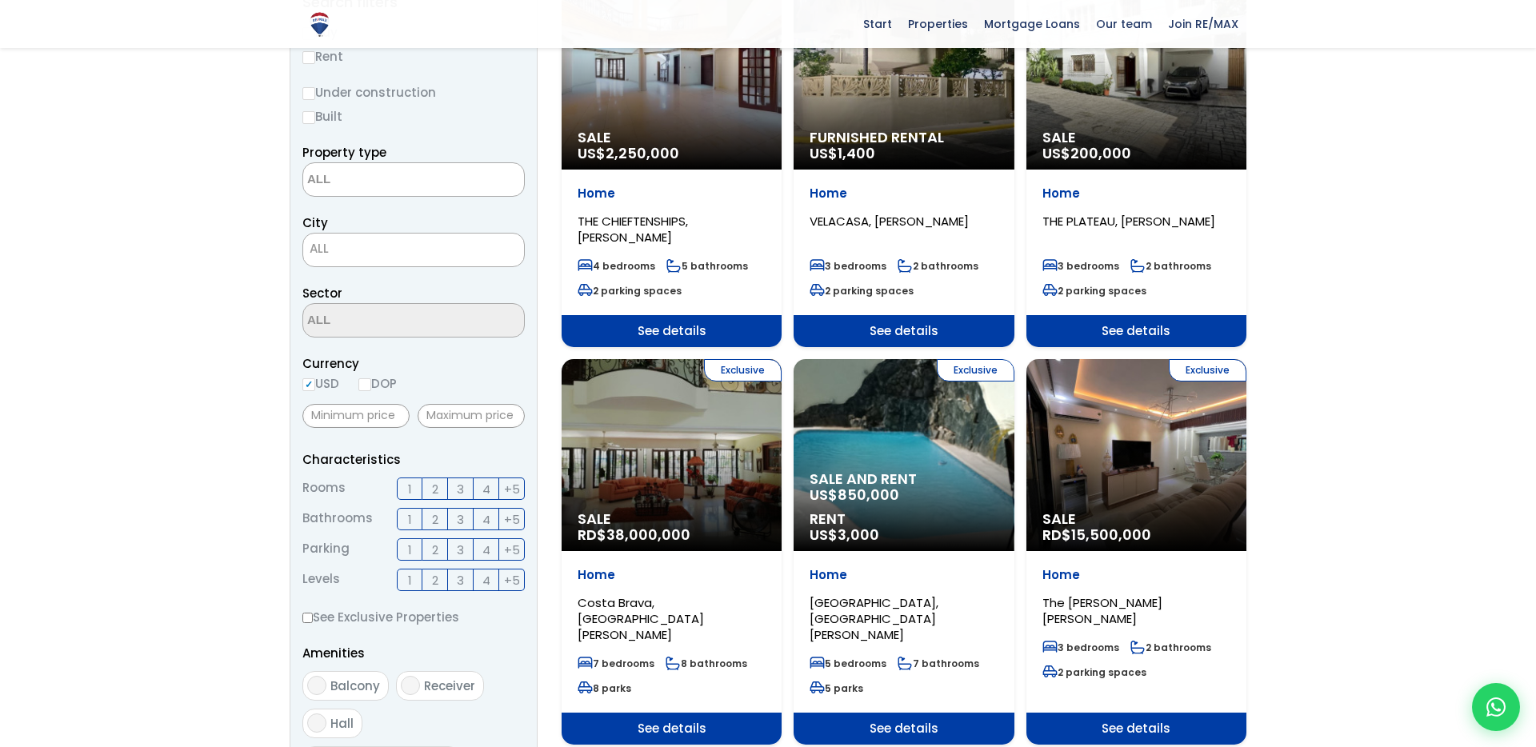
click at [490, 487] on label "4" at bounding box center [487, 489] width 26 height 22
click at [0, 0] on input "4" at bounding box center [0, 0] width 0 height 0
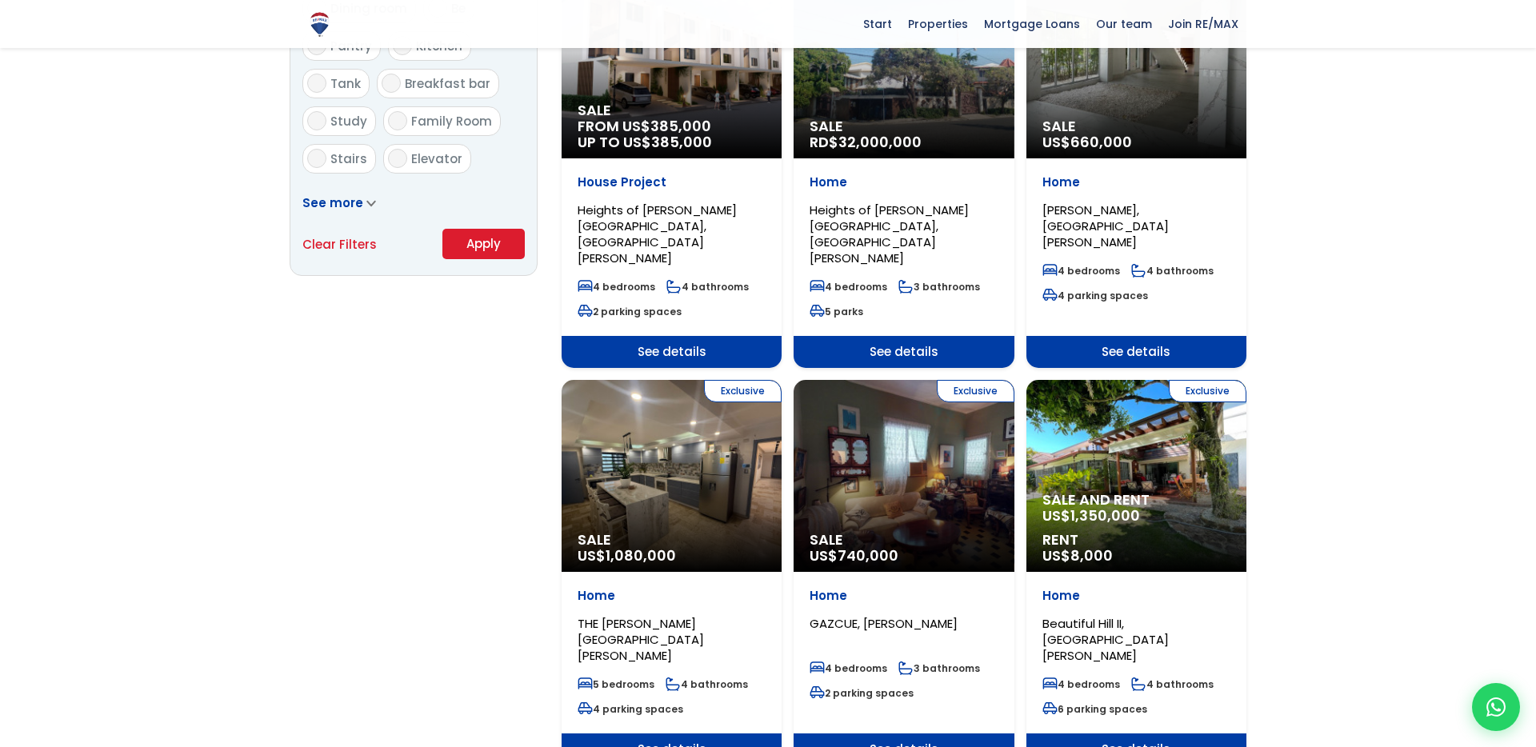
scroll to position [910, 0]
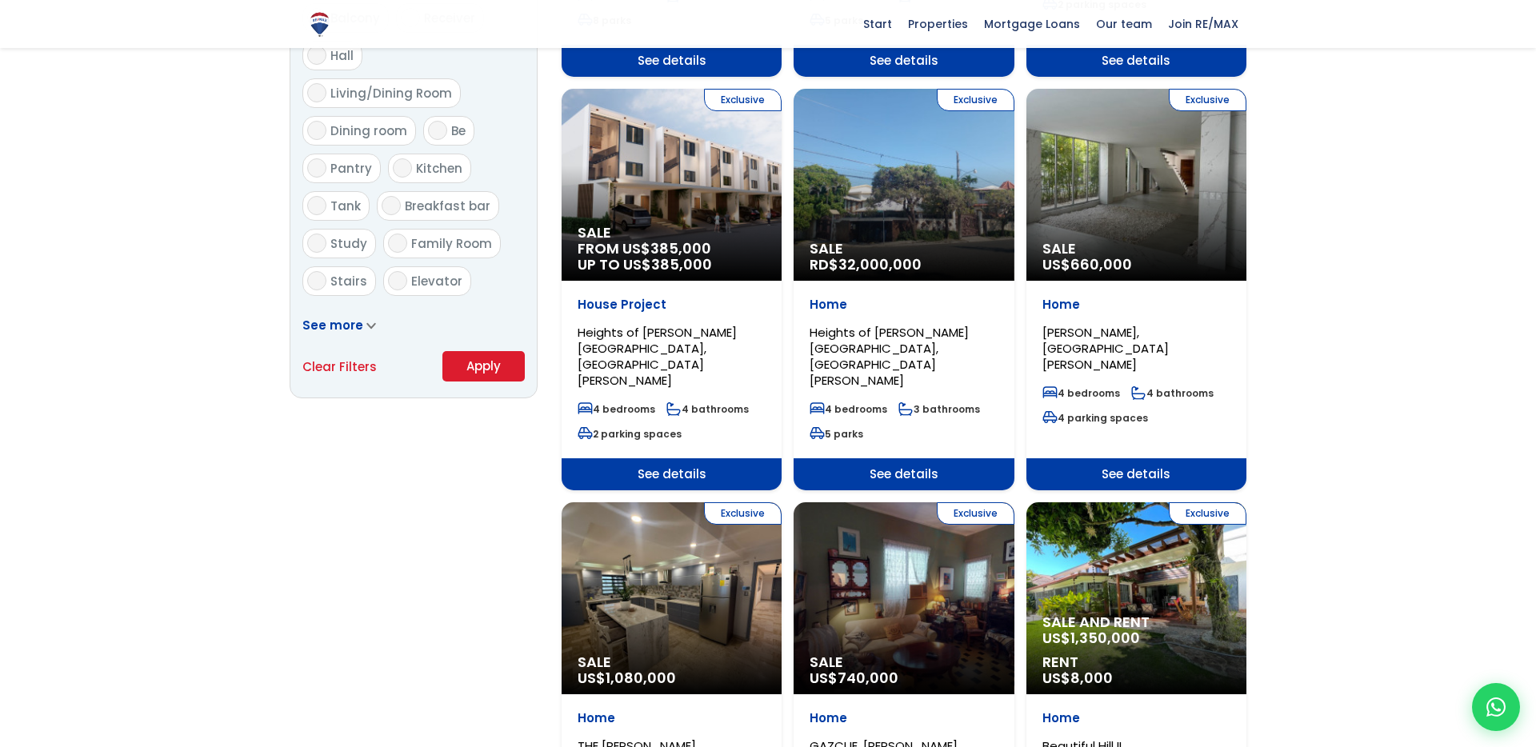
click at [496, 364] on font "Apply" at bounding box center [483, 366] width 34 height 17
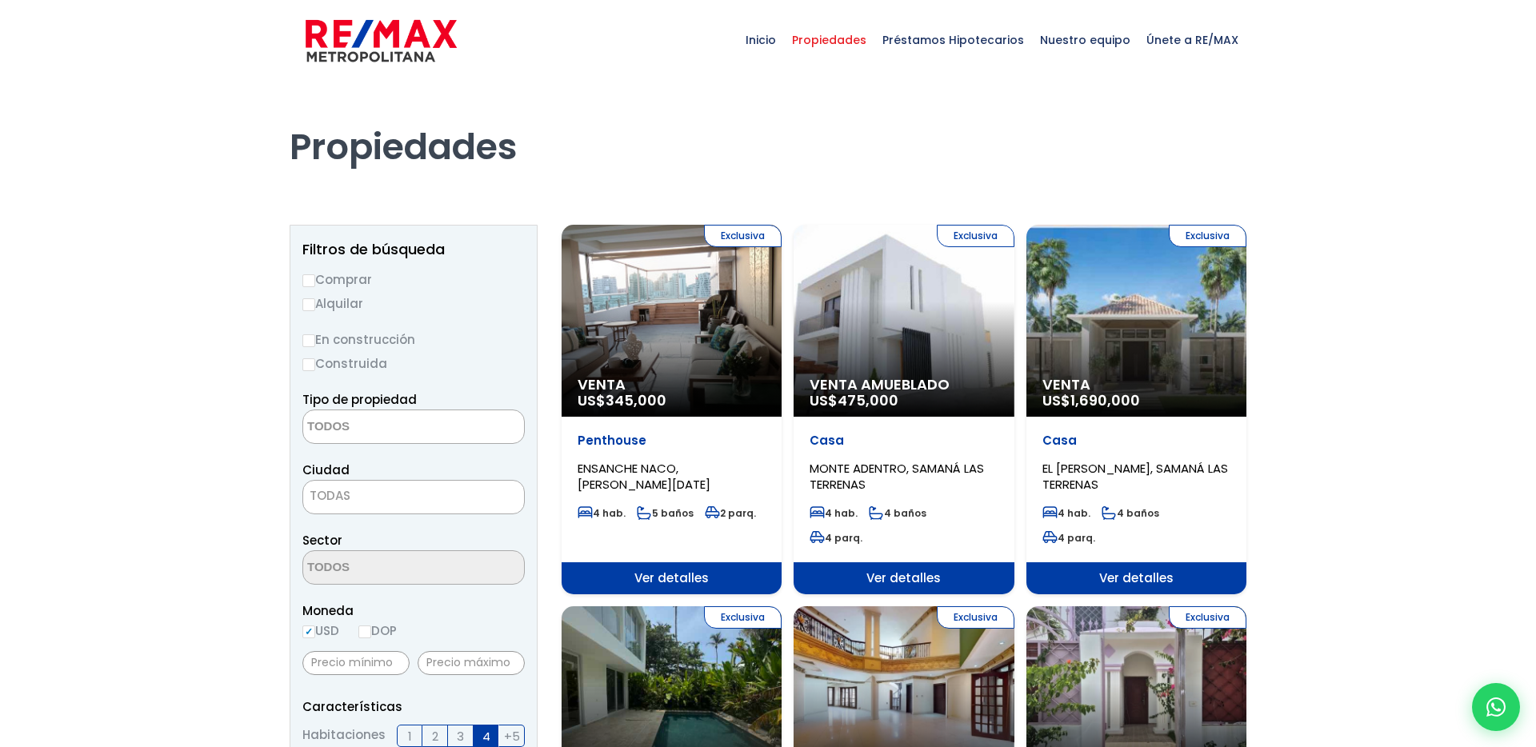
select select
click at [310, 309] on input "Alquilar" at bounding box center [308, 304] width 13 height 13
radio input "true"
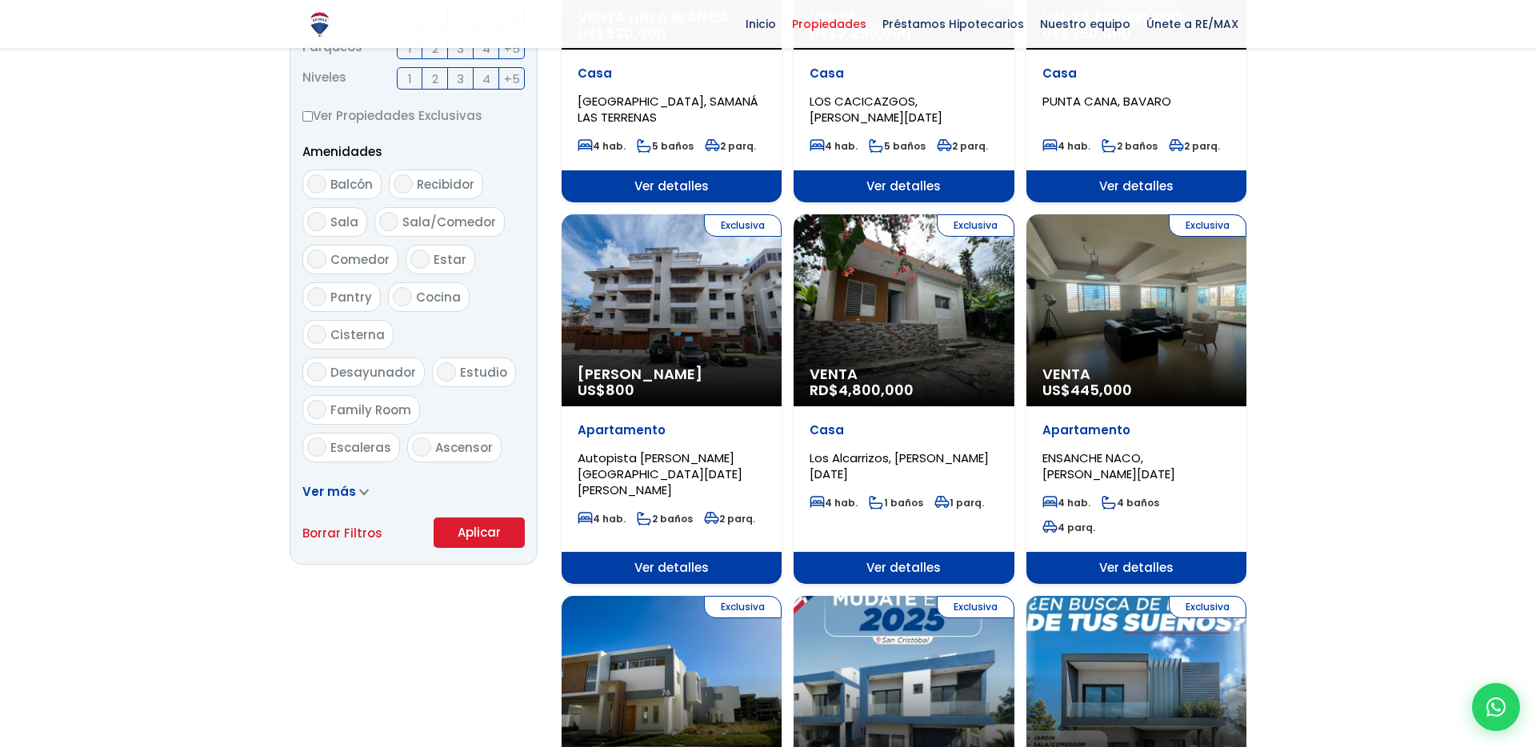
scroll to position [917, 0]
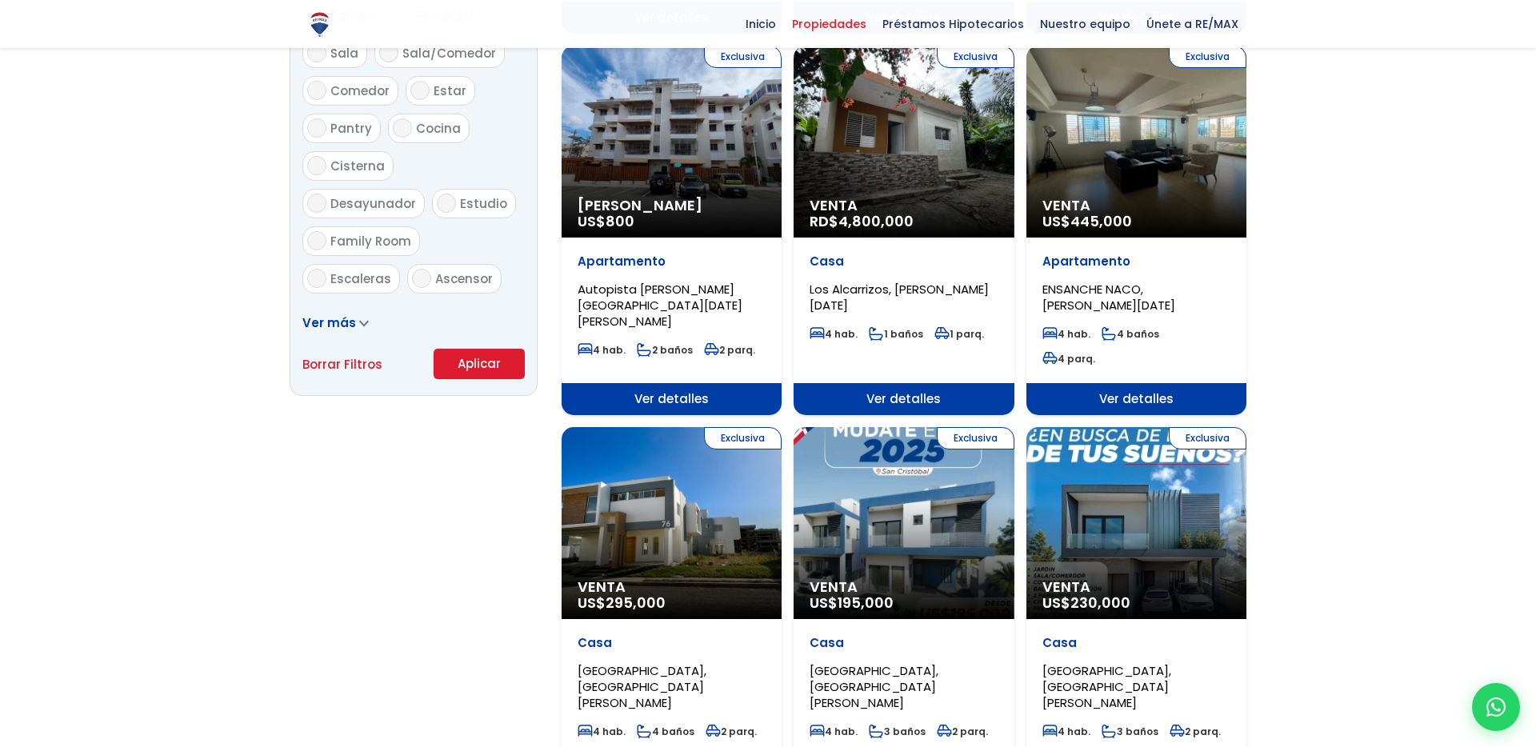
click at [489, 363] on button "Aplicar" at bounding box center [479, 364] width 91 height 30
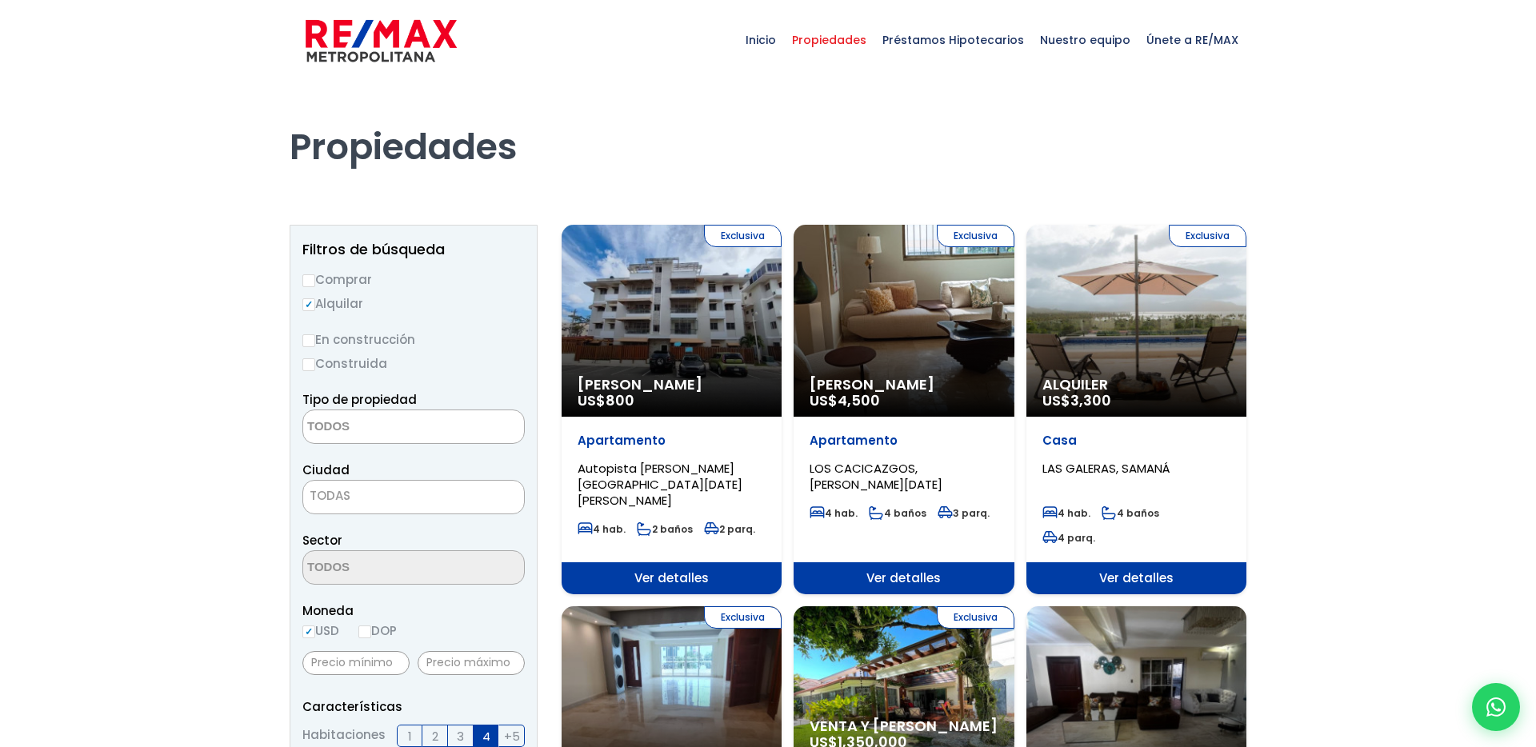
select select
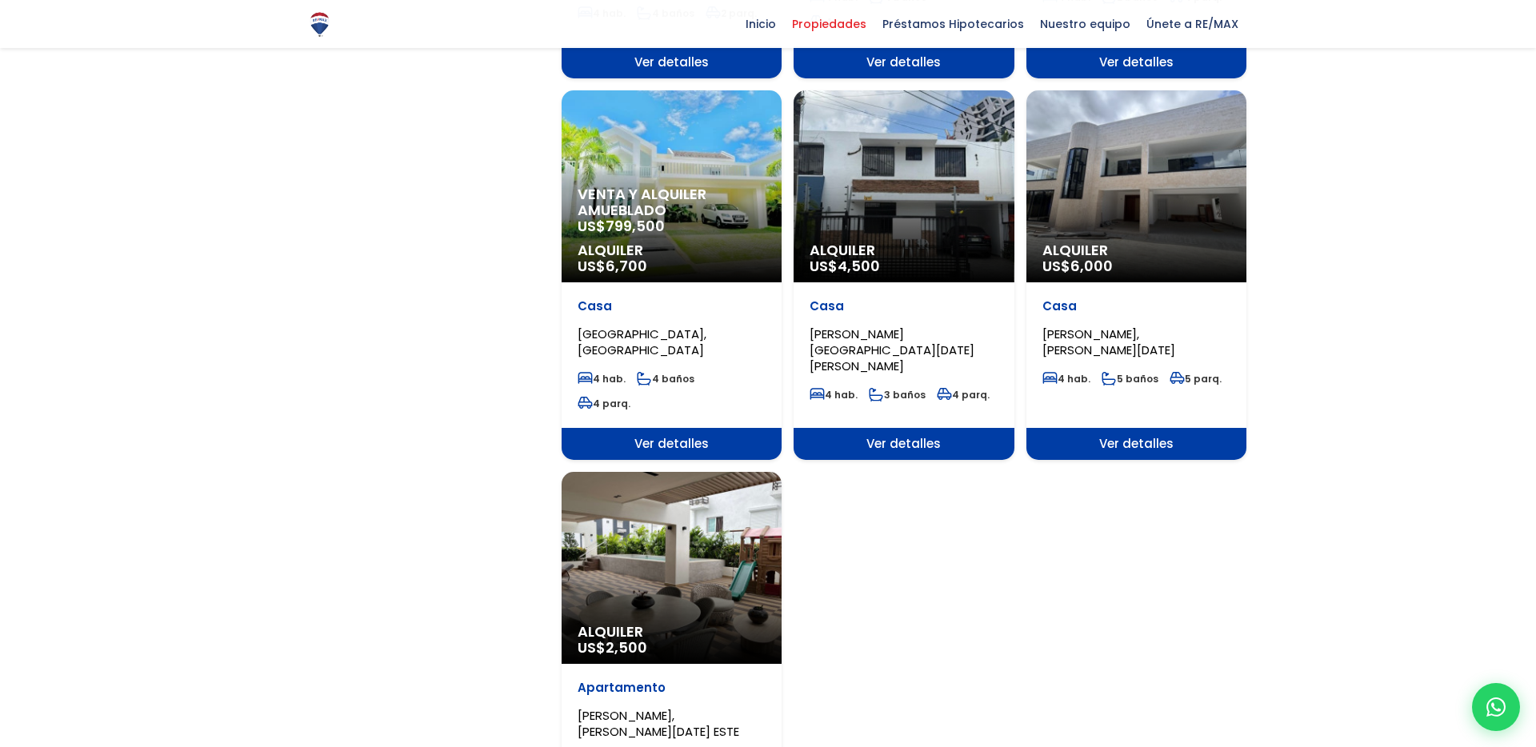
scroll to position [1636, 0]
click at [706, 473] on div "Alquiler US$ 2,500" at bounding box center [672, 567] width 220 height 192
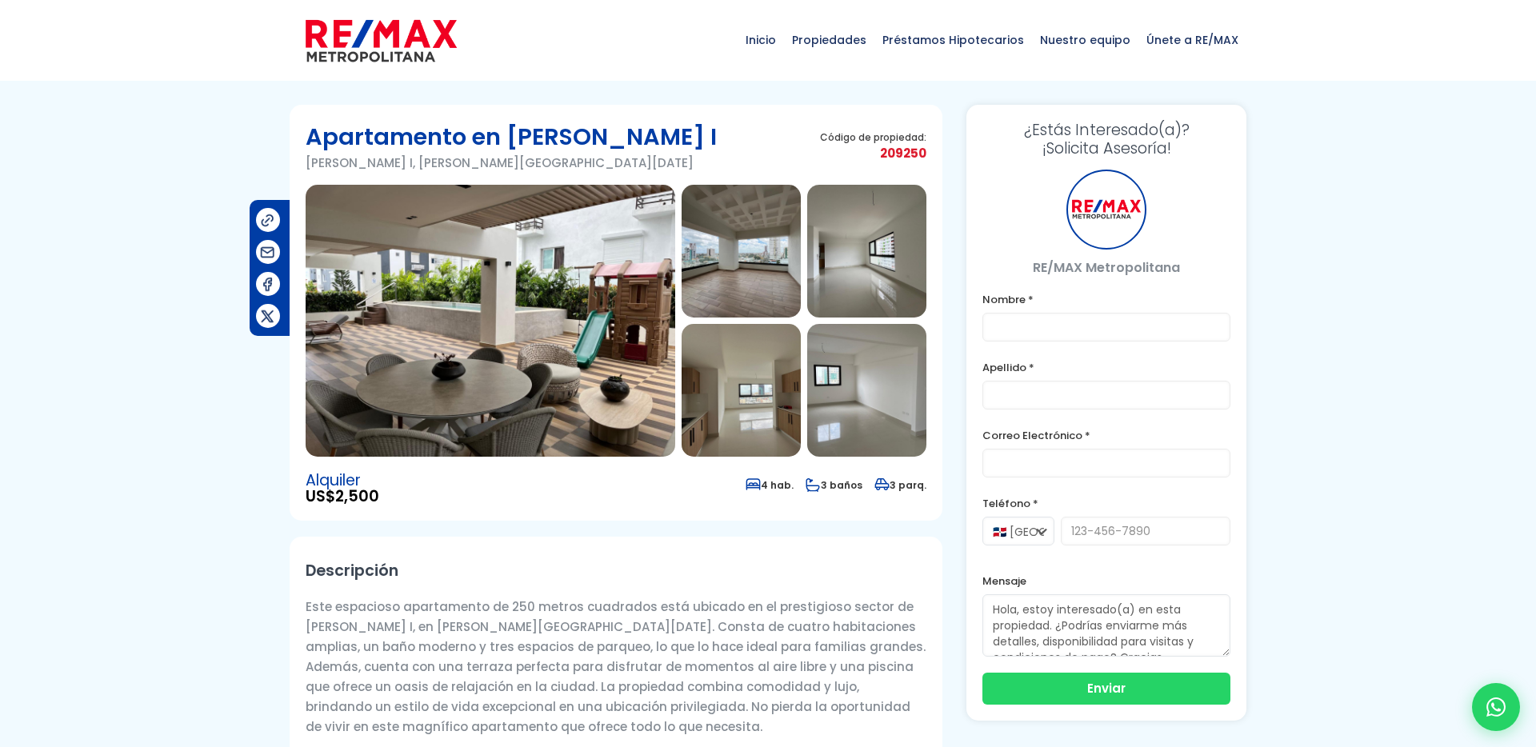
click at [557, 338] on img at bounding box center [491, 321] width 370 height 272
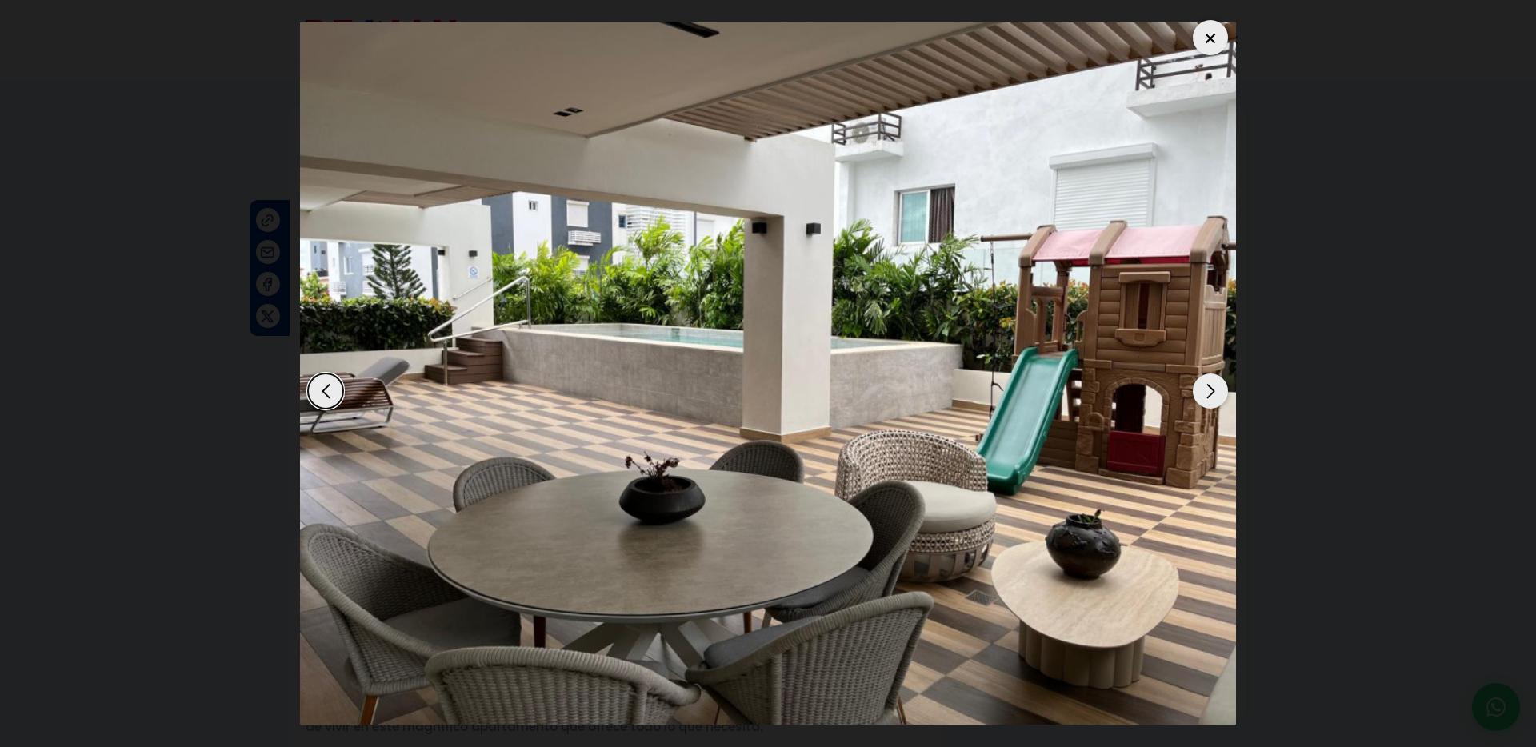
click at [1206, 398] on div "Next slide" at bounding box center [1210, 391] width 35 height 35
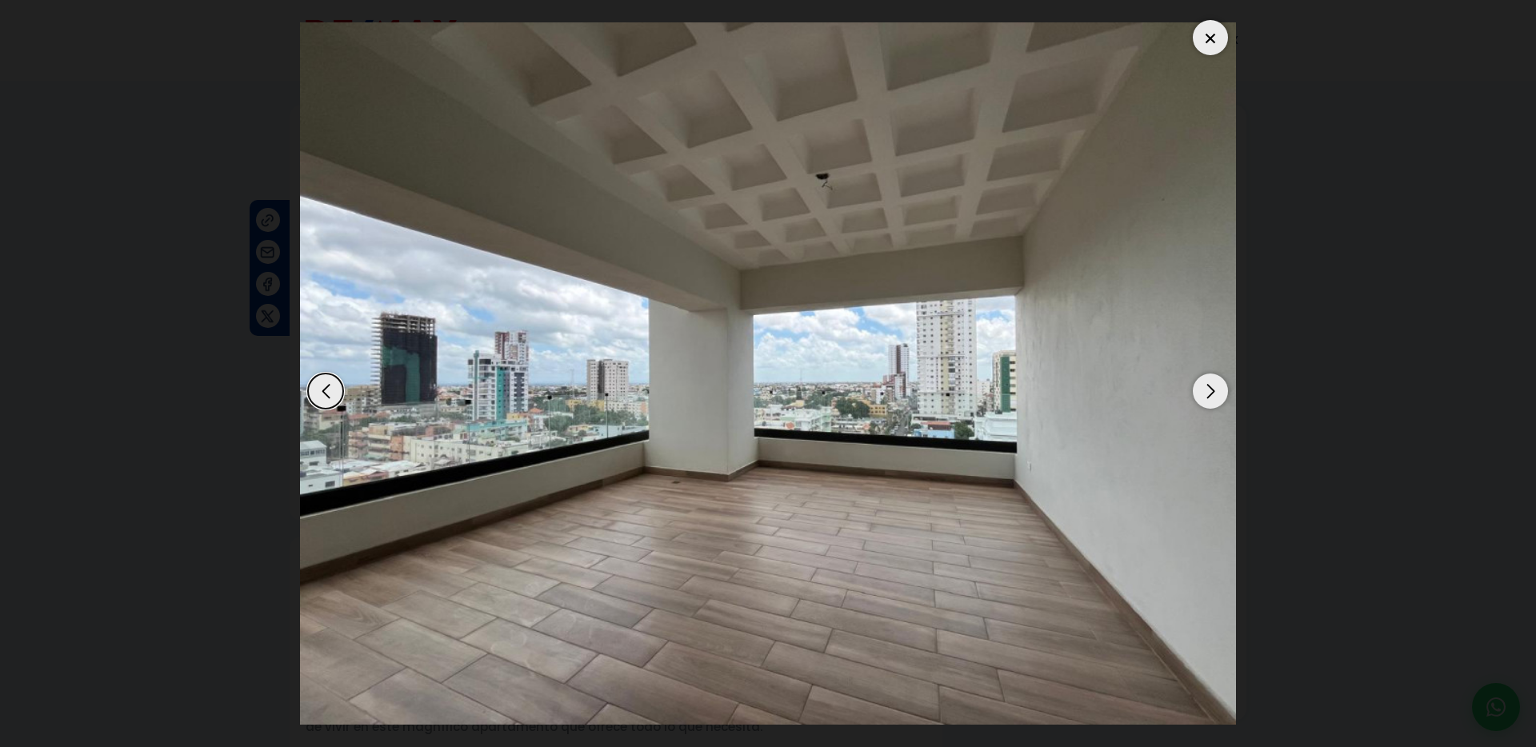
click at [1206, 398] on div "Next slide" at bounding box center [1210, 391] width 35 height 35
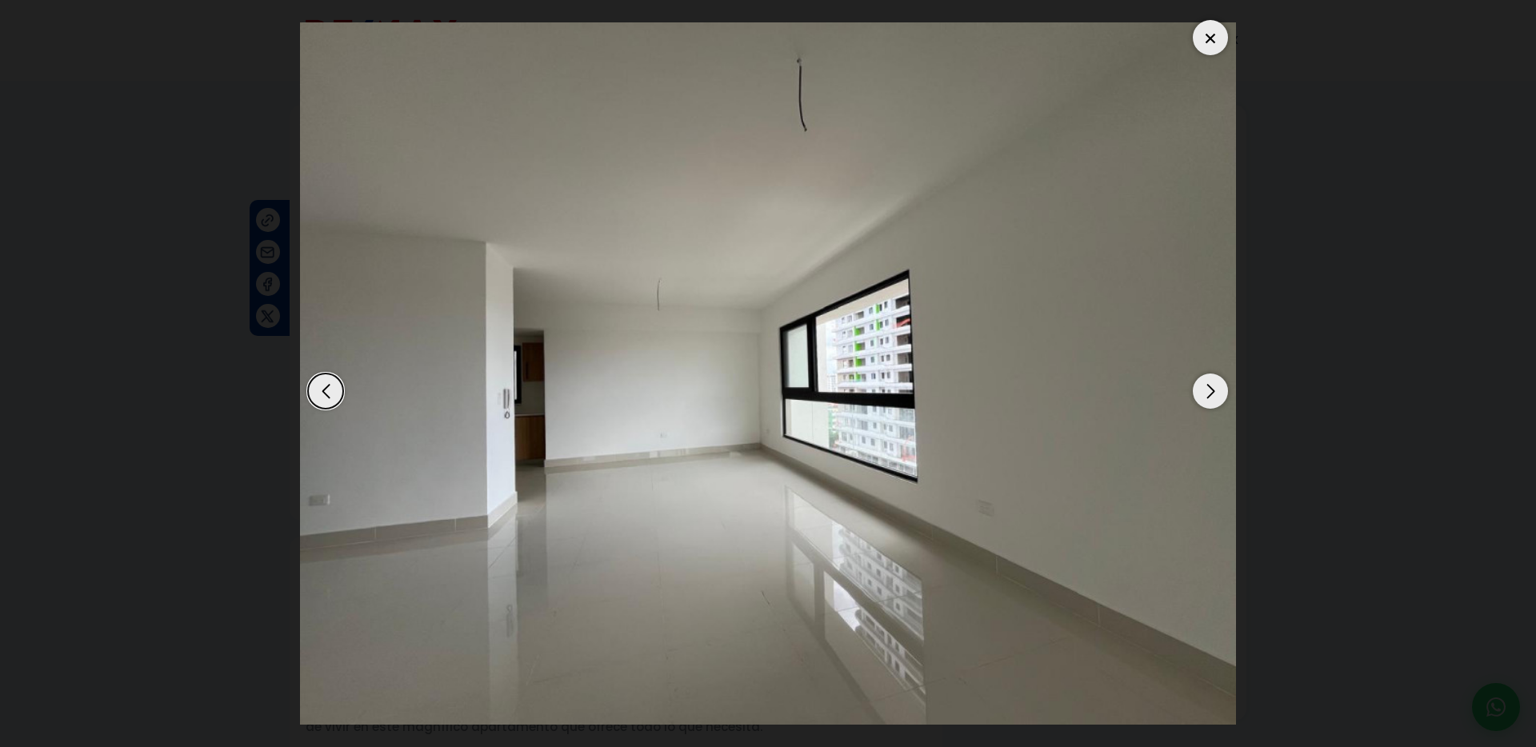
click at [1206, 398] on div "Next slide" at bounding box center [1210, 391] width 35 height 35
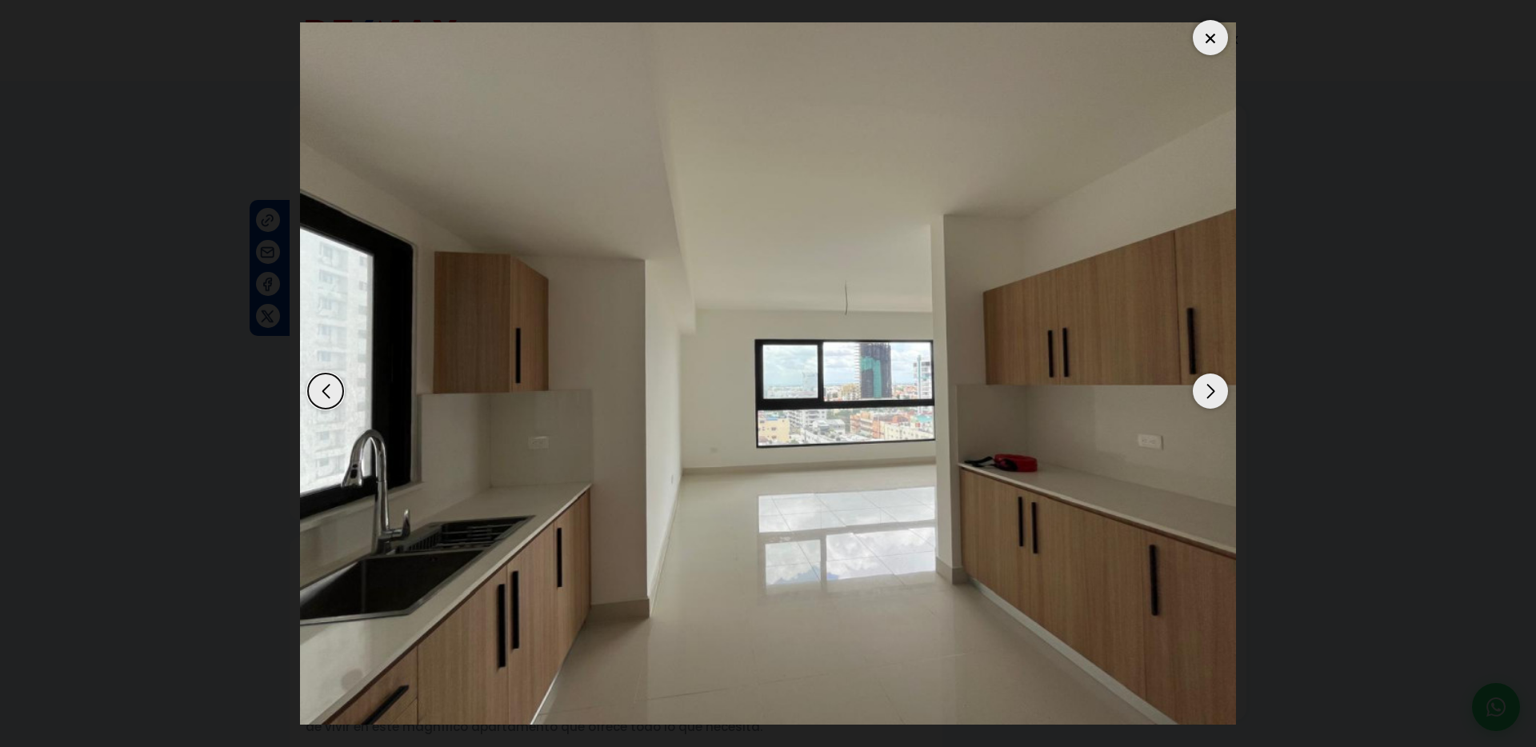
click at [1206, 398] on div "Next slide" at bounding box center [1210, 391] width 35 height 35
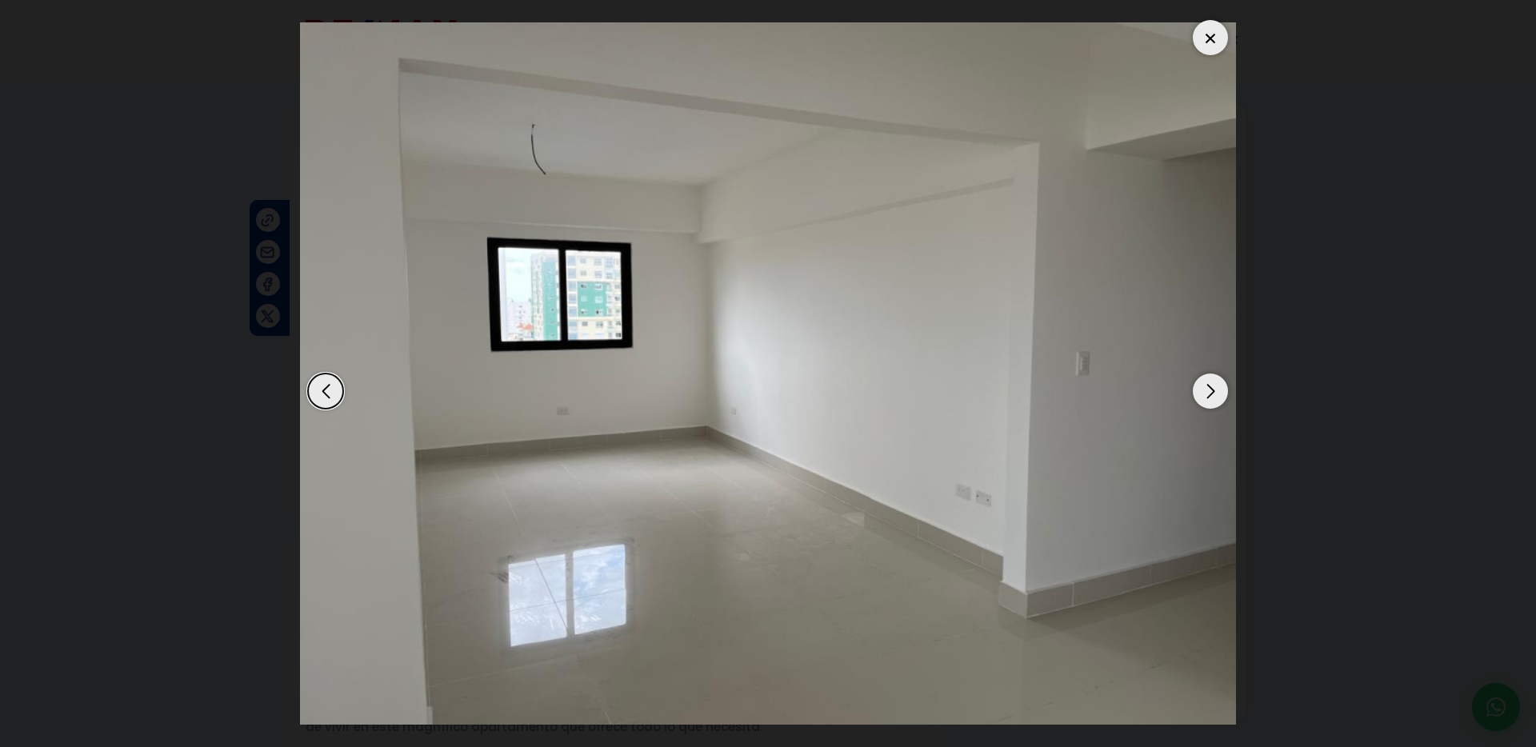
click at [1206, 398] on div "Next slide" at bounding box center [1210, 391] width 35 height 35
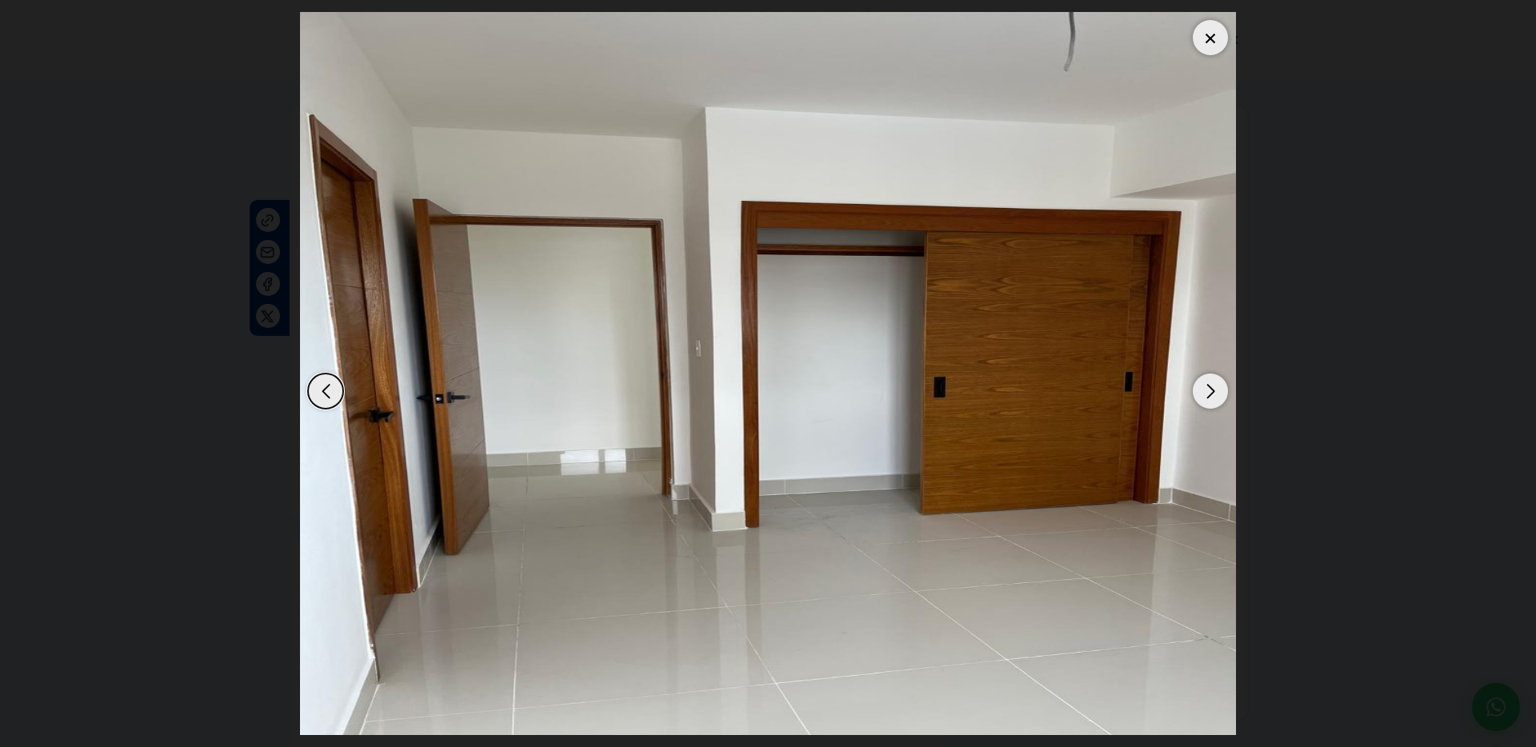
click at [1206, 398] on div "Next slide" at bounding box center [1210, 391] width 35 height 35
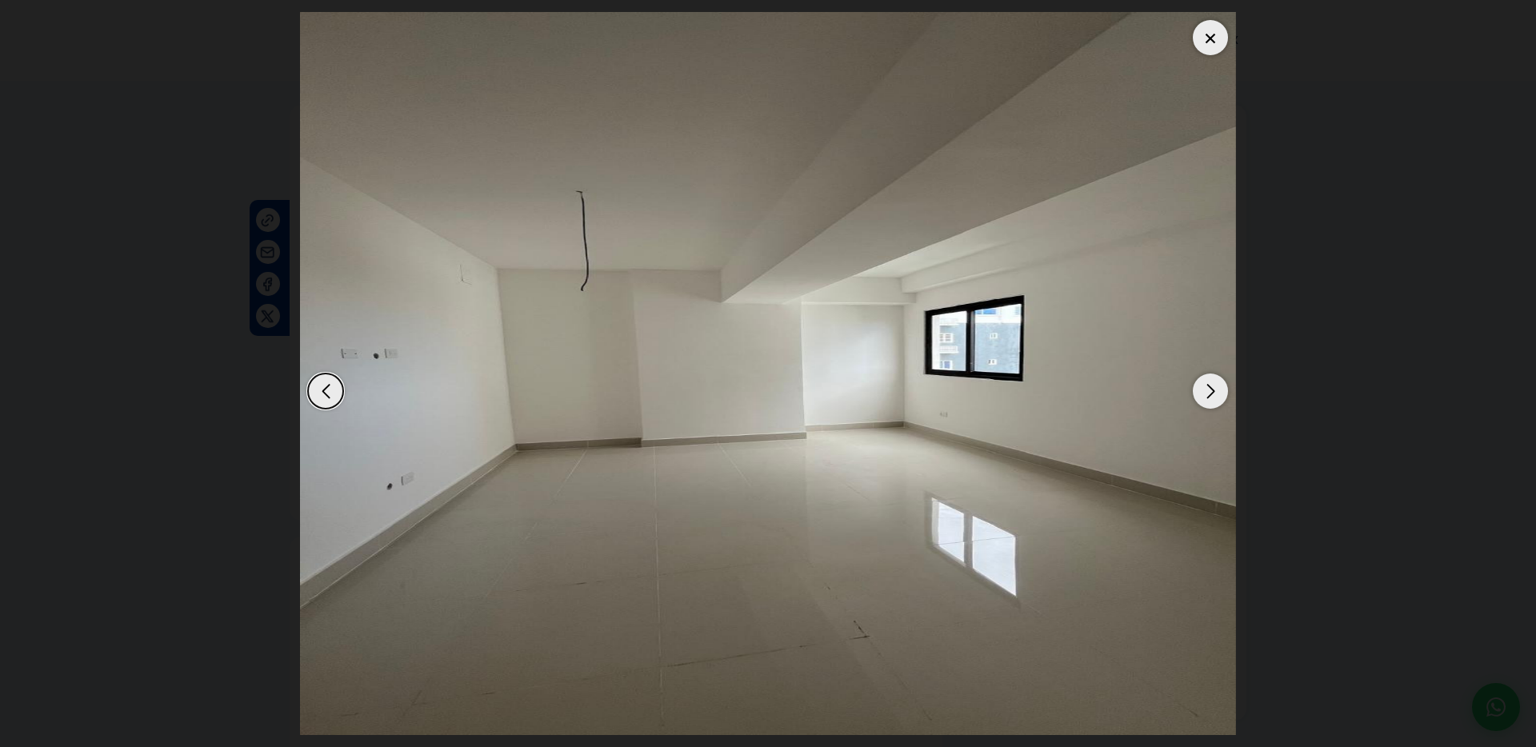
click at [1206, 398] on div "Next slide" at bounding box center [1210, 391] width 35 height 35
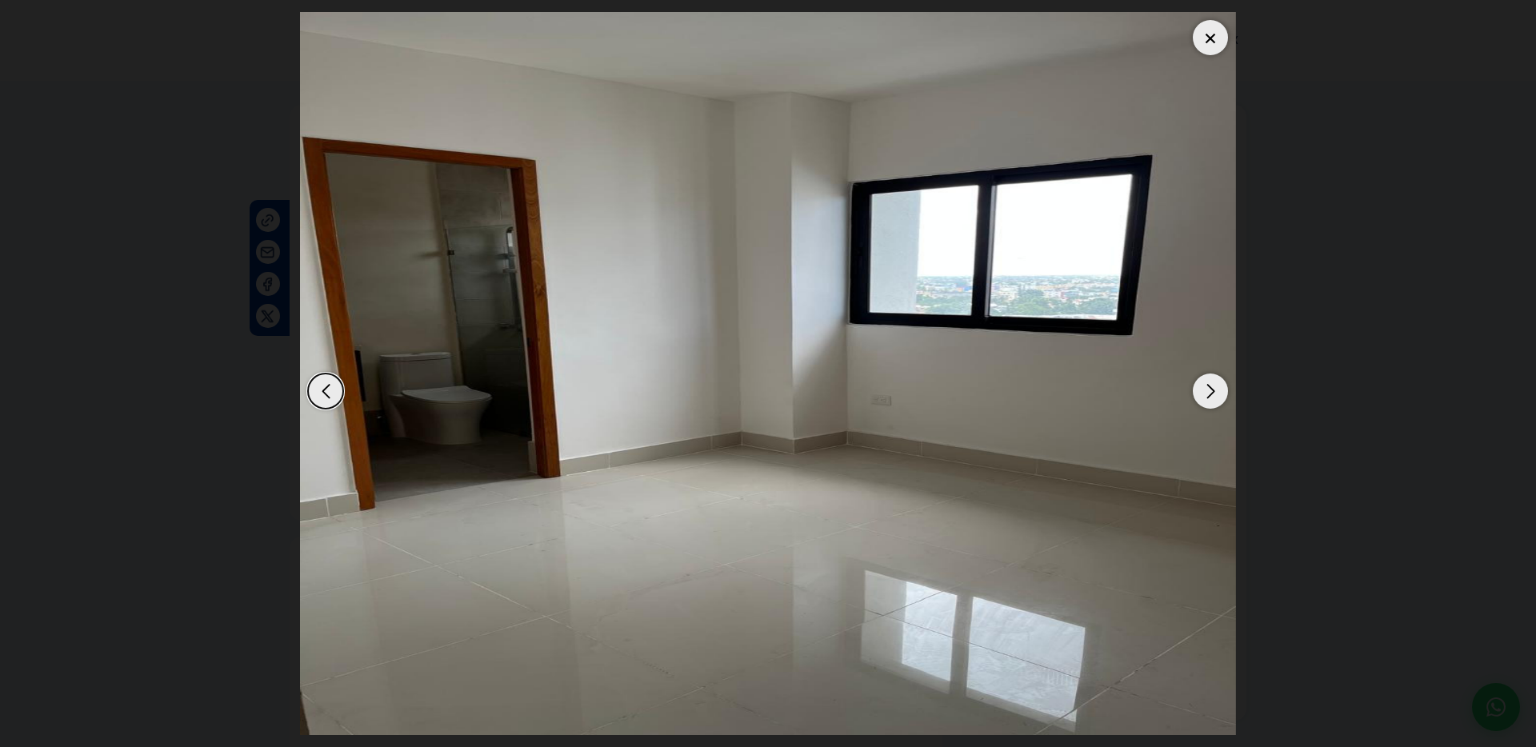
click at [1206, 398] on div "Next slide" at bounding box center [1210, 391] width 35 height 35
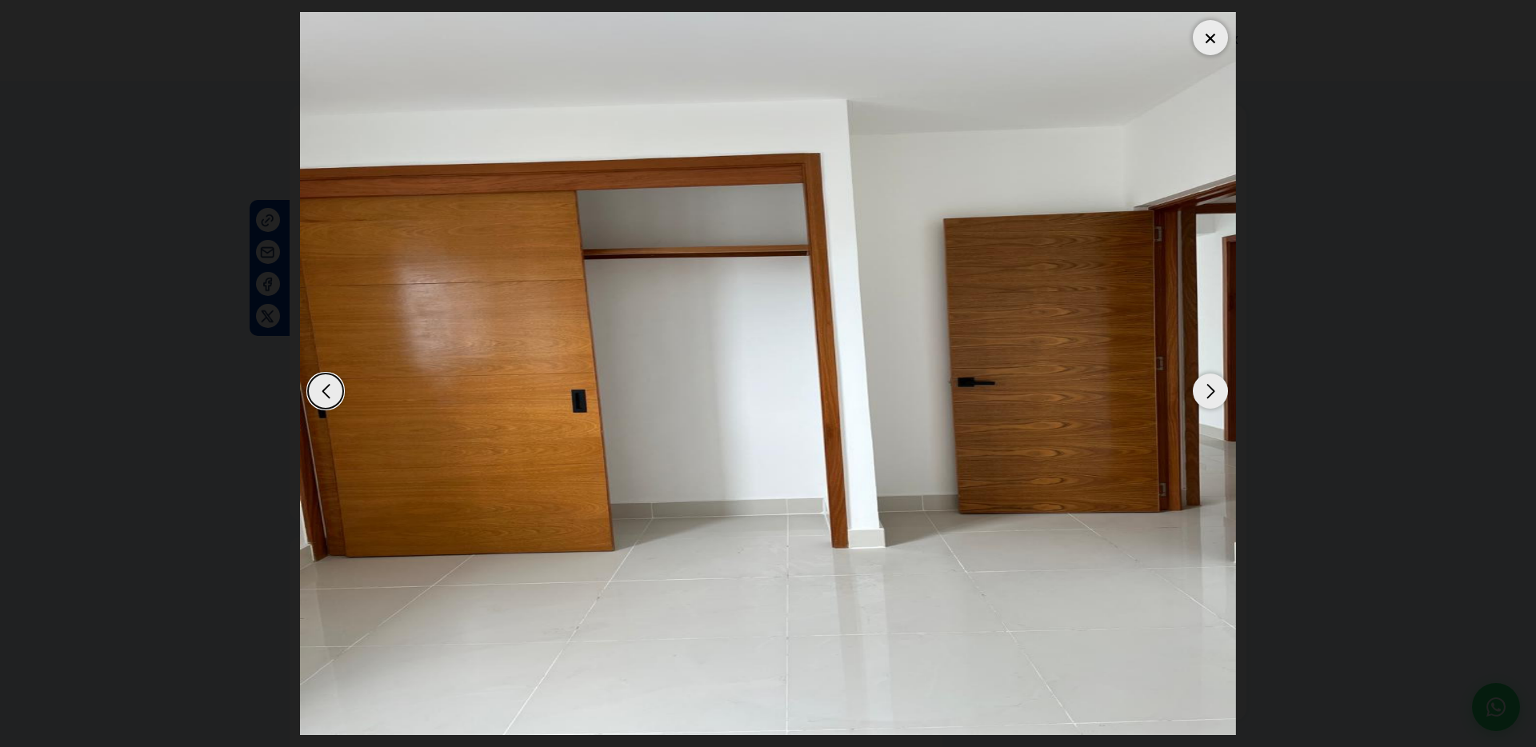
click at [1206, 398] on div "Next slide" at bounding box center [1210, 391] width 35 height 35
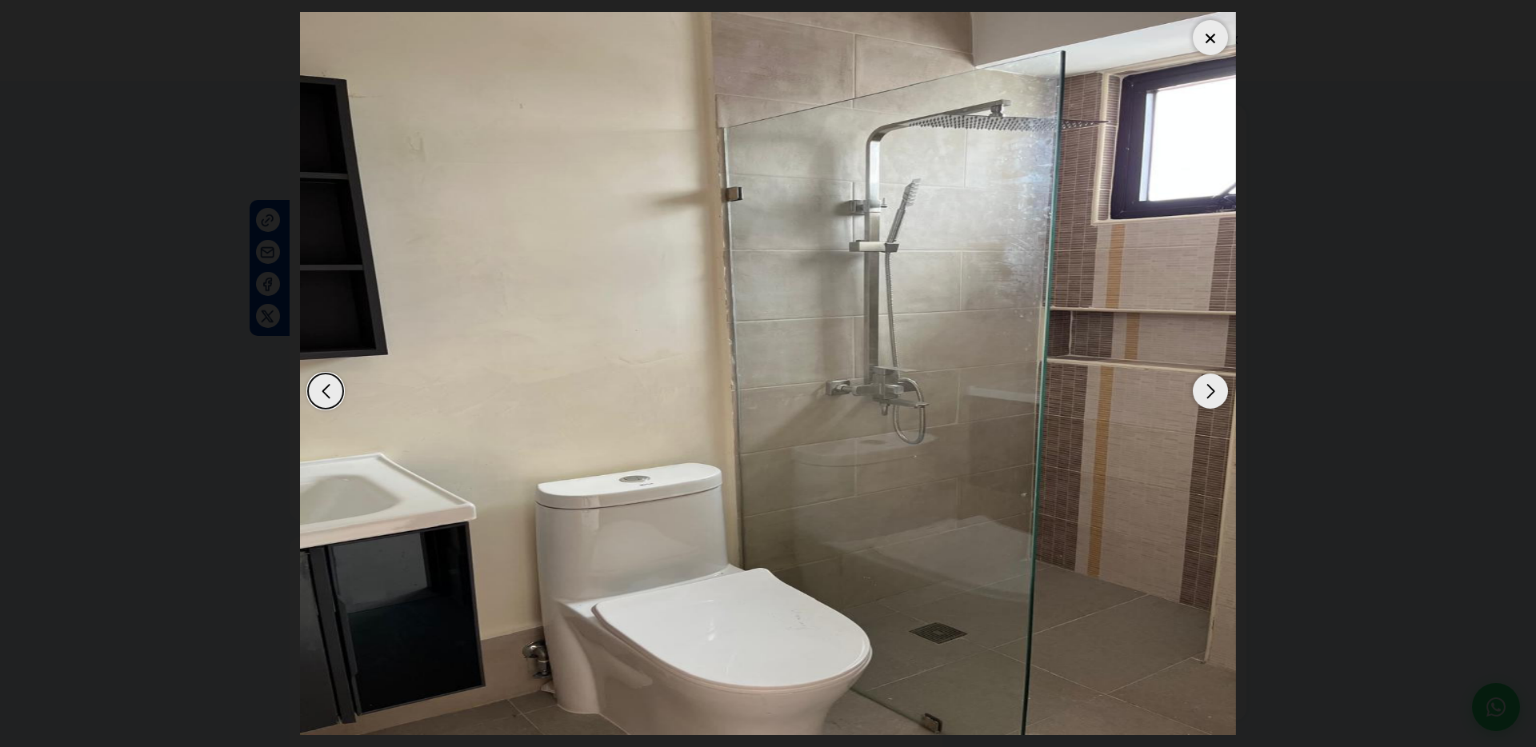
click at [1206, 398] on div "Next slide" at bounding box center [1210, 391] width 35 height 35
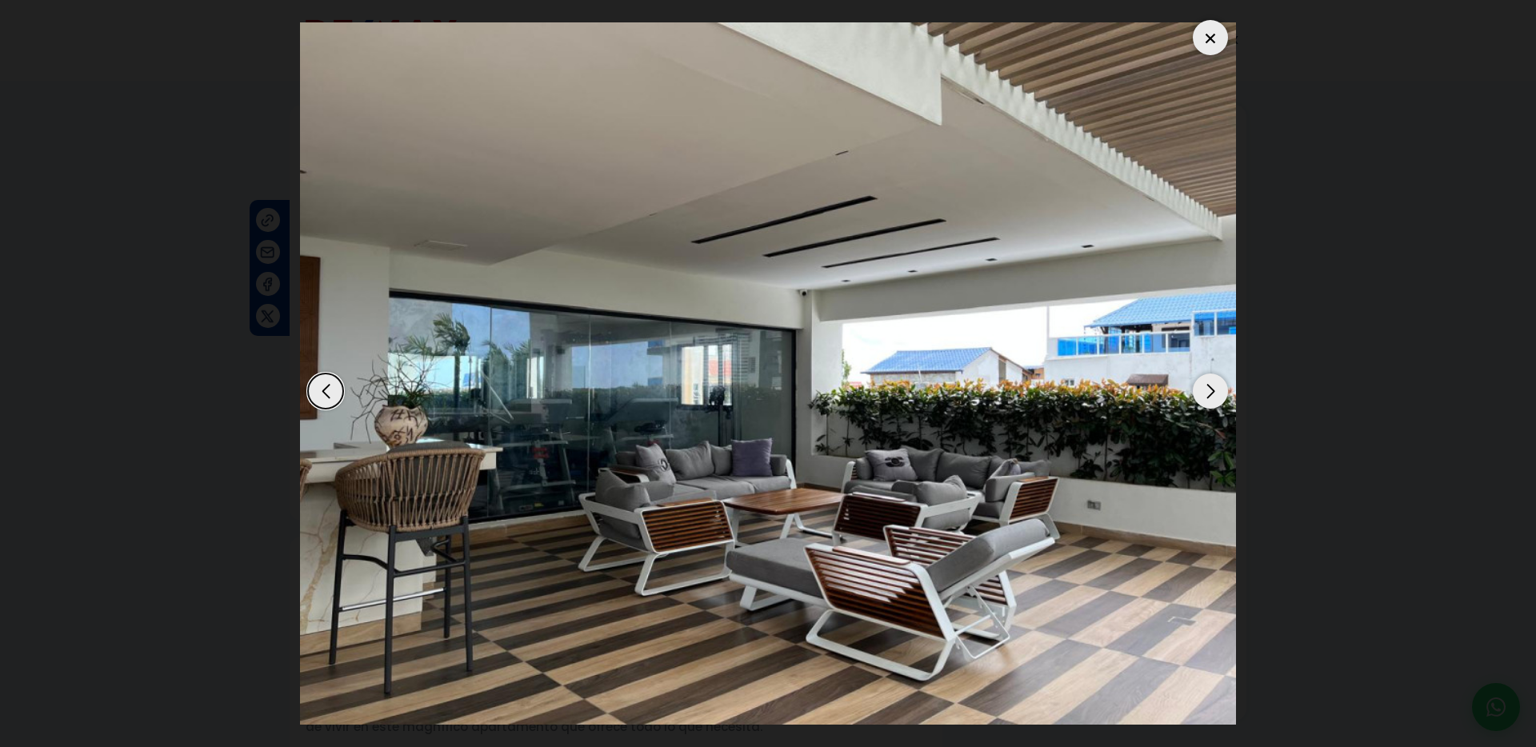
click at [1206, 398] on div "Next slide" at bounding box center [1210, 391] width 35 height 35
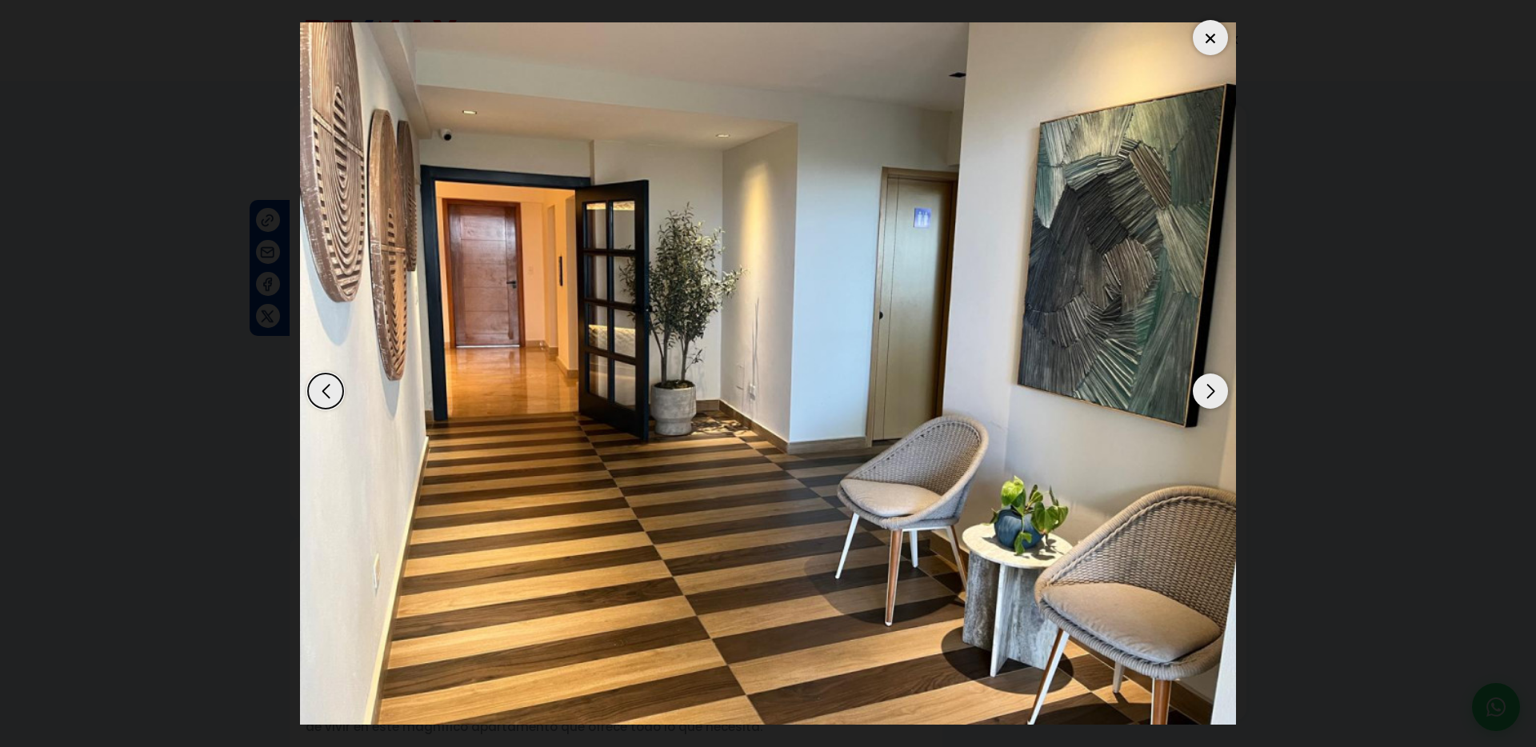
click at [1206, 398] on div "Next slide" at bounding box center [1210, 391] width 35 height 35
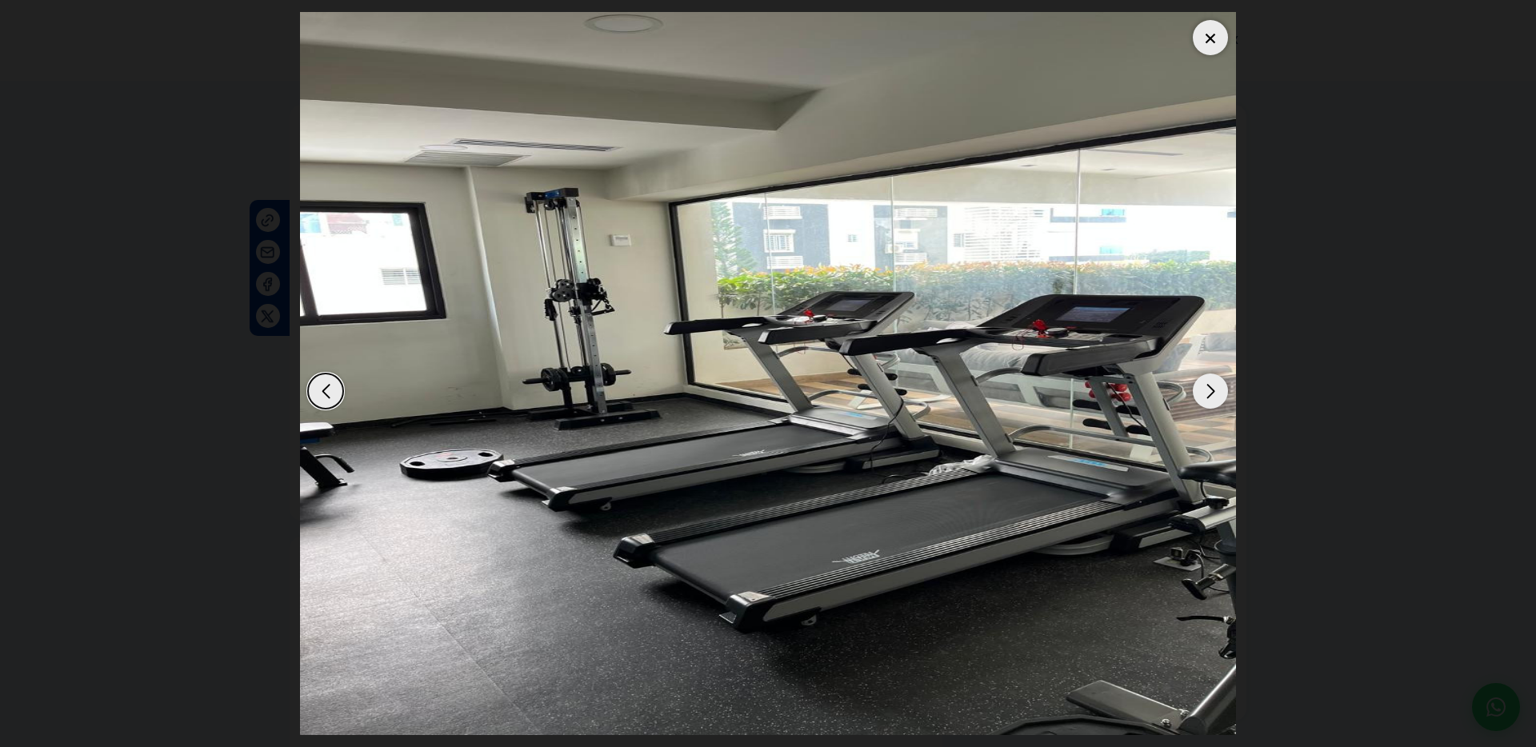
click at [1206, 398] on div "Next slide" at bounding box center [1210, 391] width 35 height 35
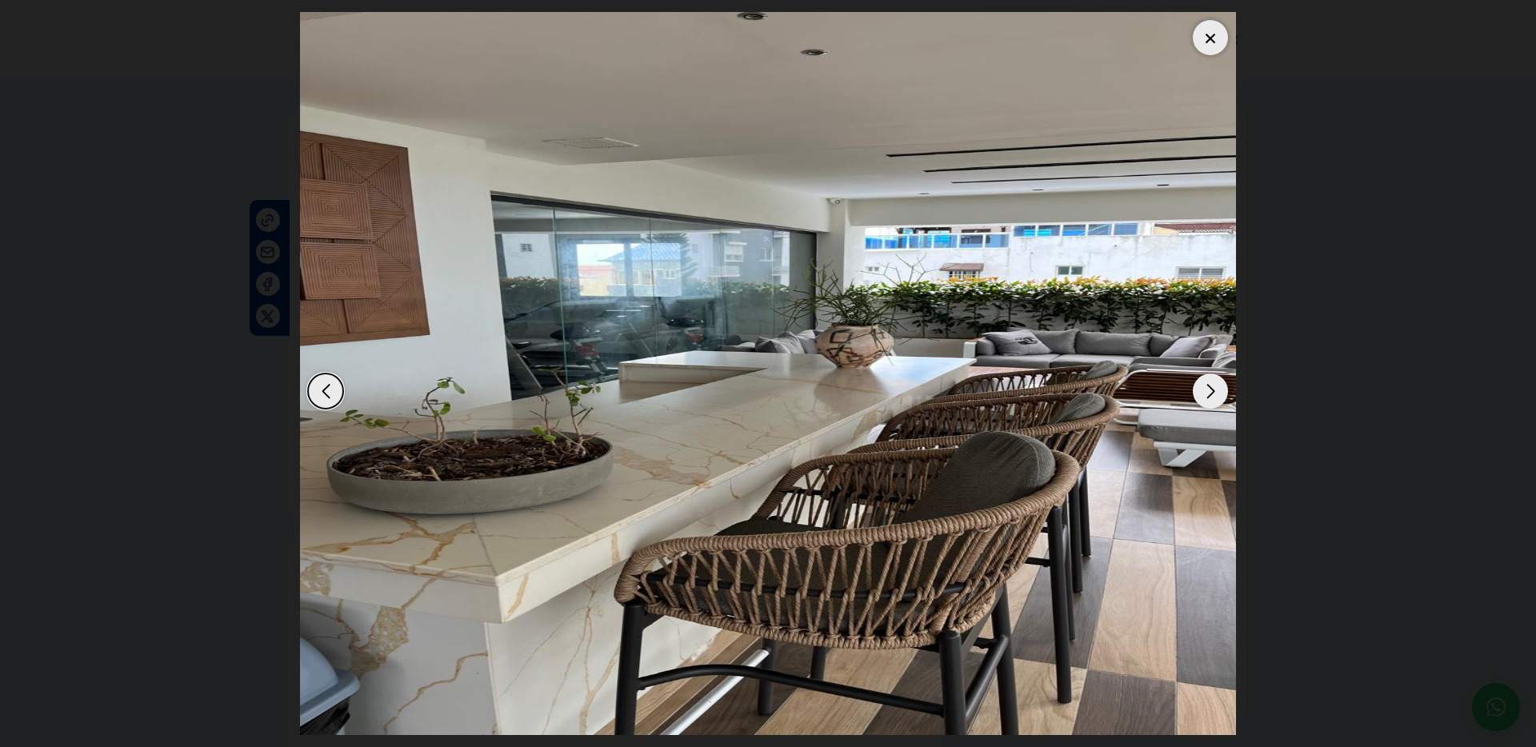
click at [1206, 398] on div "Next slide" at bounding box center [1210, 391] width 35 height 35
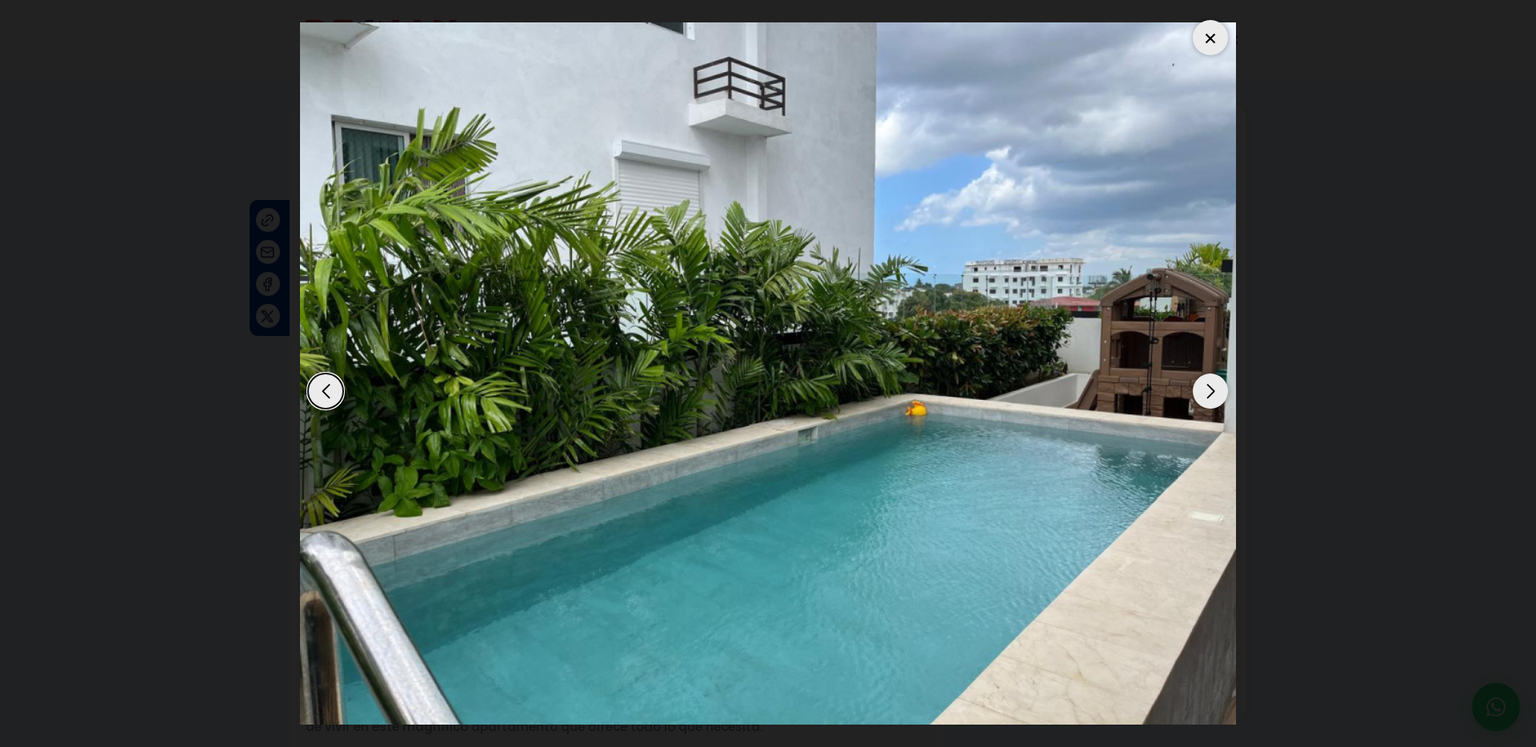
click at [1206, 398] on div "Next slide" at bounding box center [1210, 391] width 35 height 35
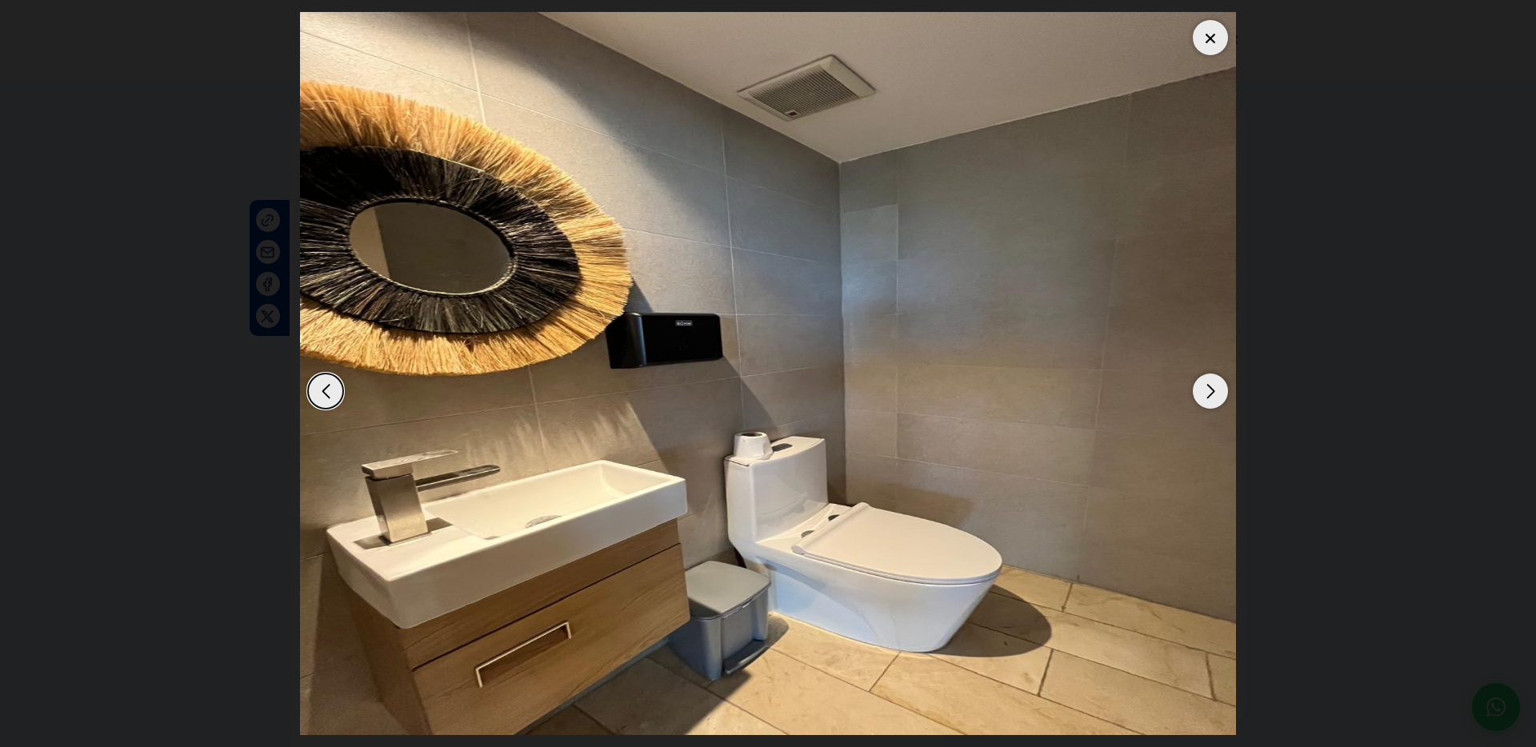
click at [1198, 40] on div at bounding box center [1210, 37] width 35 height 35
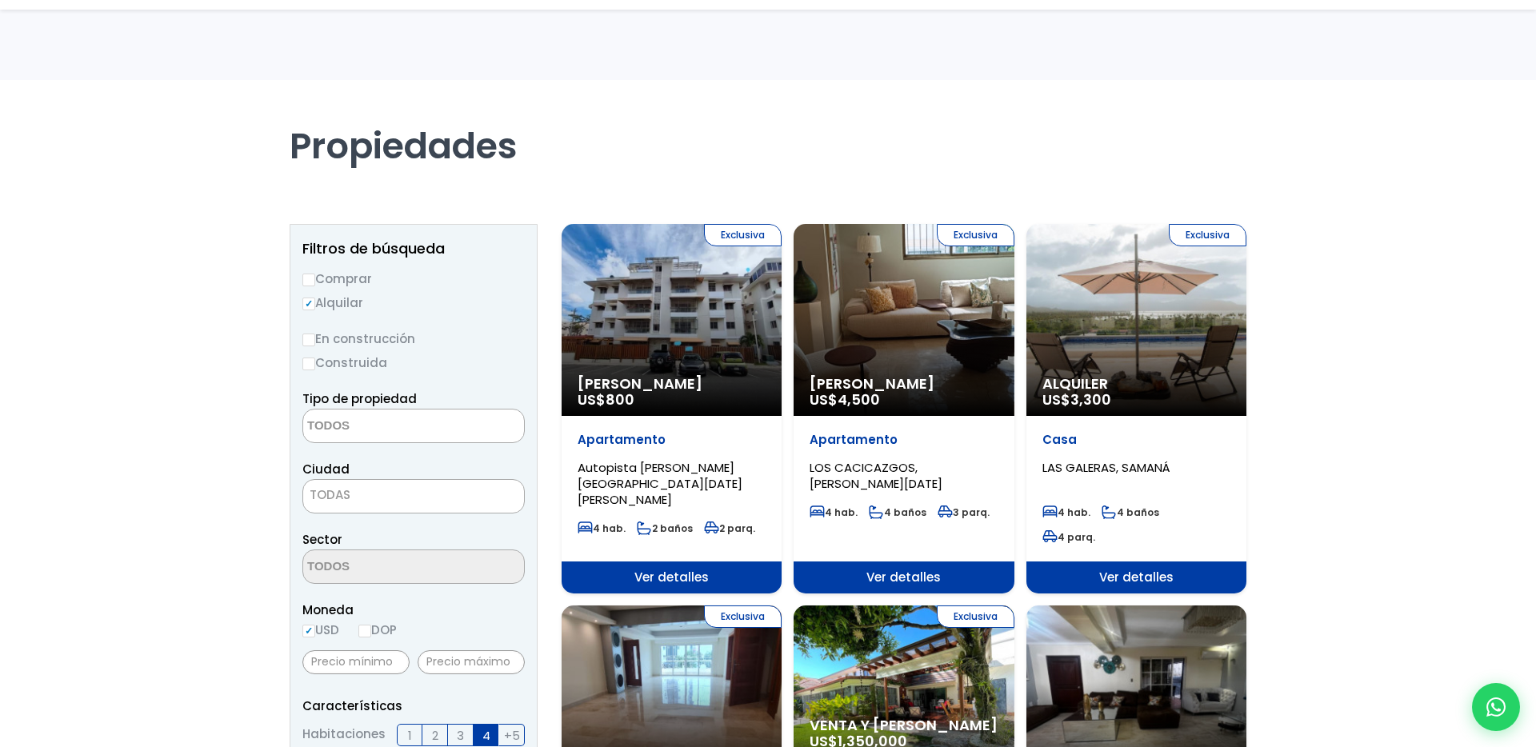
select select
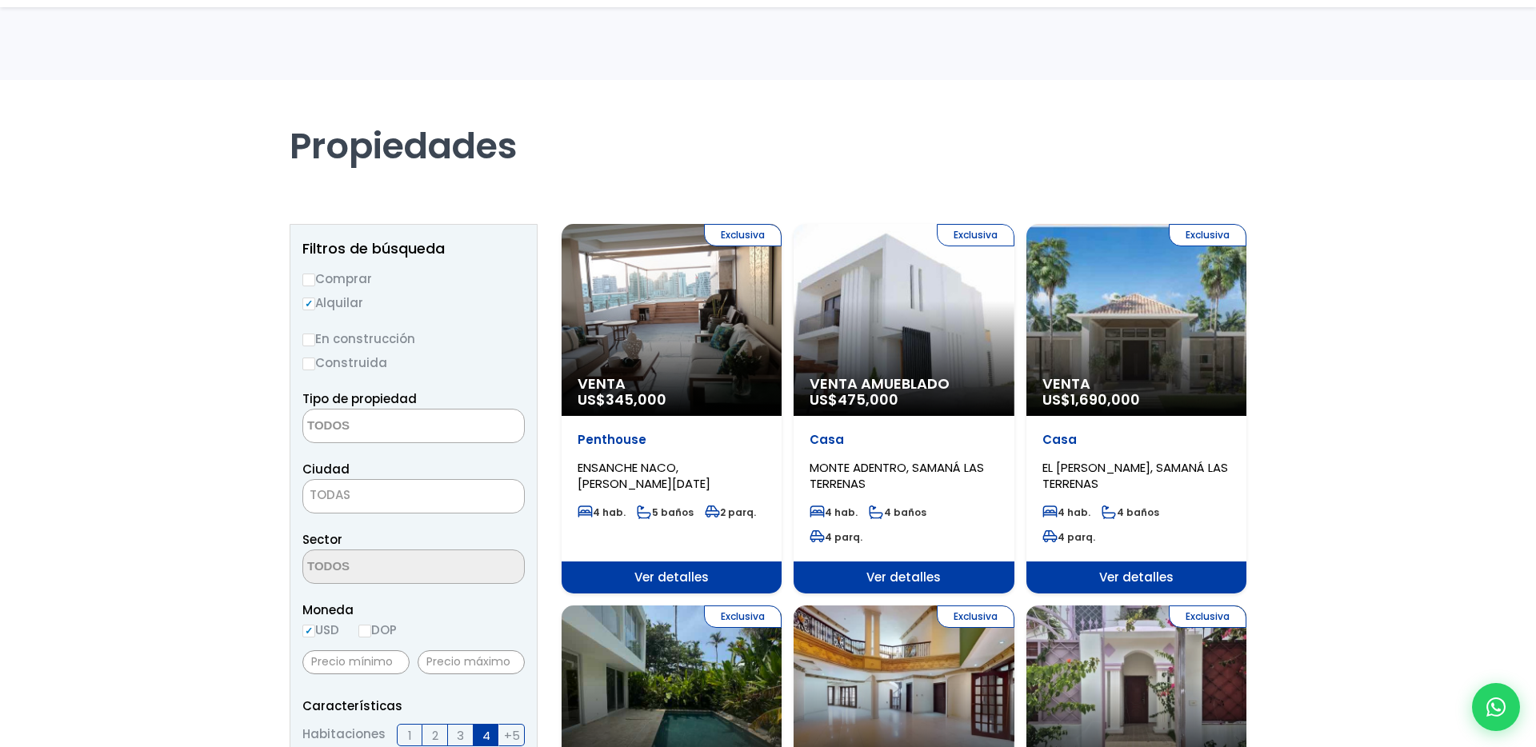
select select
